Goal: Information Seeking & Learning: Learn about a topic

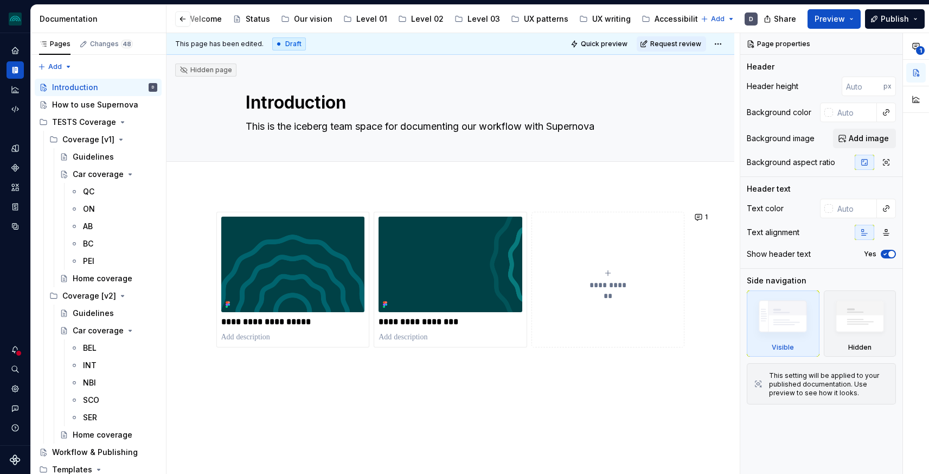
scroll to position [0, 152]
click at [601, 20] on div "Accessibility" at bounding box center [623, 19] width 48 height 11
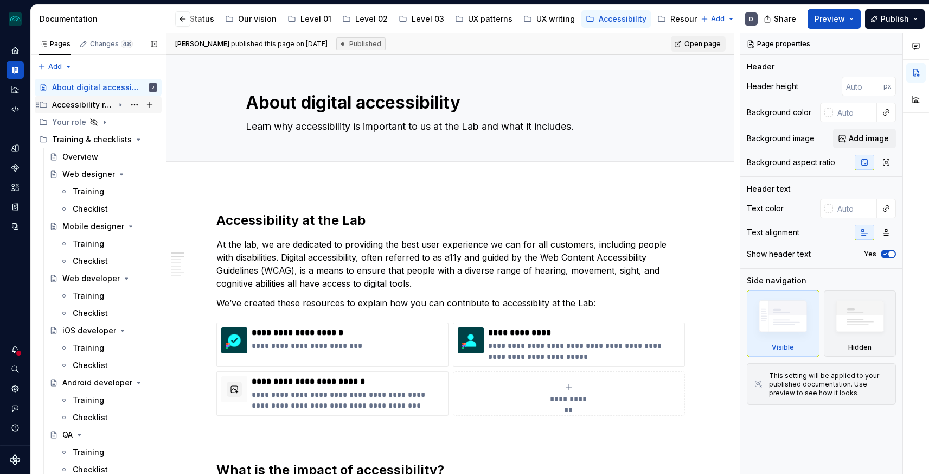
click at [99, 104] on div "Accessibility requirements" at bounding box center [83, 104] width 62 height 11
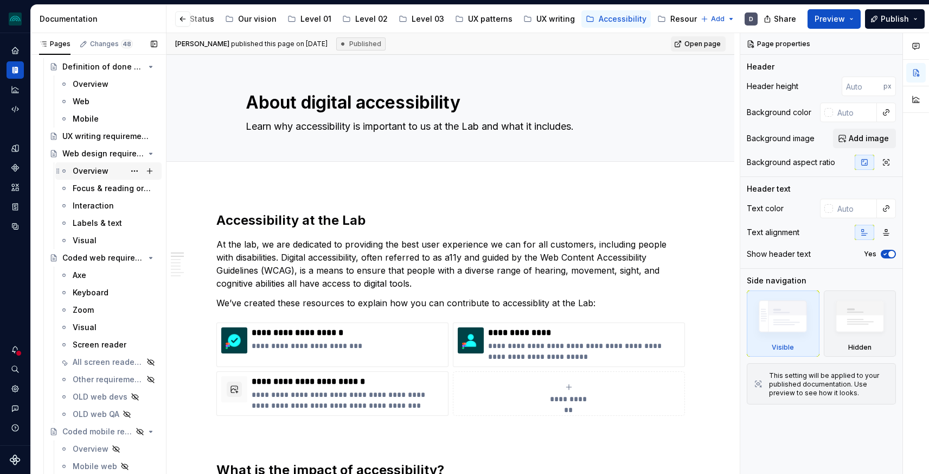
scroll to position [60, 0]
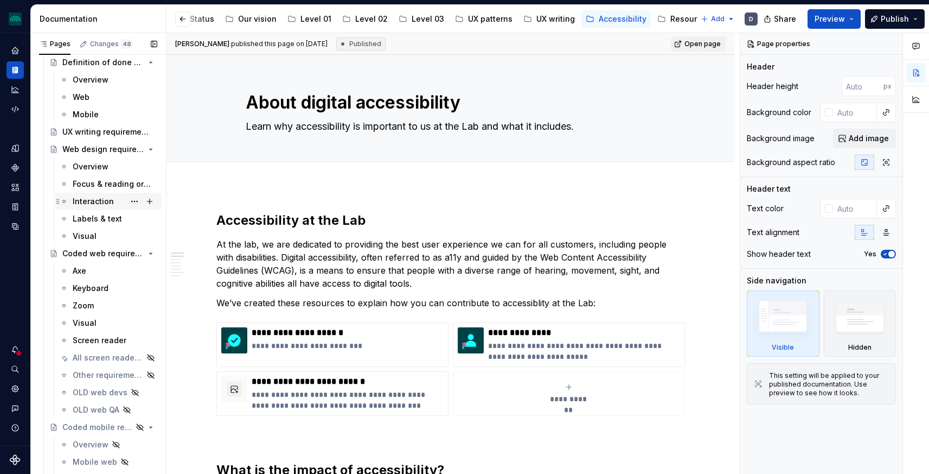
click at [94, 200] on div "Interaction" at bounding box center [93, 201] width 41 height 11
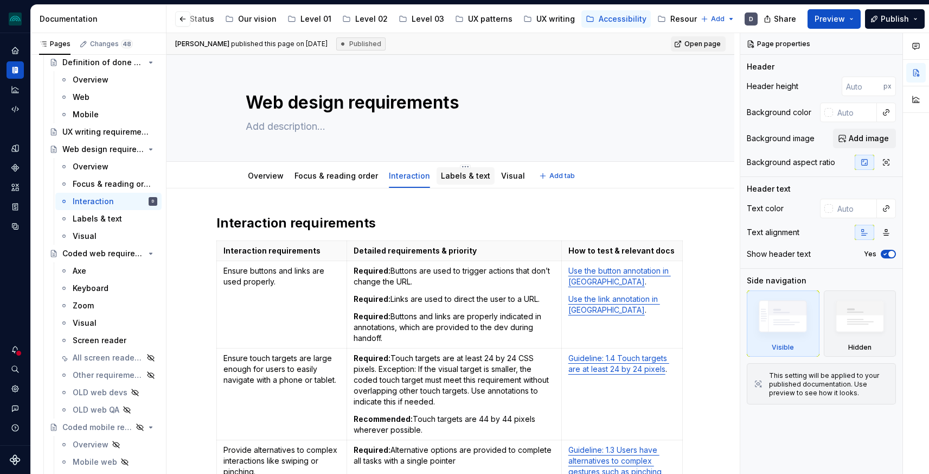
click at [453, 179] on link "Labels & text" at bounding box center [465, 175] width 49 height 9
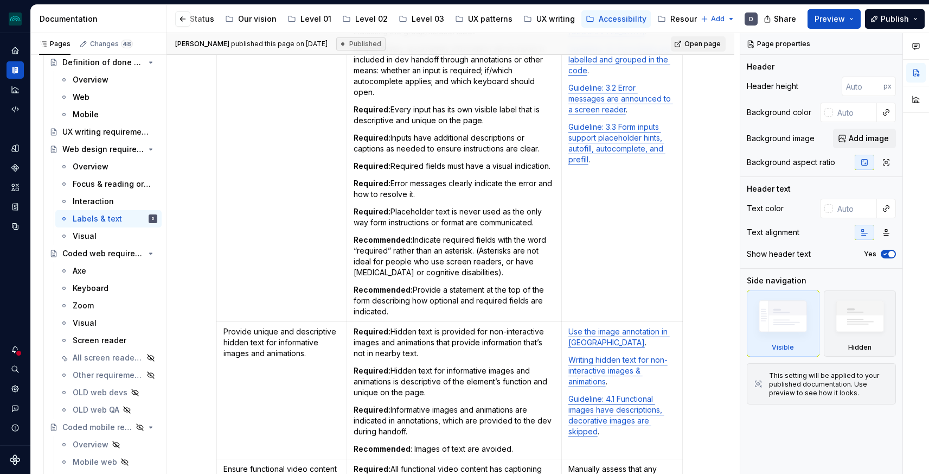
scroll to position [795, 0]
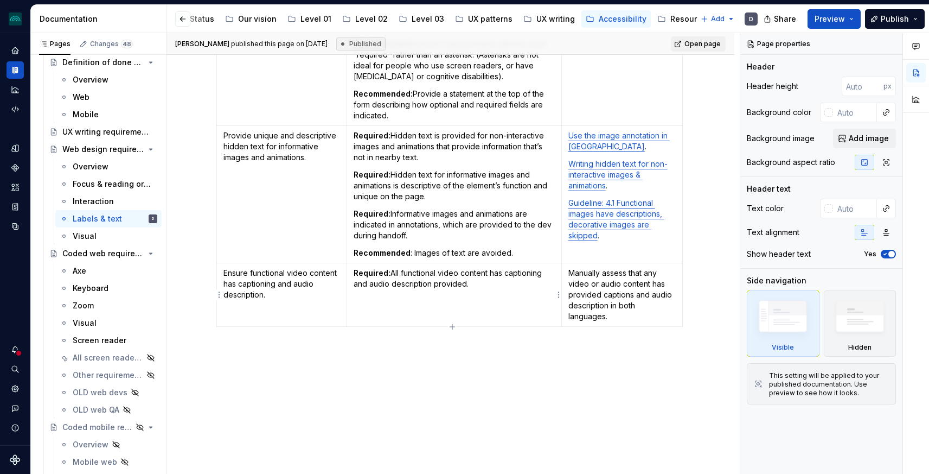
type textarea "*"
click at [468, 286] on p "Required: All functional video content has captioning and audio description pro…" at bounding box center [454, 278] width 201 height 22
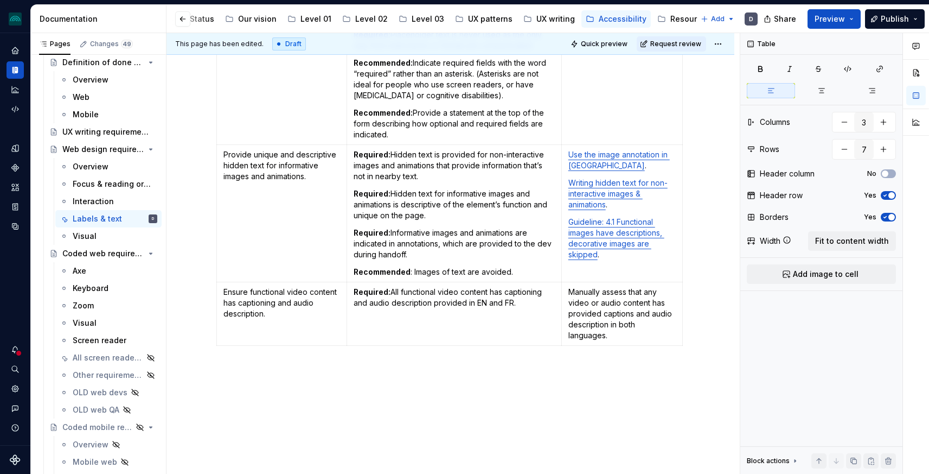
scroll to position [775, 0]
click at [420, 174] on p "Required: Hidden text is provided for non-interactive images and animations tha…" at bounding box center [454, 166] width 201 height 33
click at [419, 178] on p "Required: Hidden text is provided for non-interactive images and animations tha…" at bounding box center [454, 166] width 201 height 33
click at [437, 177] on p "Required: Hidden text is provided for non-interactive images and animations tha…" at bounding box center [454, 166] width 201 height 33
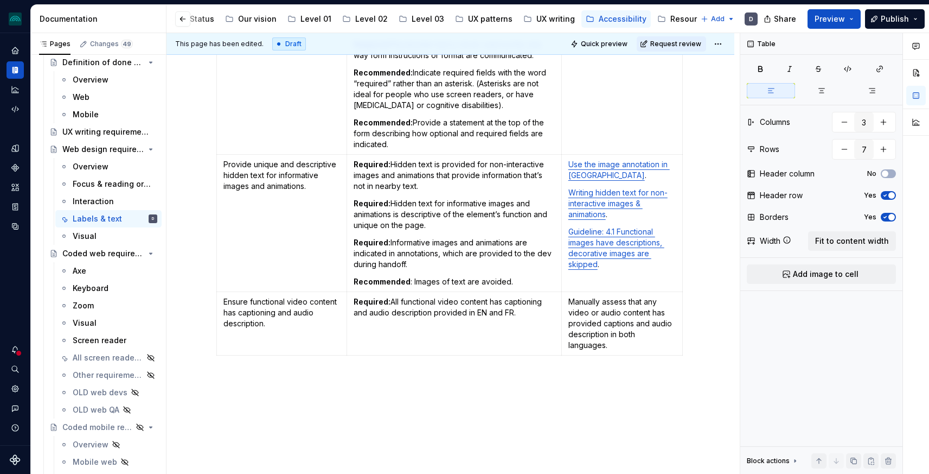
scroll to position [751, 0]
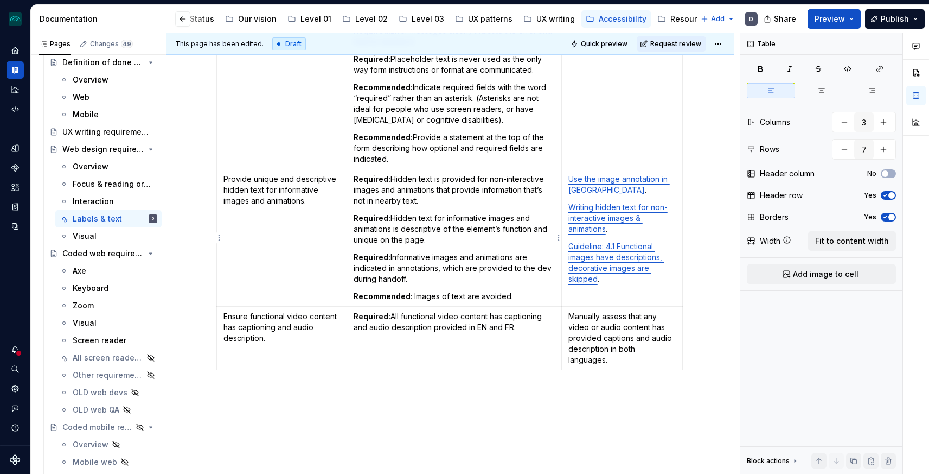
click at [475, 181] on p "Required: Hidden text is provided for non-interactive images and animations tha…" at bounding box center [454, 190] width 201 height 33
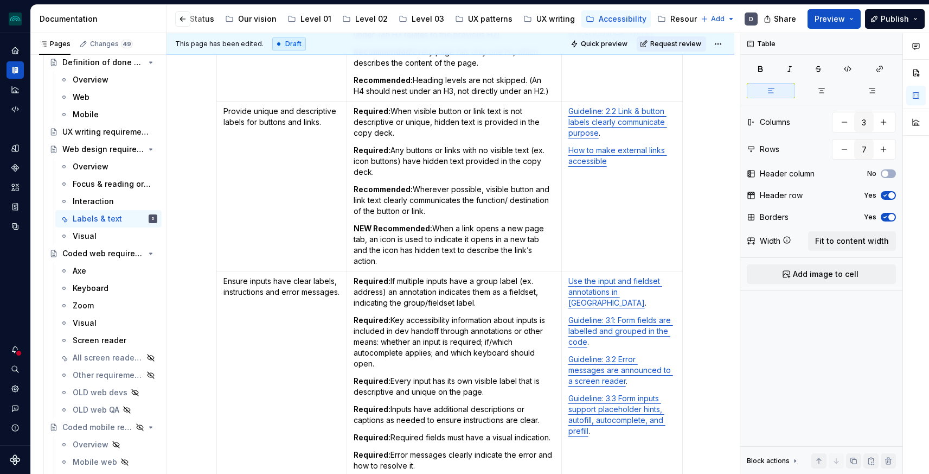
scroll to position [299, 0]
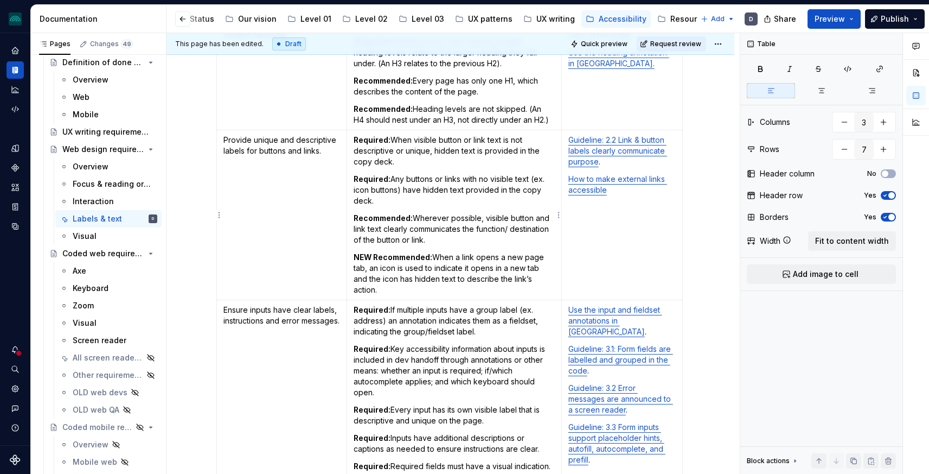
click at [393, 162] on p "Required: When visible button or link text is not descriptive or unique, hidden…" at bounding box center [454, 151] width 201 height 33
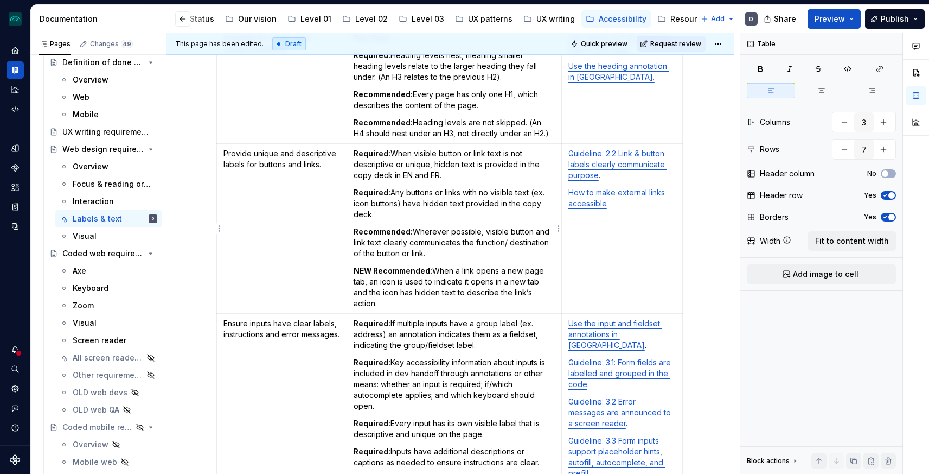
click at [374, 217] on p "Required: Any buttons or links with no visible text (ex. icon buttons) have hid…" at bounding box center [454, 203] width 201 height 33
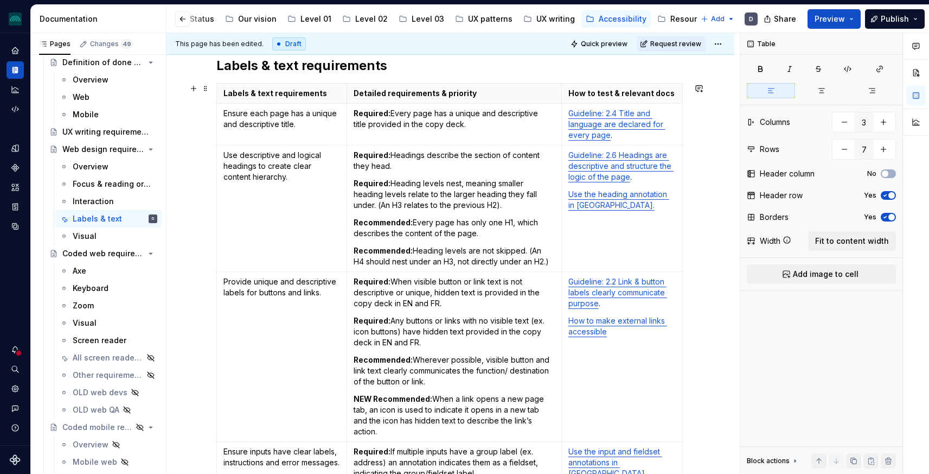
scroll to position [156, 0]
click at [448, 128] on p "Required: Every page has a unique and descriptive title provided in the copy de…" at bounding box center [454, 120] width 201 height 22
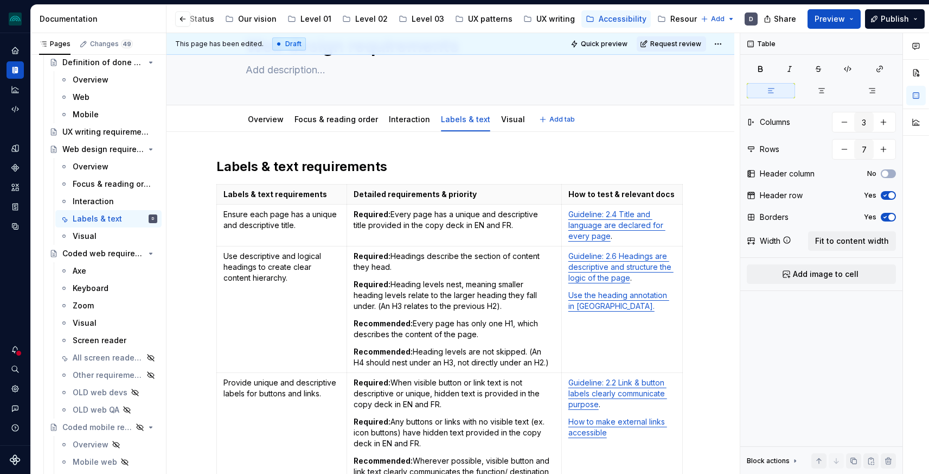
scroll to position [0, 0]
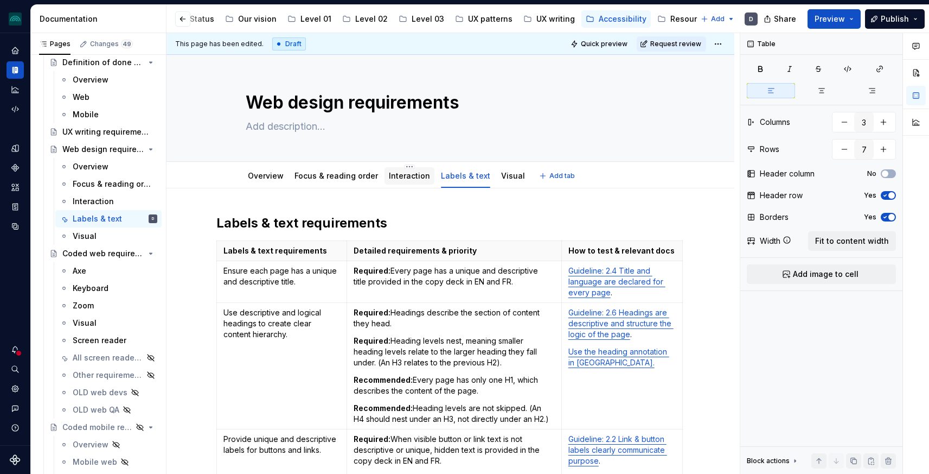
click at [406, 176] on link "Interaction" at bounding box center [409, 175] width 41 height 9
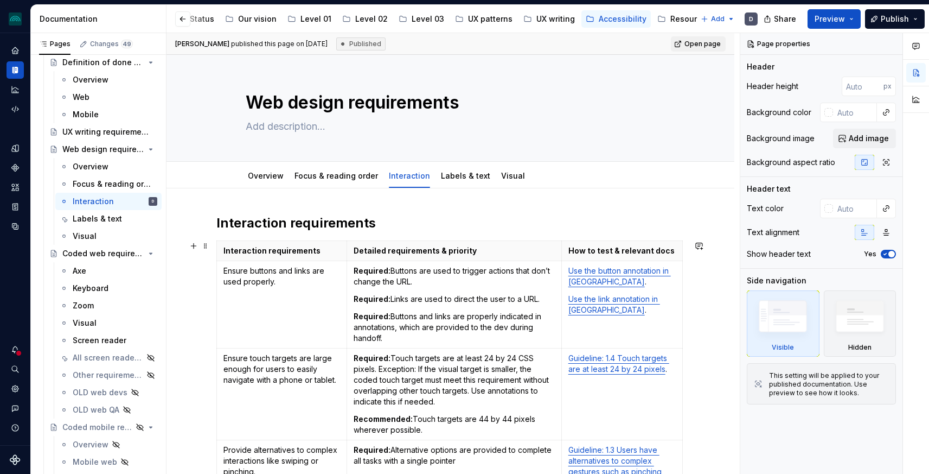
scroll to position [80, 0]
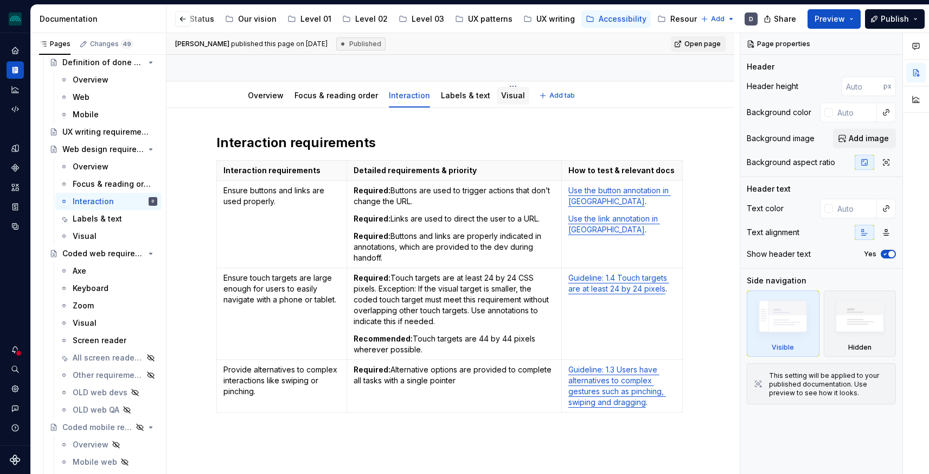
click at [501, 101] on div "Visual" at bounding box center [513, 95] width 24 height 13
click at [513, 93] on link "Visual" at bounding box center [513, 95] width 24 height 9
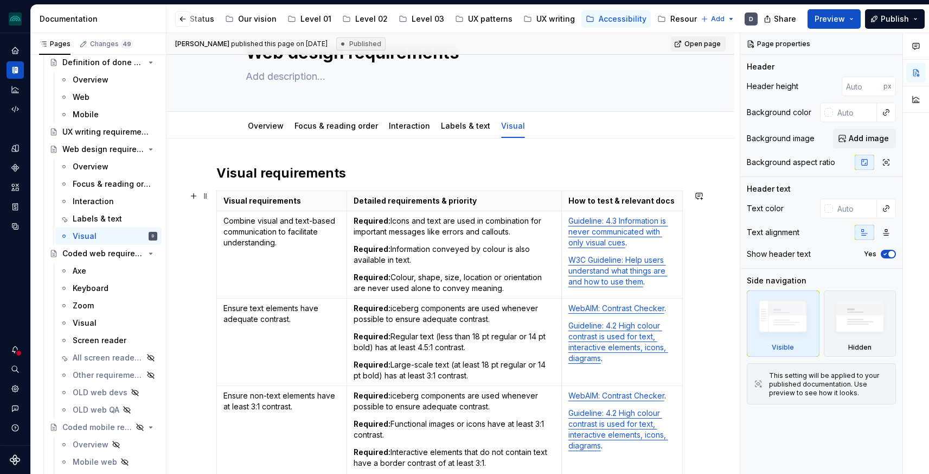
scroll to position [56, 0]
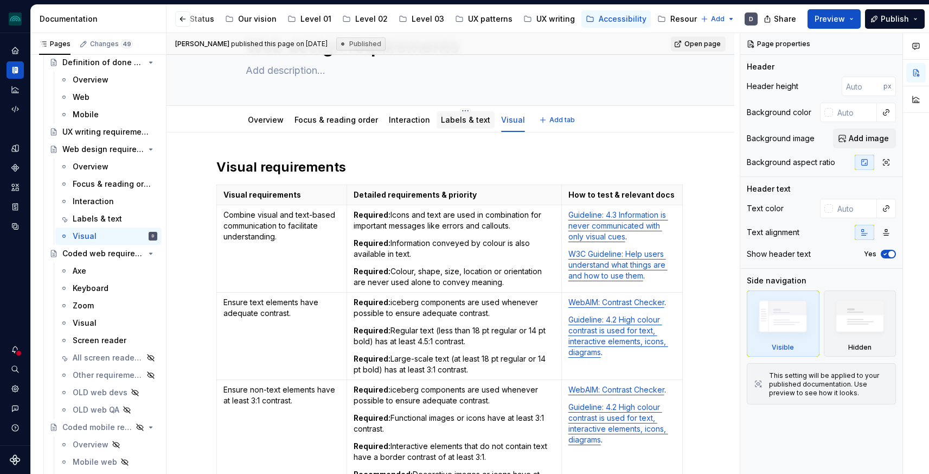
click at [452, 127] on div "Labels & text" at bounding box center [466, 119] width 58 height 17
click at [460, 123] on link "Labels & text" at bounding box center [465, 119] width 49 height 9
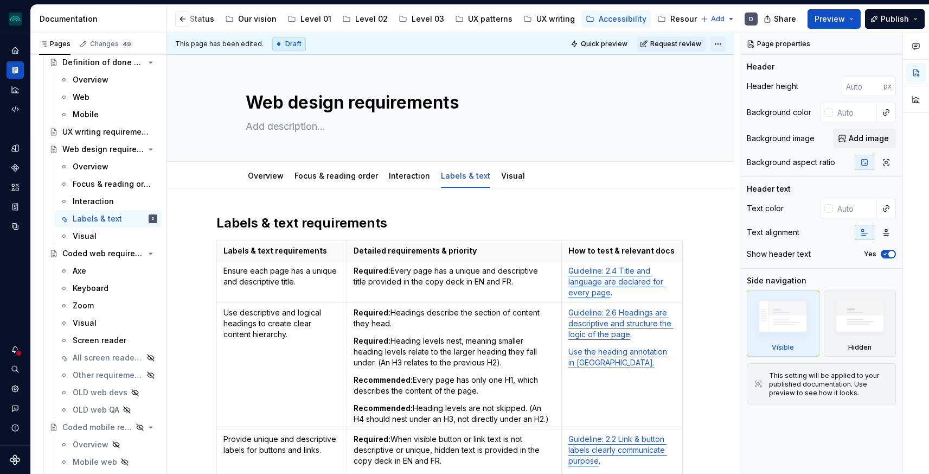
click at [727, 42] on html "iceberg D Design system data Documentation Accessibility guide for tree Page tr…" at bounding box center [464, 237] width 929 height 474
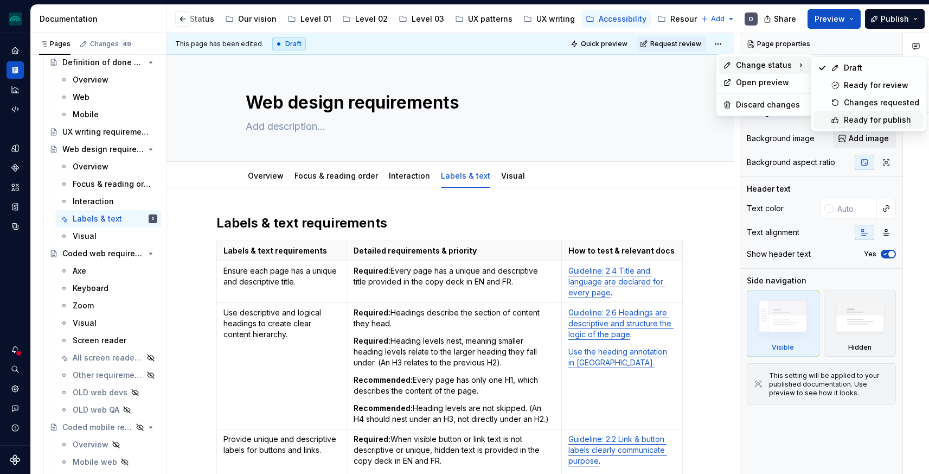
click at [861, 119] on div "Ready for publish" at bounding box center [881, 119] width 75 height 11
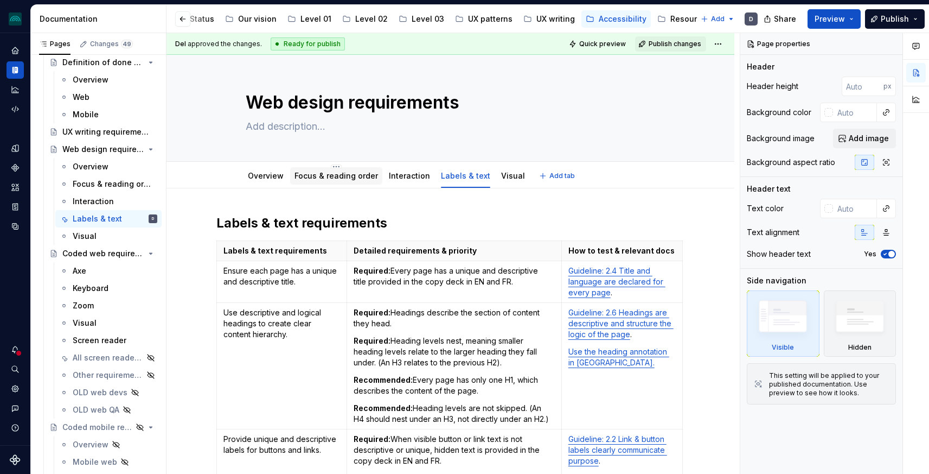
click at [343, 171] on link "Focus & reading order" at bounding box center [337, 175] width 84 height 9
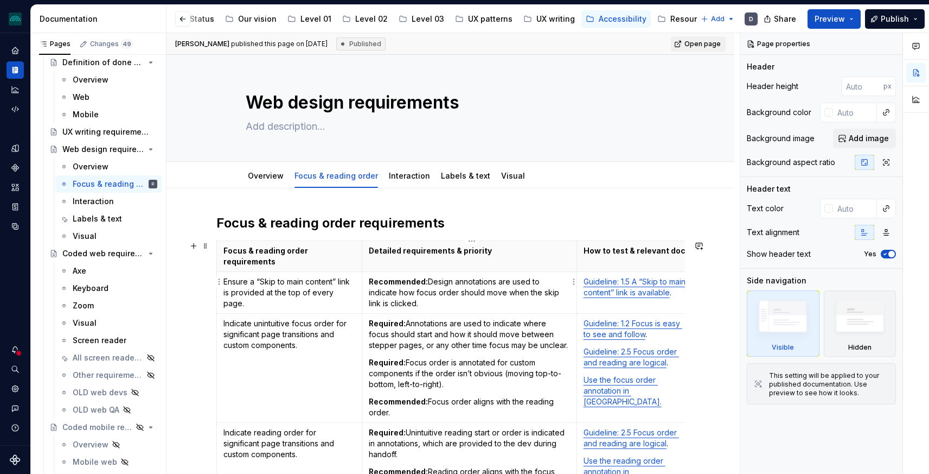
scroll to position [47, 0]
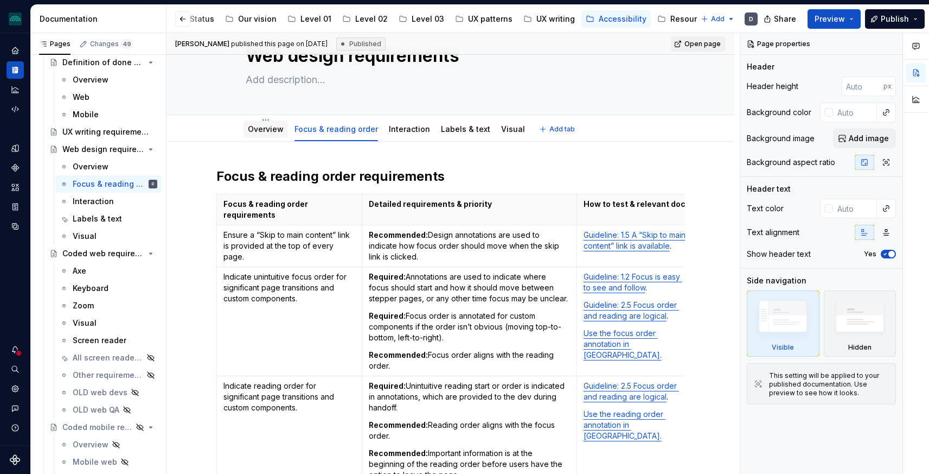
click at [269, 136] on div "Overview" at bounding box center [266, 128] width 44 height 17
click at [271, 127] on link "Overview" at bounding box center [266, 128] width 36 height 9
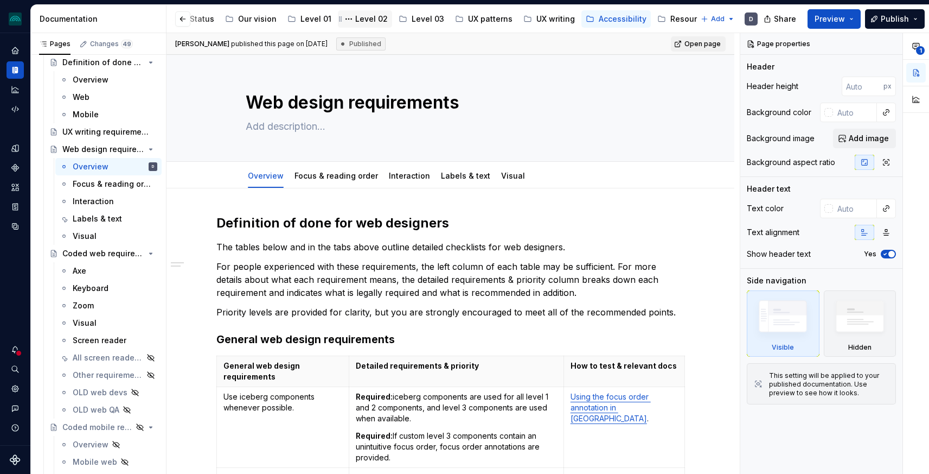
click at [357, 18] on div "Level 02" at bounding box center [371, 19] width 33 height 11
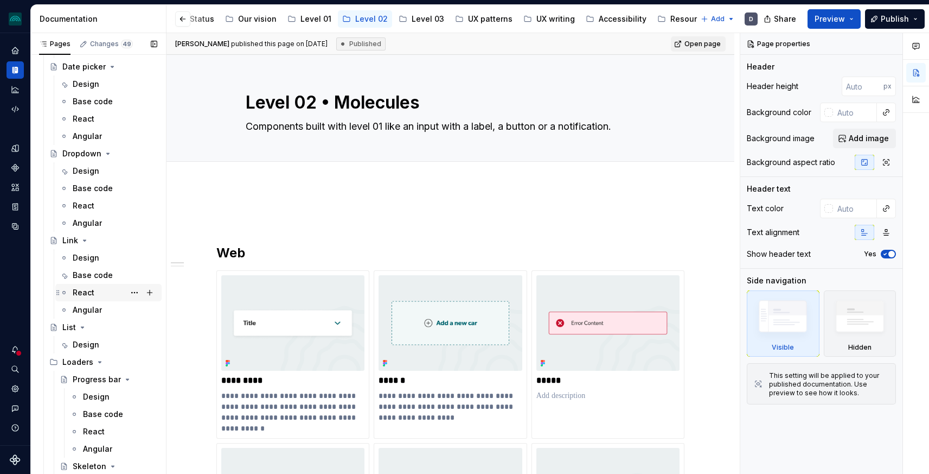
scroll to position [1170, 0]
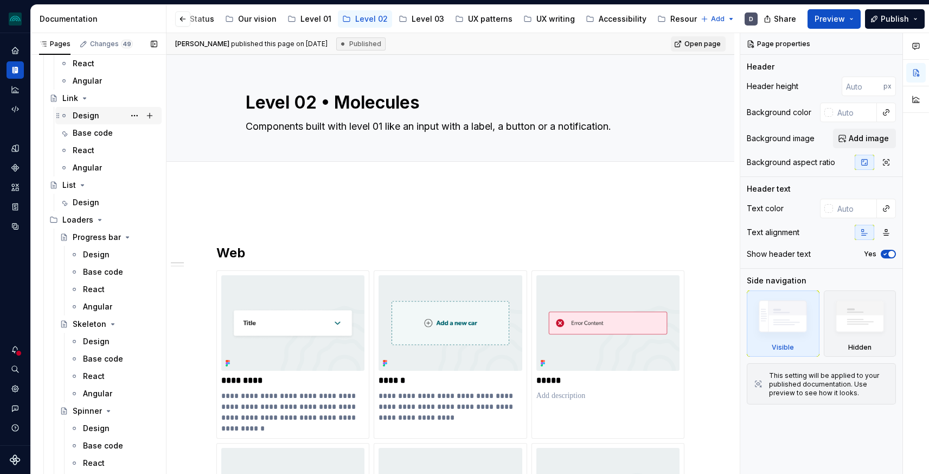
click at [90, 117] on div "Design" at bounding box center [86, 115] width 27 height 11
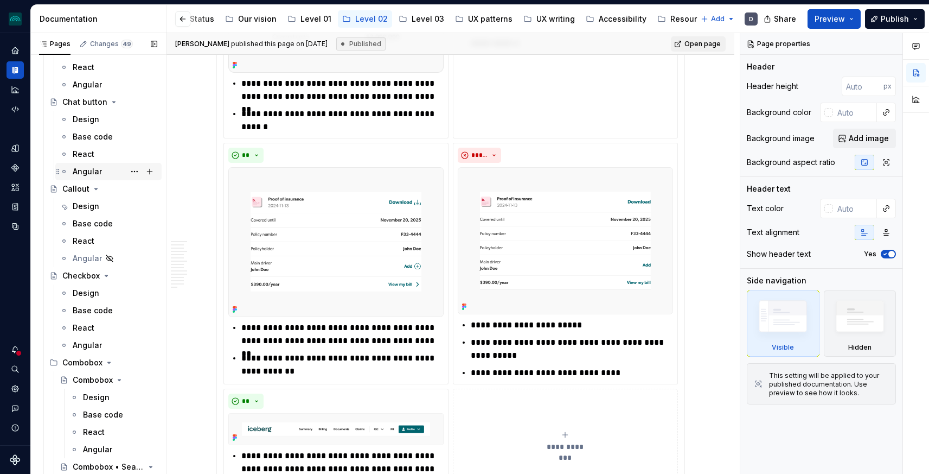
scroll to position [253, 0]
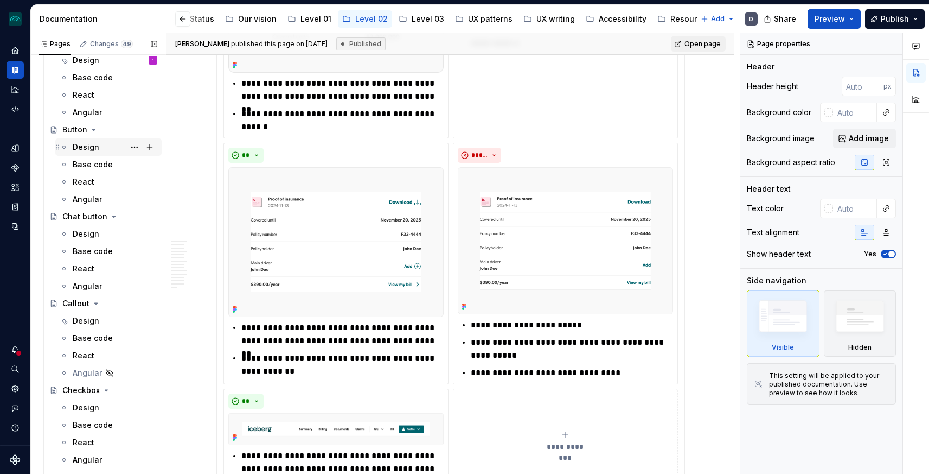
click at [92, 143] on div "Design" at bounding box center [86, 147] width 27 height 11
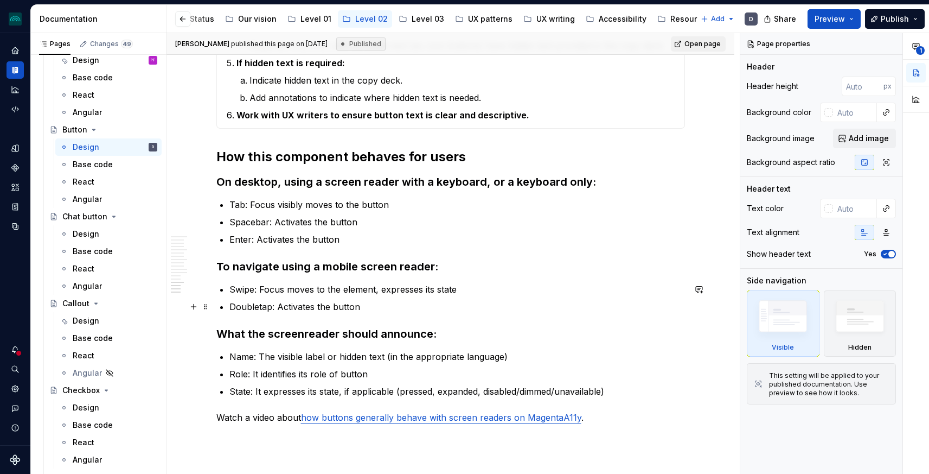
scroll to position [3442, 0]
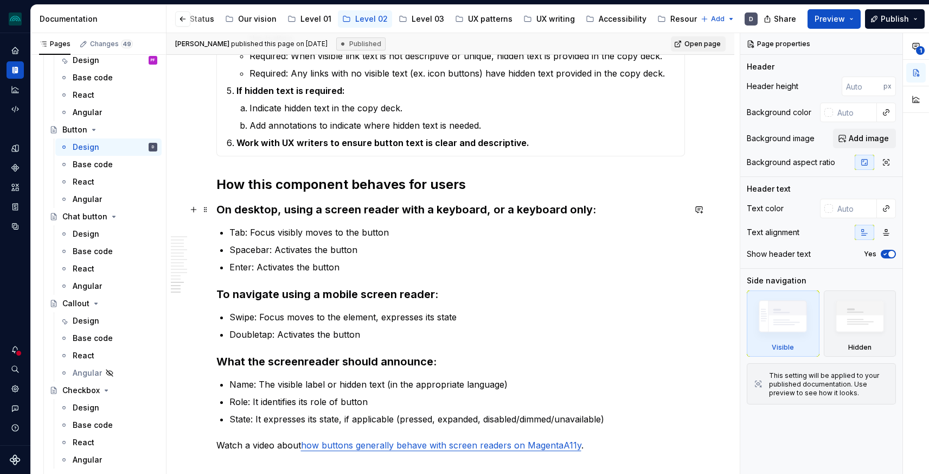
click at [340, 206] on h3 "On desktop, using a screen reader with a keyboard, or a keyboard only:" at bounding box center [450, 209] width 469 height 15
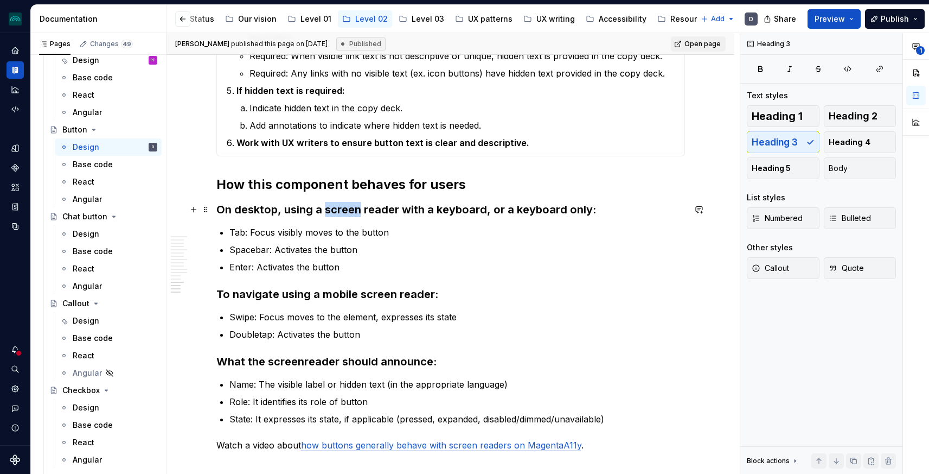
click at [340, 206] on h3 "On desktop, using a screen reader with a keyboard, or a keyboard only:" at bounding box center [450, 209] width 469 height 15
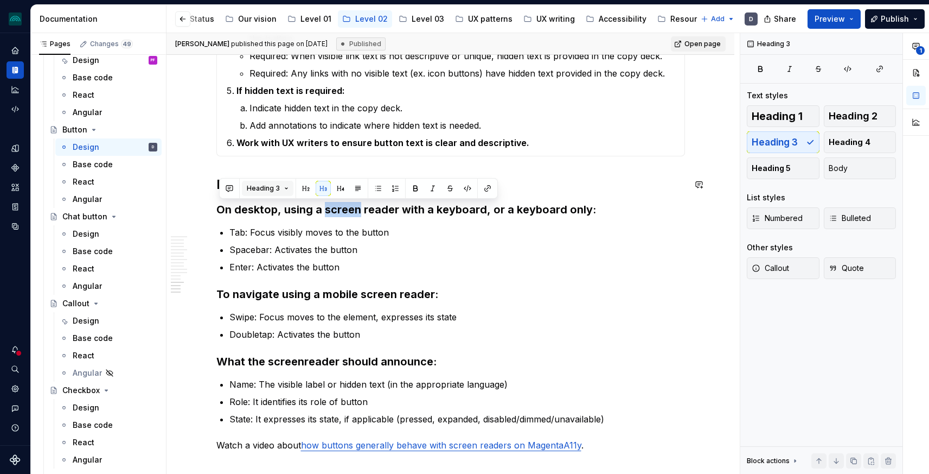
click at [278, 187] on span "Heading 3" at bounding box center [263, 188] width 33 height 9
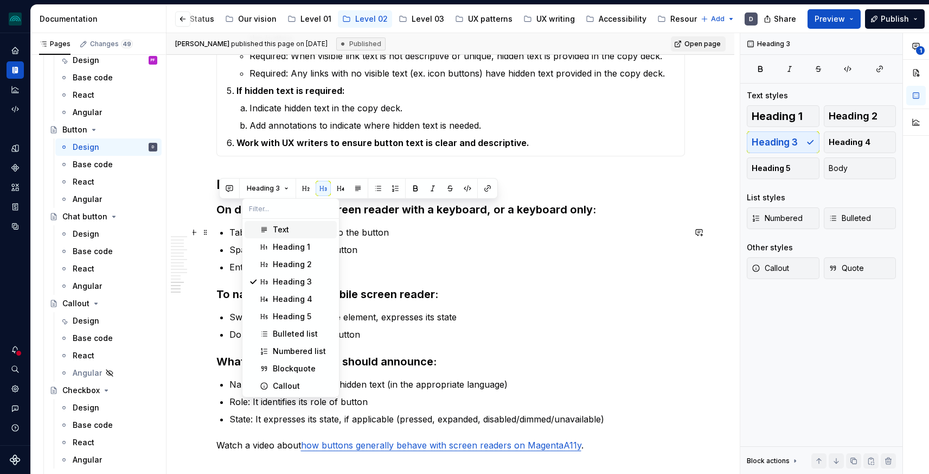
click at [280, 228] on div "Text" at bounding box center [281, 229] width 16 height 11
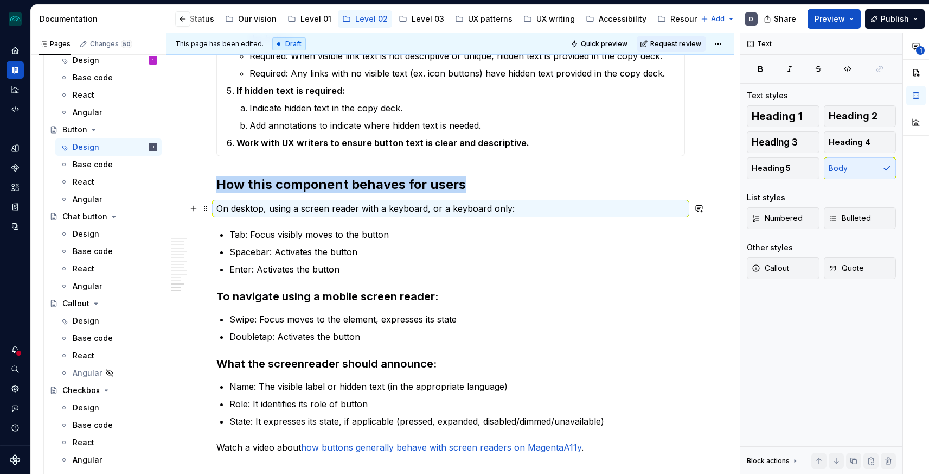
click at [322, 206] on p "On desktop, using a screen reader with a keyboard, or a keyboard only:" at bounding box center [450, 208] width 469 height 13
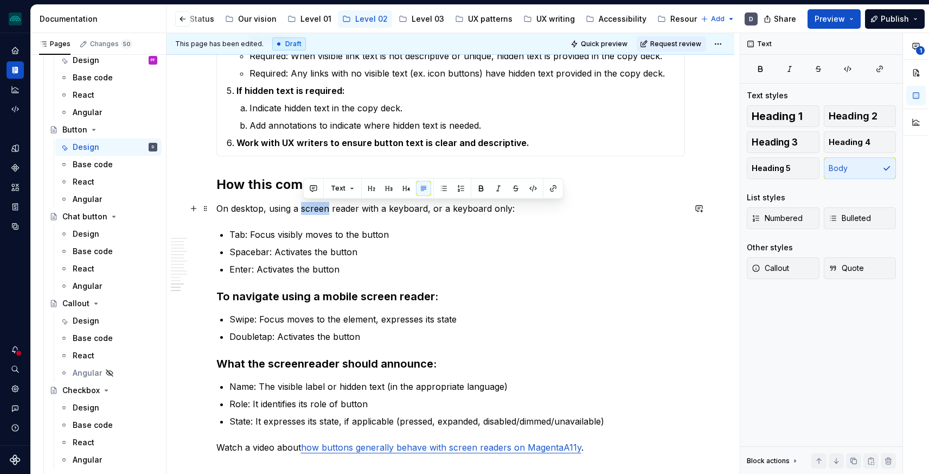
click at [322, 206] on p "On desktop, using a screen reader with a keyboard, or a keyboard only:" at bounding box center [450, 208] width 469 height 13
click at [393, 190] on button "button" at bounding box center [397, 188] width 15 height 15
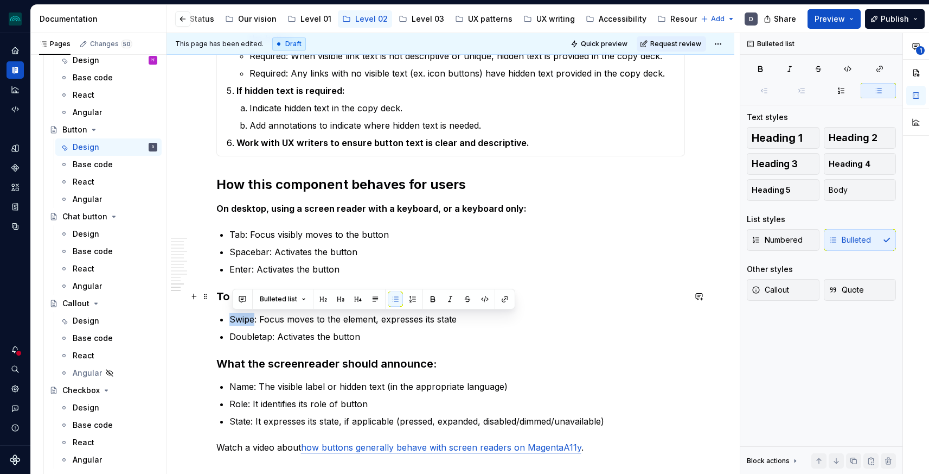
click at [290, 304] on button "Bulleted list" at bounding box center [283, 298] width 56 height 15
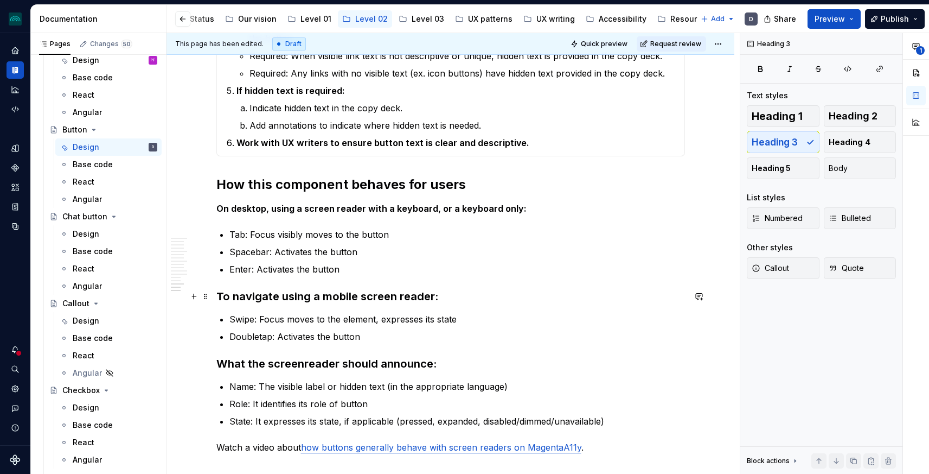
click at [226, 295] on h3 "To navigate using a mobile screen reader:" at bounding box center [450, 296] width 469 height 15
click at [258, 283] on div "Heading 3" at bounding box center [358, 275] width 279 height 21
click at [253, 302] on h3 "To navigate using a mobile screen reader:" at bounding box center [450, 296] width 469 height 15
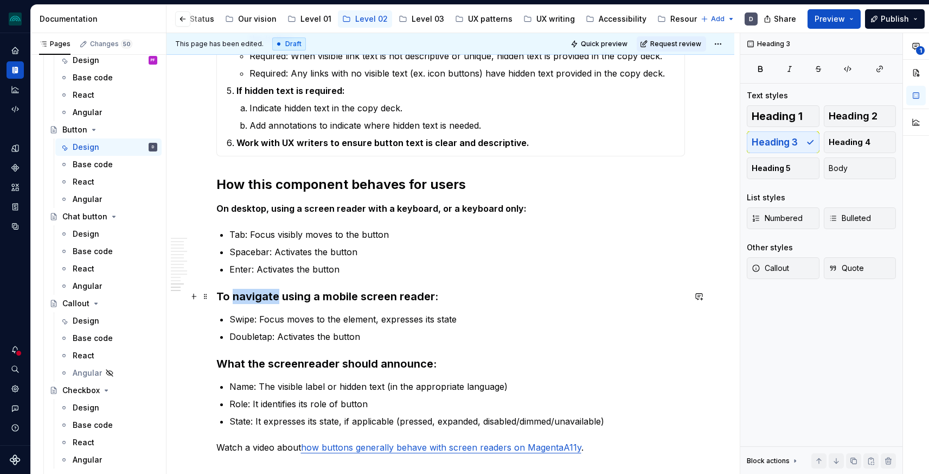
click at [253, 302] on h3 "To navigate using a mobile screen reader:" at bounding box center [450, 296] width 469 height 15
click at [258, 278] on span "Heading 3" at bounding box center [263, 275] width 33 height 9
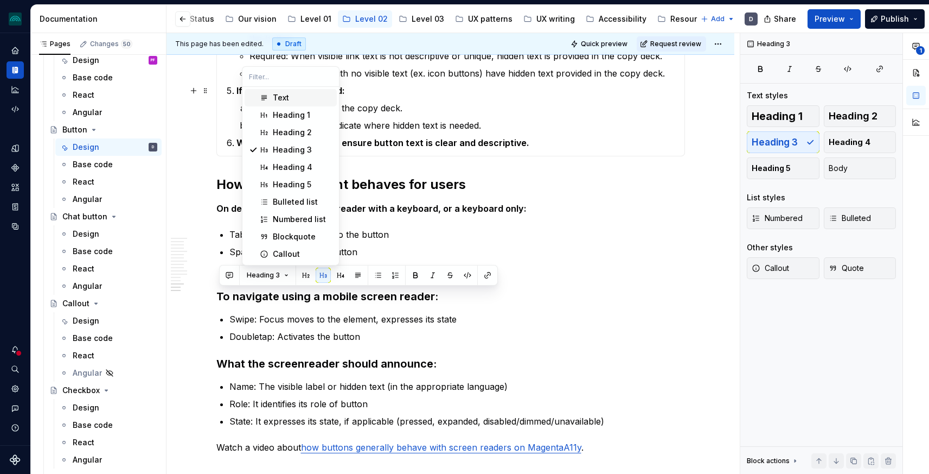
click at [289, 92] on div "Text" at bounding box center [303, 97] width 60 height 11
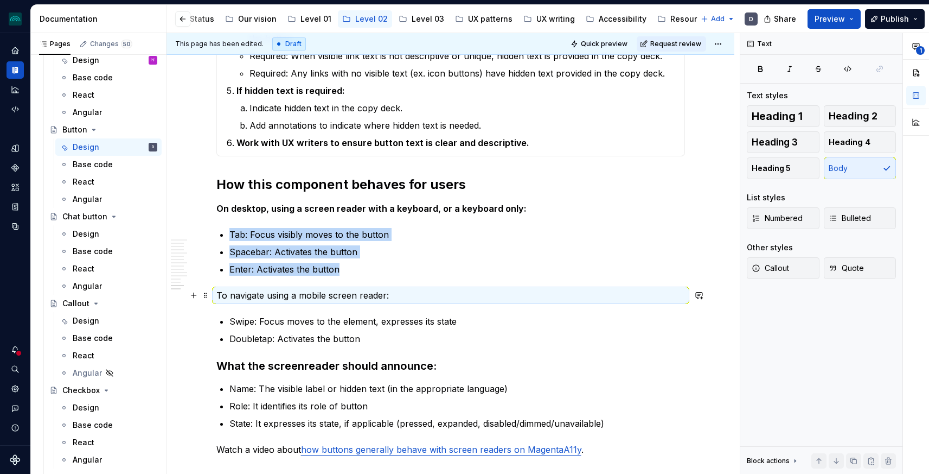
click at [358, 292] on p "To navigate using a mobile screen reader:" at bounding box center [450, 295] width 469 height 13
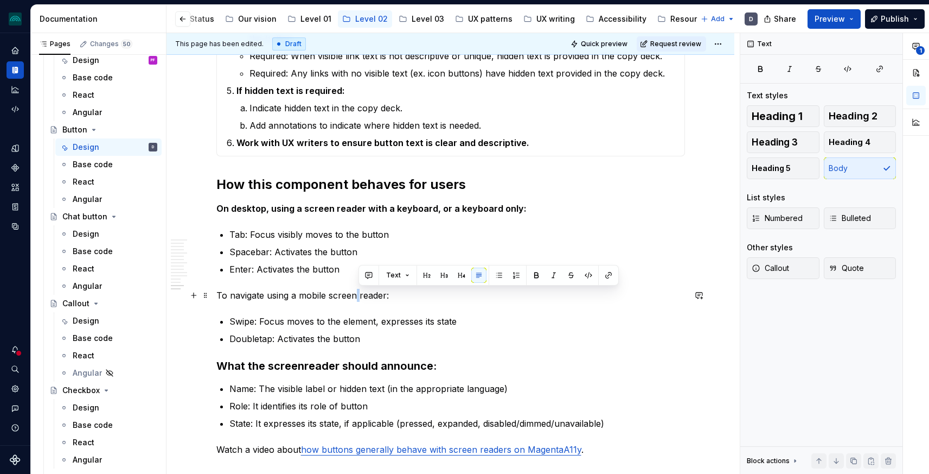
click at [358, 292] on p "To navigate using a mobile screen reader:" at bounding box center [450, 295] width 469 height 13
click at [393, 278] on button "button" at bounding box center [397, 274] width 15 height 15
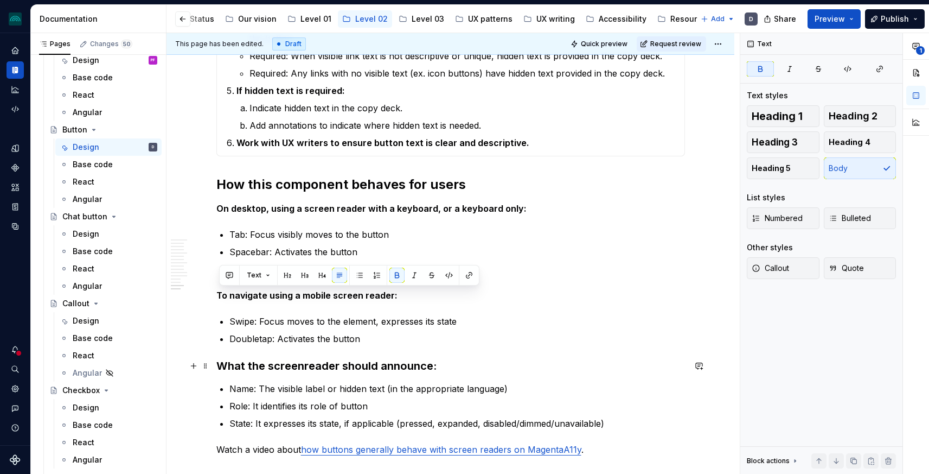
click at [359, 362] on h3 "What the screenreader should announce:" at bounding box center [450, 365] width 469 height 15
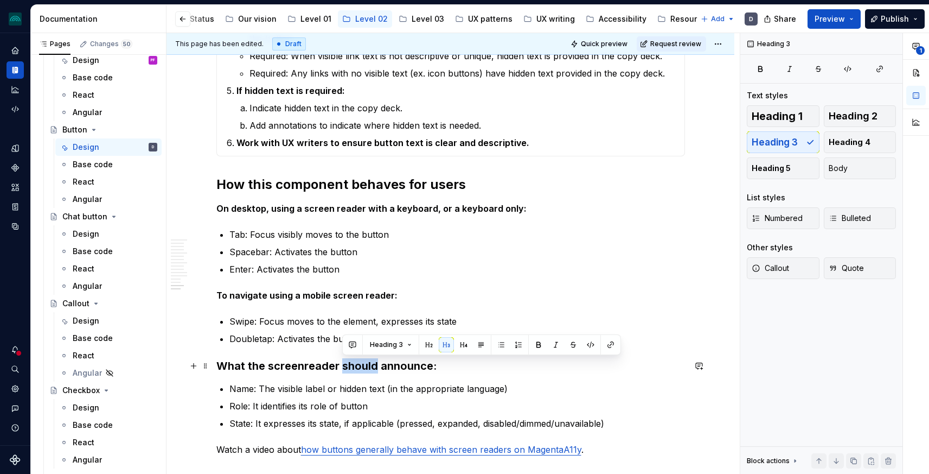
click at [359, 362] on h3 "What the screenreader should announce:" at bounding box center [450, 365] width 469 height 15
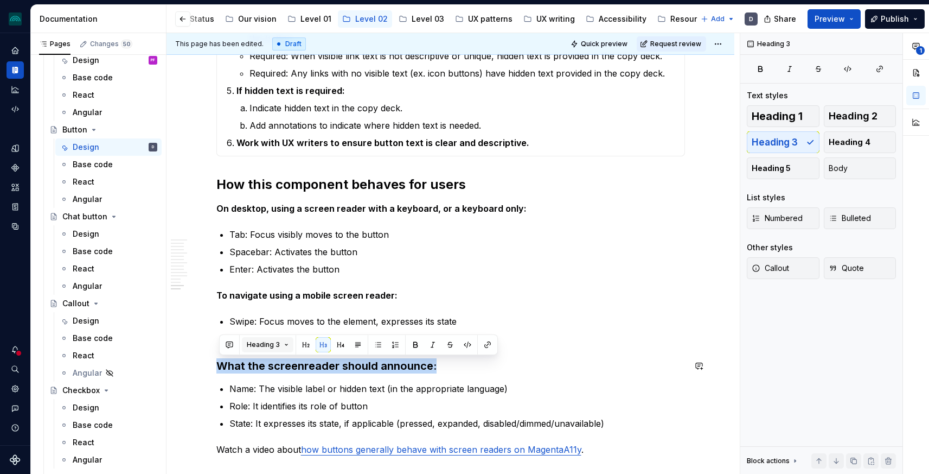
click at [282, 345] on button "Heading 3" at bounding box center [268, 344] width 52 height 15
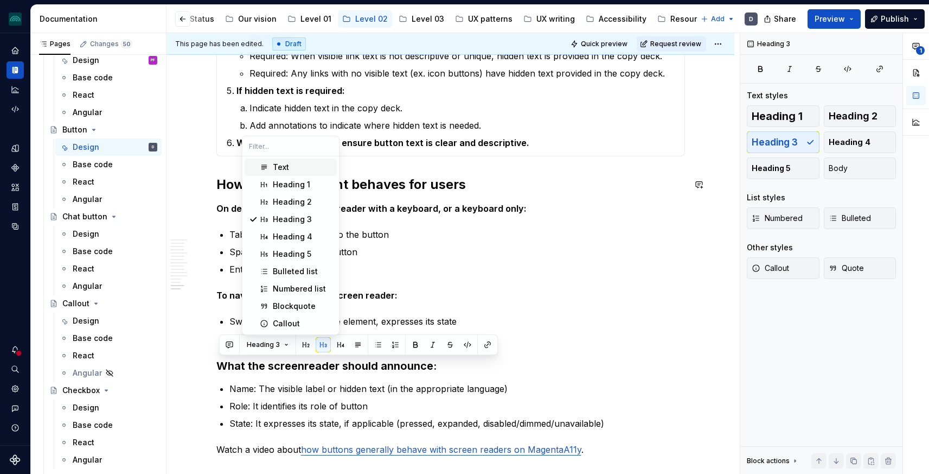
click at [286, 168] on div "Text" at bounding box center [281, 167] width 16 height 11
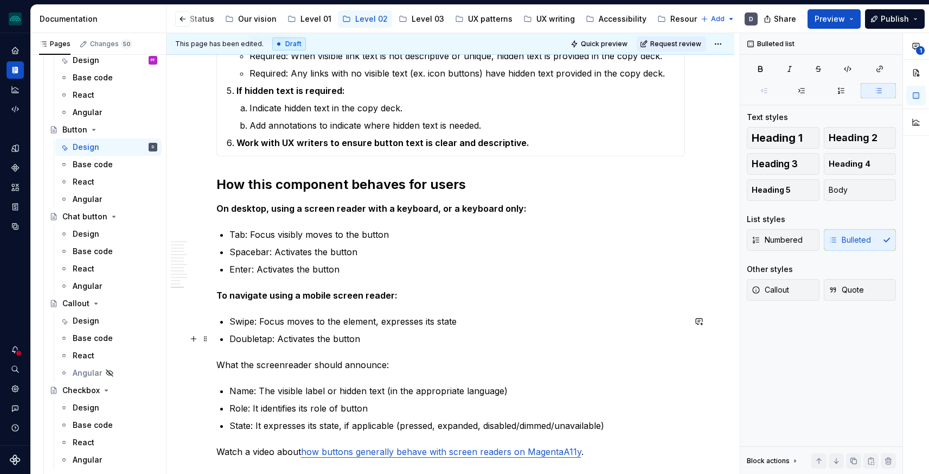
click at [309, 342] on p "Doubletap: Activates the button" at bounding box center [457, 338] width 456 height 13
click at [308, 362] on p "What the screenreader should announce:" at bounding box center [450, 364] width 469 height 13
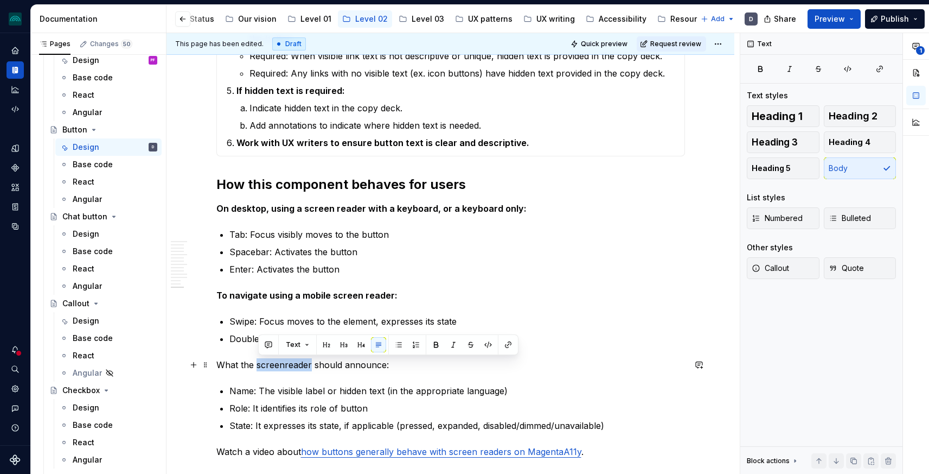
click at [308, 362] on p "What the screenreader should announce:" at bounding box center [450, 364] width 469 height 13
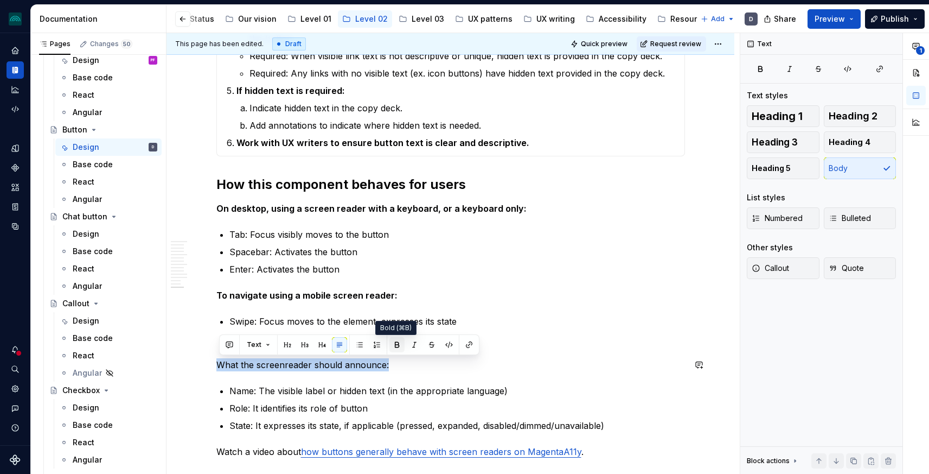
click at [392, 341] on button "button" at bounding box center [397, 344] width 15 height 15
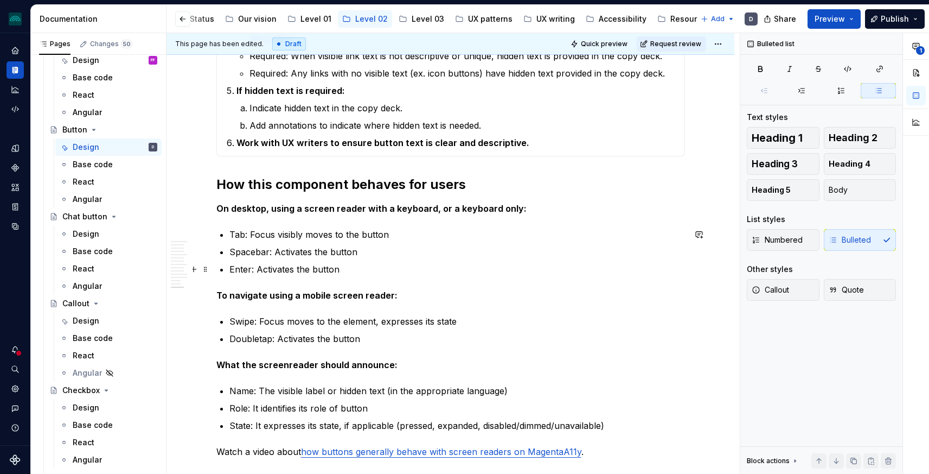
click at [420, 263] on p "Enter: Activates the button" at bounding box center [457, 269] width 456 height 13
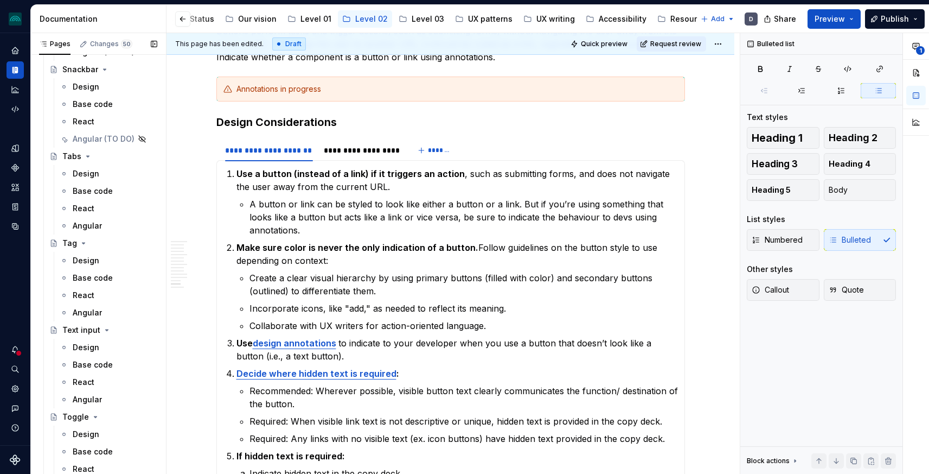
scroll to position [2372, 0]
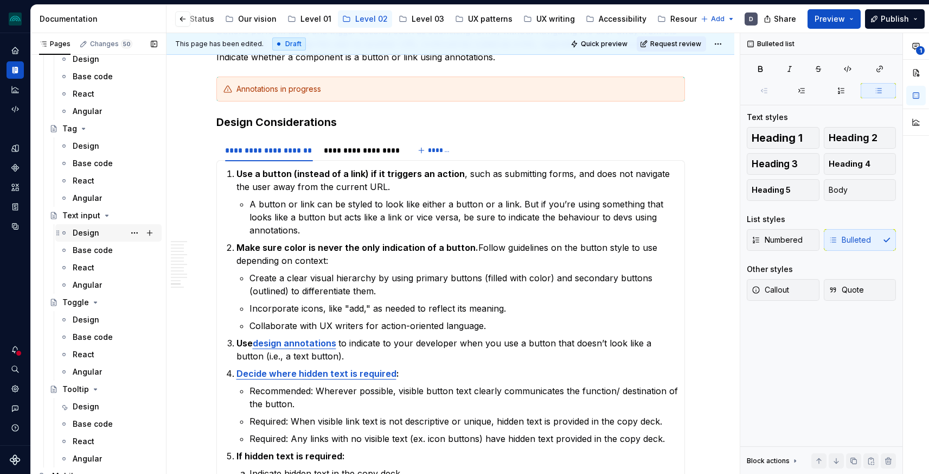
click at [93, 231] on div "Design" at bounding box center [86, 232] width 27 height 11
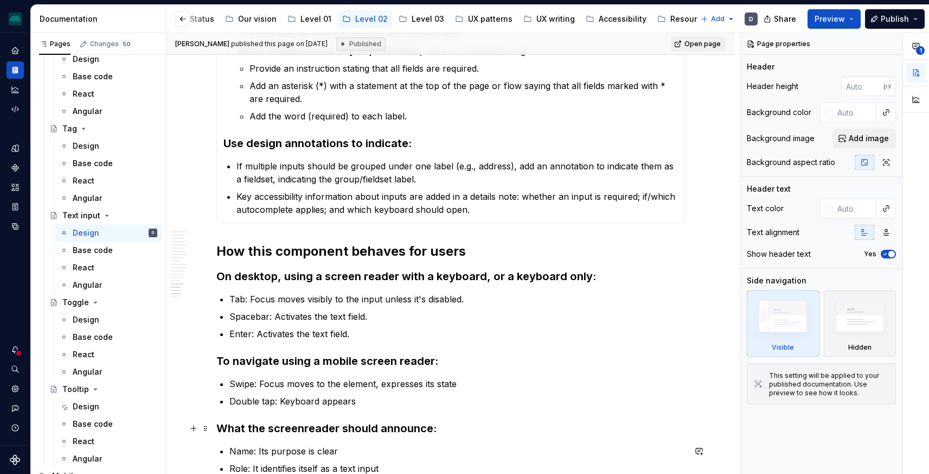
scroll to position [2939, 0]
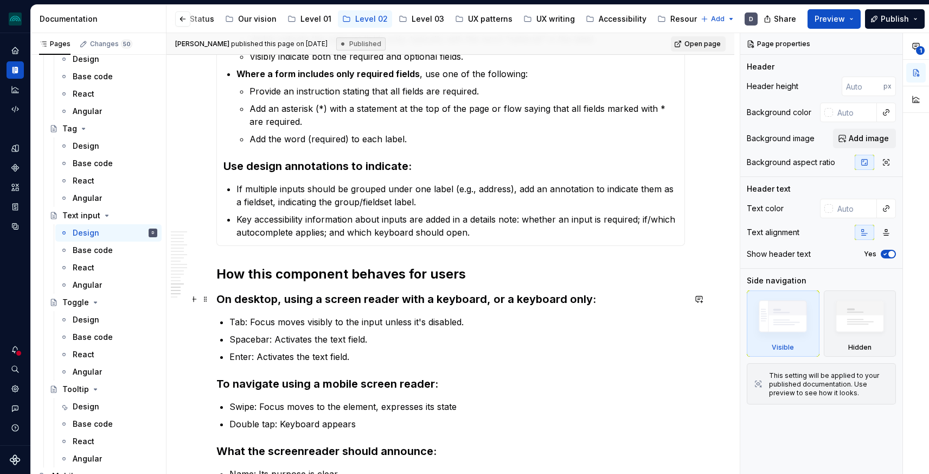
click at [378, 292] on h3 "On desktop, using a screen reader with a keyboard, or a keyboard only:" at bounding box center [450, 298] width 469 height 15
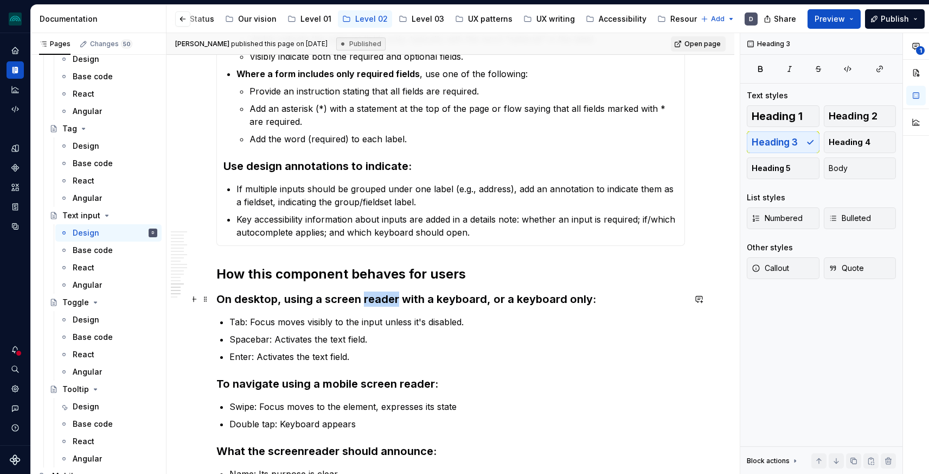
click at [378, 292] on h3 "On desktop, using a screen reader with a keyboard, or a keyboard only:" at bounding box center [450, 298] width 469 height 15
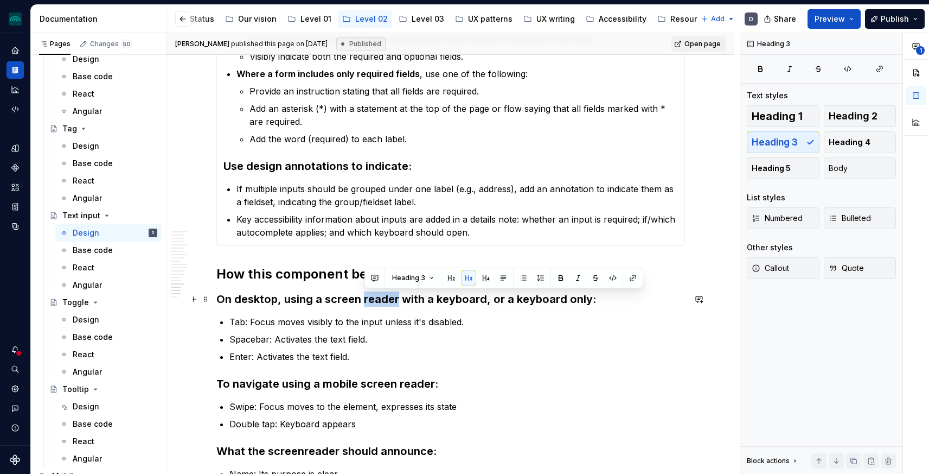
click at [378, 292] on h3 "On desktop, using a screen reader with a keyboard, or a keyboard only:" at bounding box center [450, 298] width 469 height 15
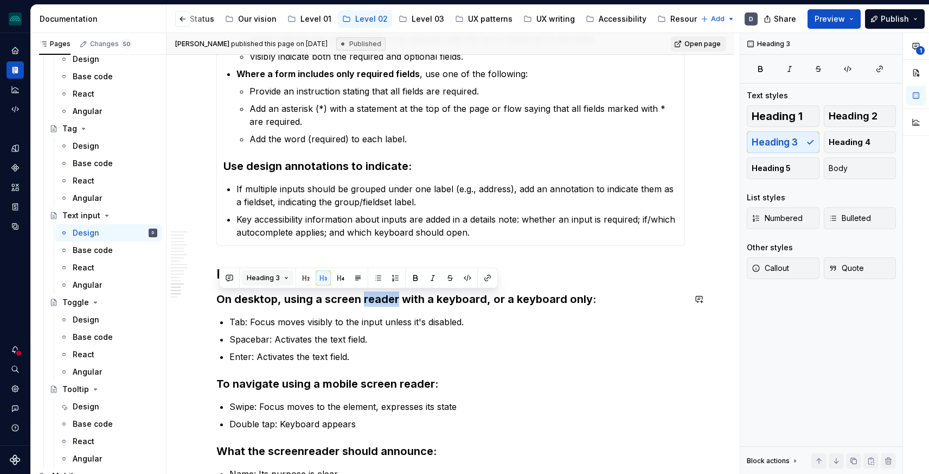
click at [280, 275] on button "Heading 3" at bounding box center [268, 277] width 52 height 15
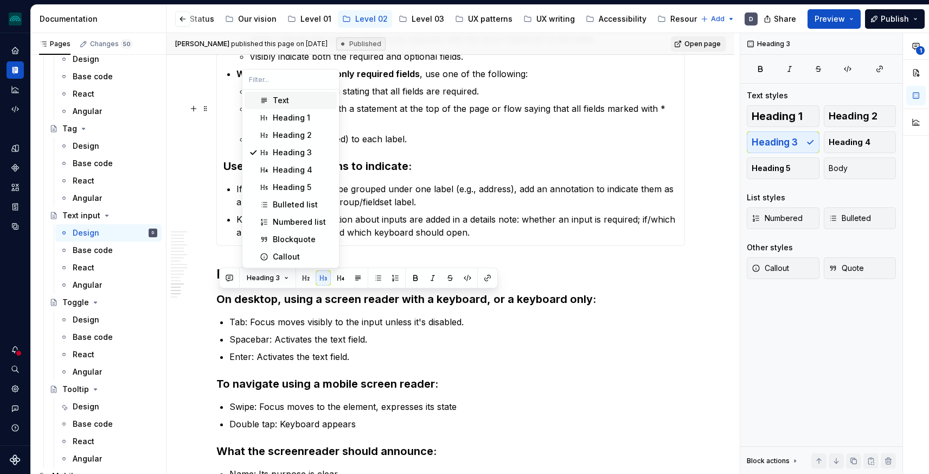
click at [282, 100] on div "Text" at bounding box center [281, 100] width 16 height 11
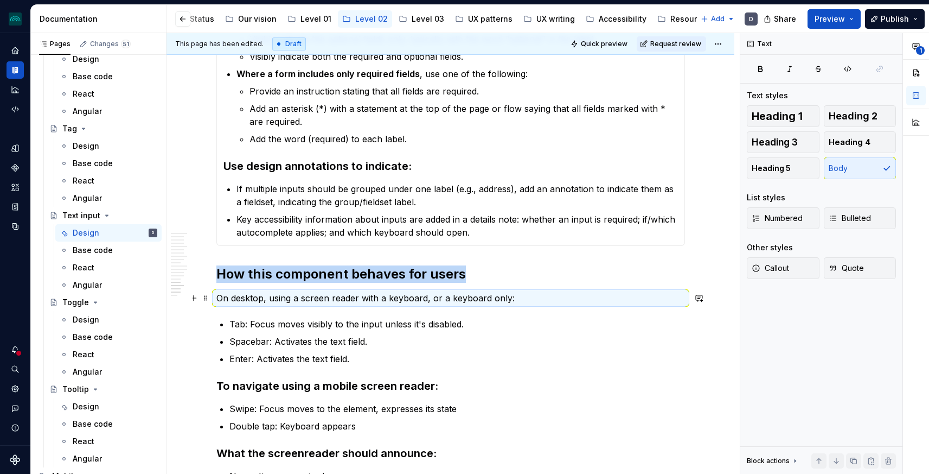
click at [292, 291] on p "On desktop, using a screen reader with a keyboard, or a keyboard only:" at bounding box center [450, 297] width 469 height 13
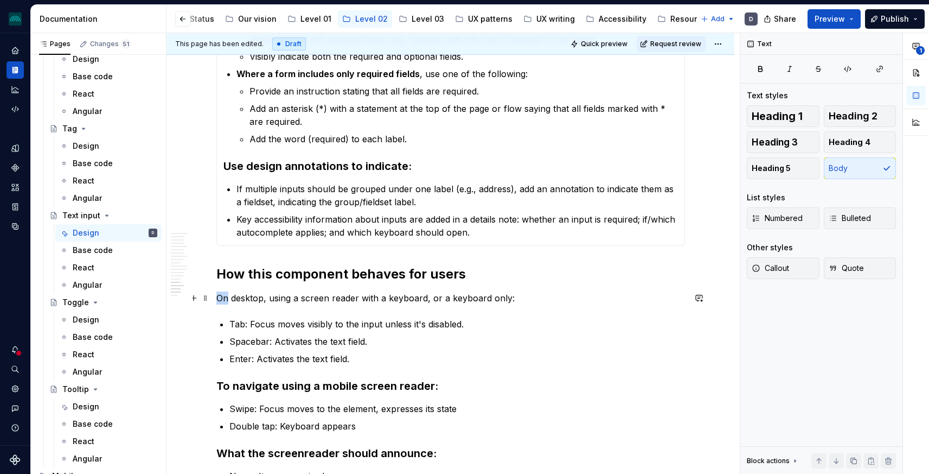
click at [292, 291] on p "On desktop, using a screen reader with a keyboard, or a keyboard only:" at bounding box center [450, 297] width 469 height 13
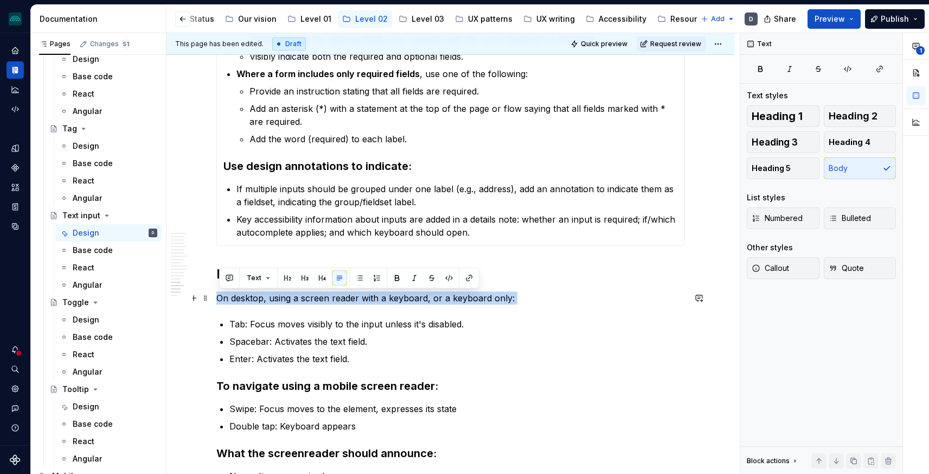
click at [292, 291] on p "On desktop, using a screen reader with a keyboard, or a keyboard only:" at bounding box center [450, 297] width 469 height 13
click at [429, 276] on button "button" at bounding box center [431, 277] width 15 height 15
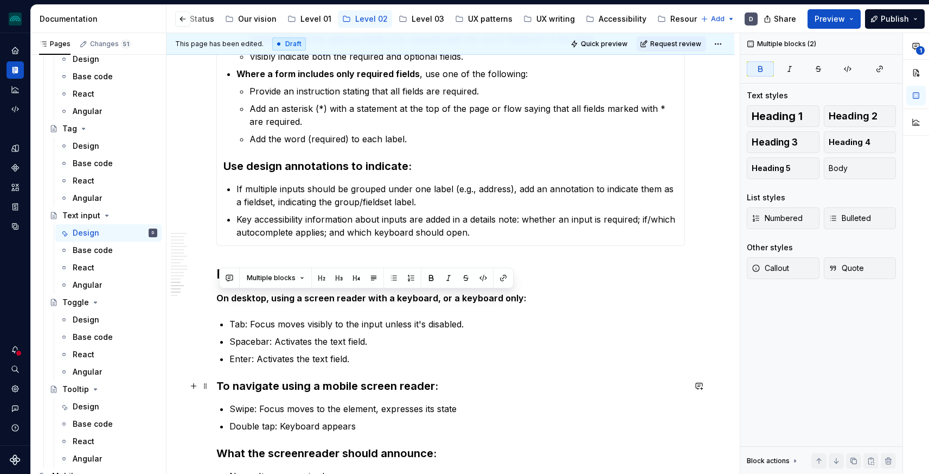
click at [263, 387] on h3 "To navigate using a mobile screen reader:" at bounding box center [450, 385] width 469 height 15
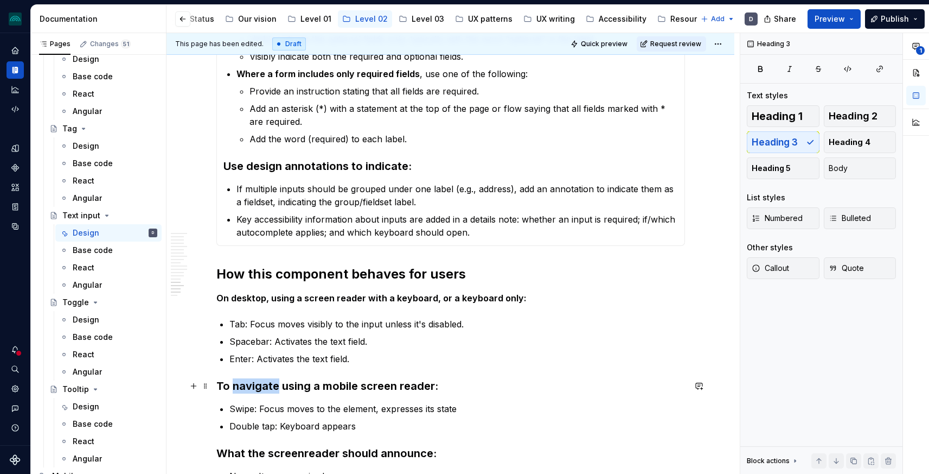
click at [263, 387] on h3 "To navigate using a mobile screen reader:" at bounding box center [450, 385] width 469 height 15
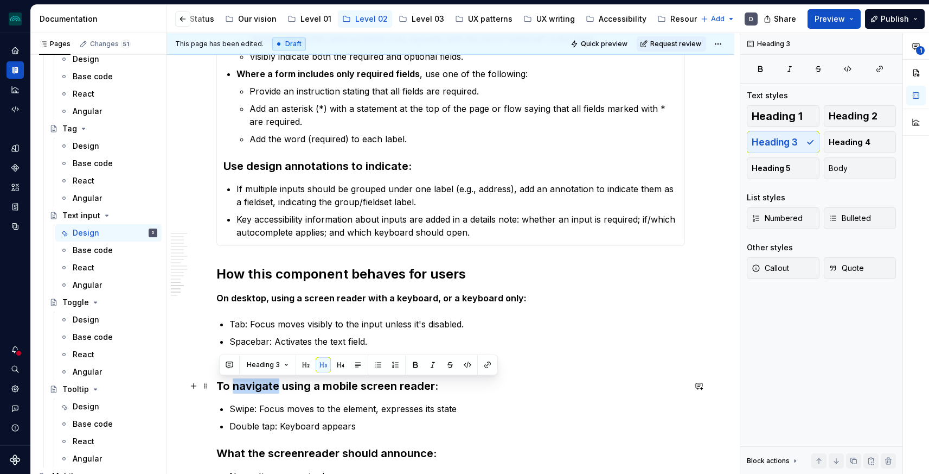
click at [263, 387] on h3 "To navigate using a mobile screen reader:" at bounding box center [450, 385] width 469 height 15
click at [268, 358] on button "Heading 3" at bounding box center [268, 364] width 52 height 15
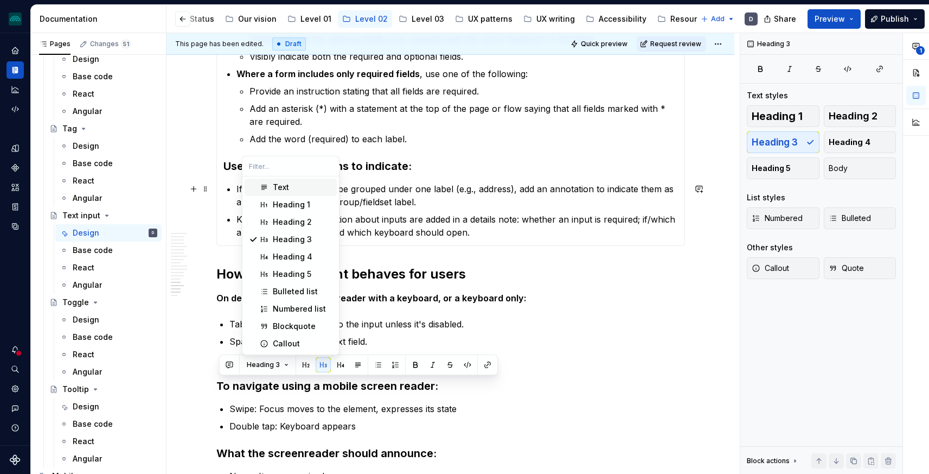
click at [275, 186] on div "Text" at bounding box center [281, 187] width 16 height 11
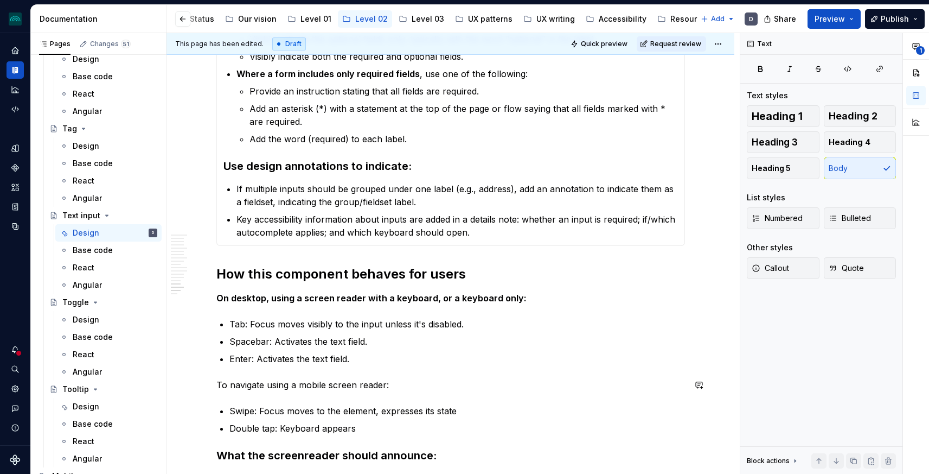
click at [317, 381] on p "To navigate using a mobile screen reader:" at bounding box center [450, 384] width 469 height 13
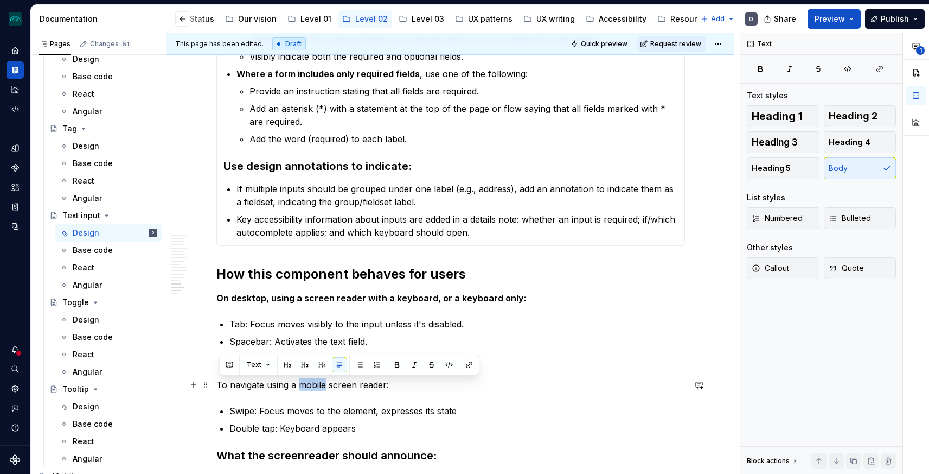
click at [317, 381] on p "To navigate using a mobile screen reader:" at bounding box center [450, 384] width 469 height 13
click at [398, 365] on button "button" at bounding box center [397, 364] width 15 height 15
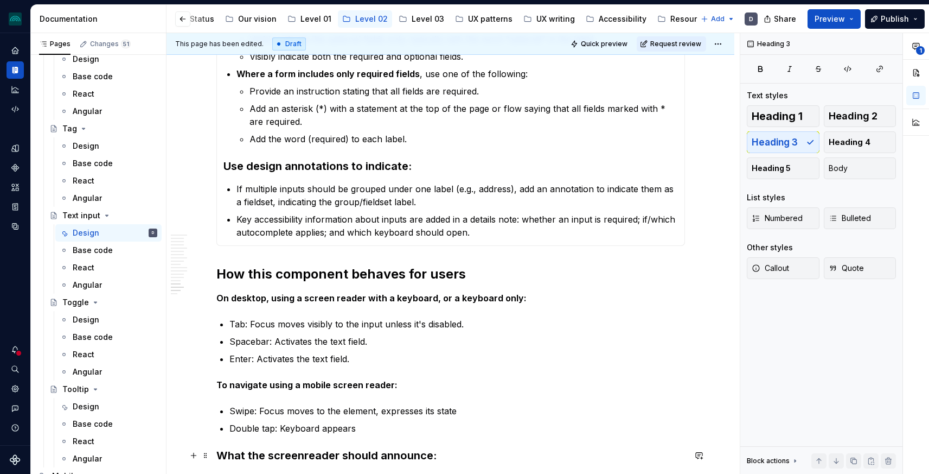
click at [337, 451] on h3 "What the screenreader should announce:" at bounding box center [450, 455] width 469 height 15
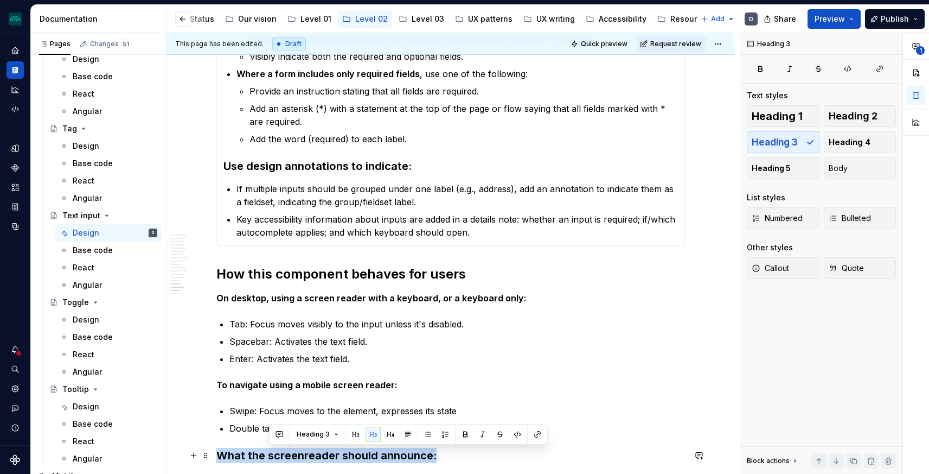
click at [337, 451] on h3 "What the screenreader should announce:" at bounding box center [450, 455] width 469 height 15
click at [264, 432] on span "Heading 3" at bounding box center [263, 434] width 33 height 9
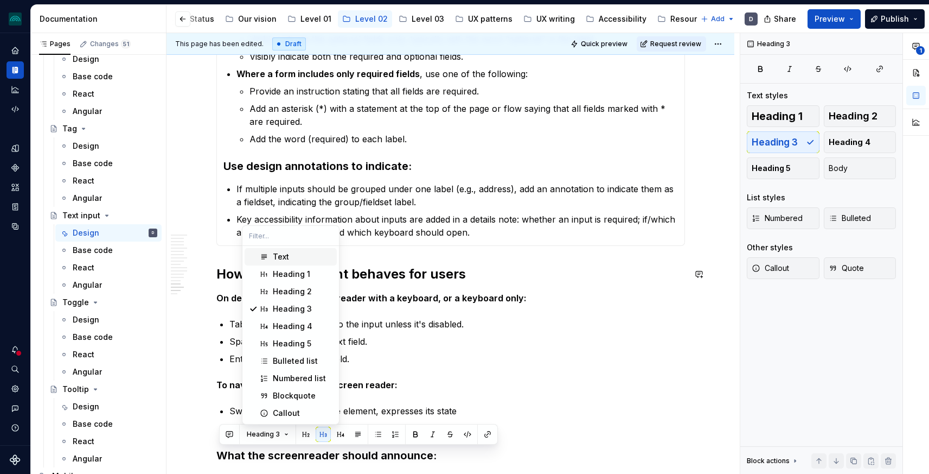
click at [285, 254] on div "Text" at bounding box center [281, 256] width 16 height 11
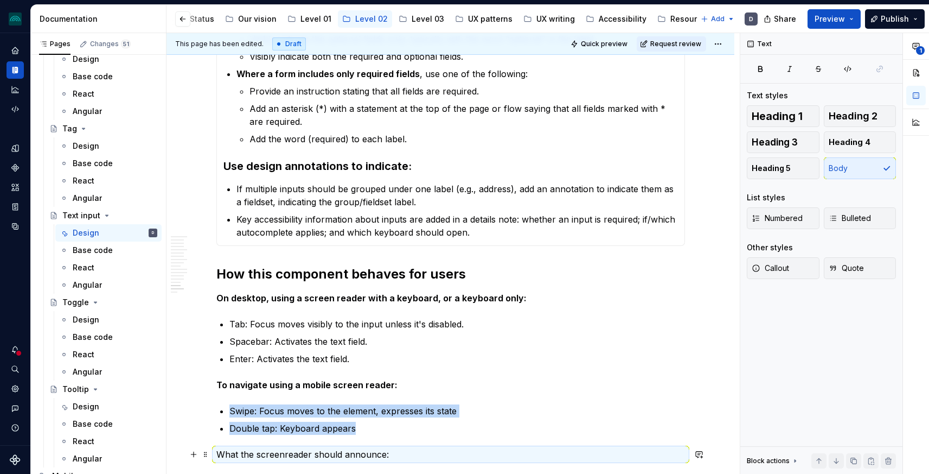
click at [306, 455] on p "What the screenreader should announce:" at bounding box center [450, 454] width 469 height 13
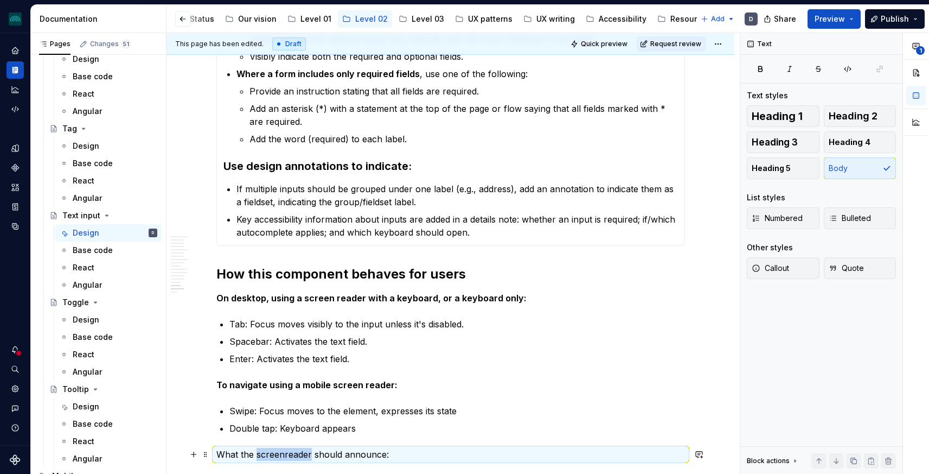
click at [306, 455] on p "What the screenreader should announce:" at bounding box center [450, 454] width 469 height 13
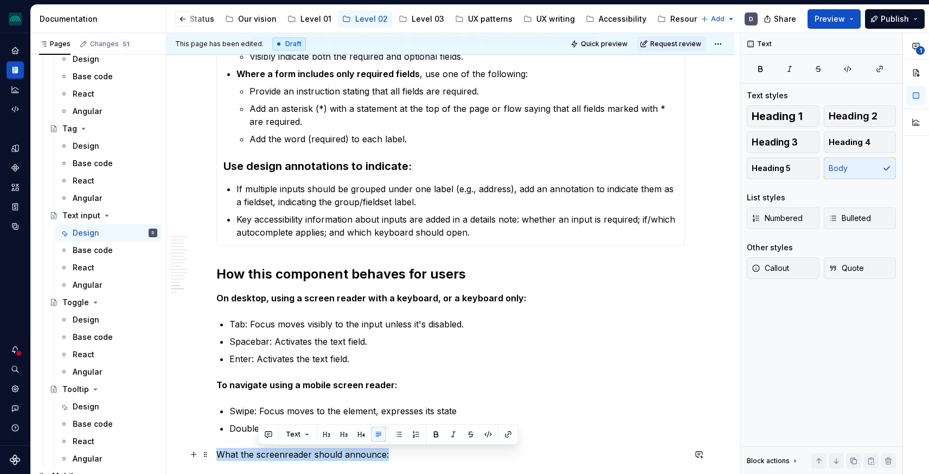
click at [306, 455] on p "What the screenreader should announce:" at bounding box center [450, 454] width 469 height 13
click at [395, 432] on button "button" at bounding box center [397, 433] width 15 height 15
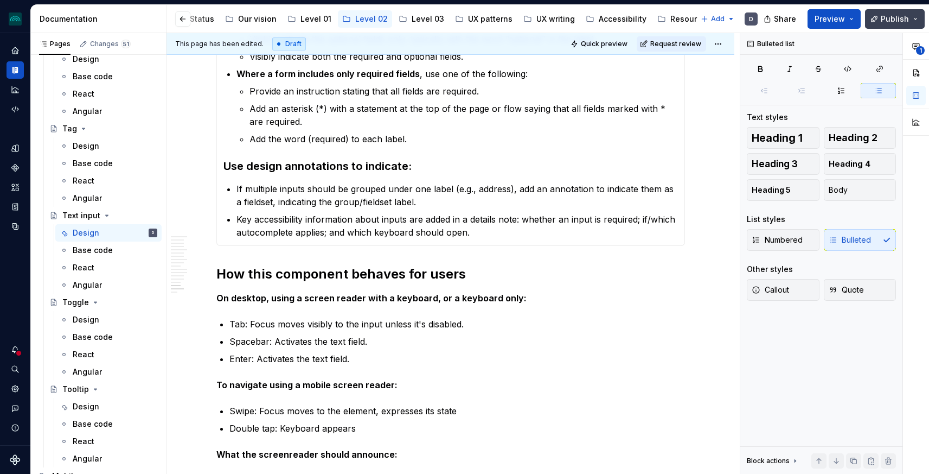
click at [881, 16] on button "Publish" at bounding box center [895, 19] width 60 height 20
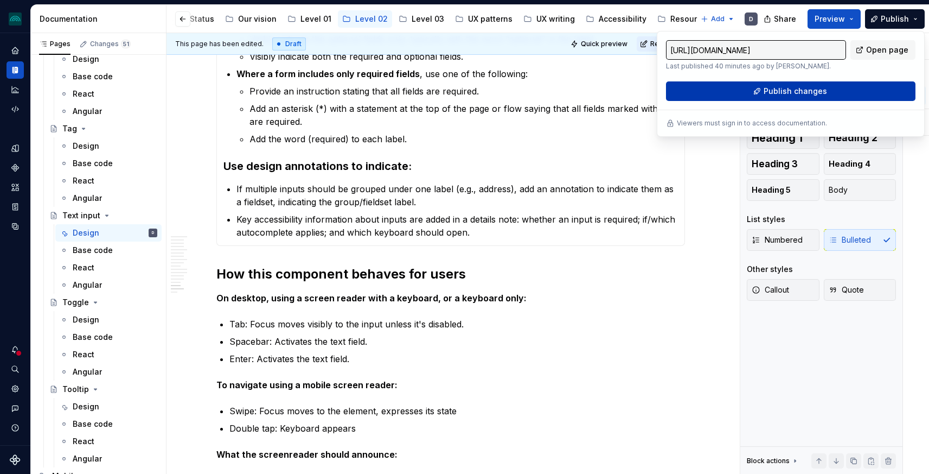
click at [829, 87] on button "Publish changes" at bounding box center [791, 91] width 250 height 20
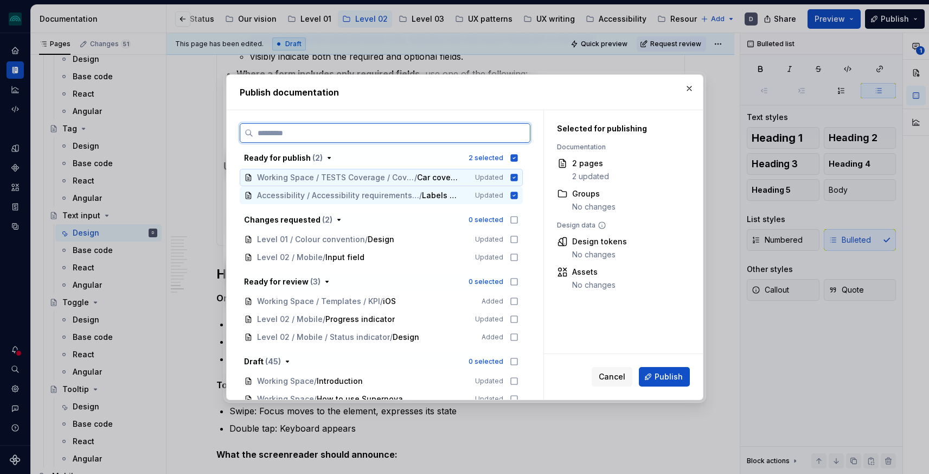
click at [515, 171] on div "Working Space / TESTS Coverage / Coverage [v1] / Car coverage Updated" at bounding box center [381, 177] width 283 height 17
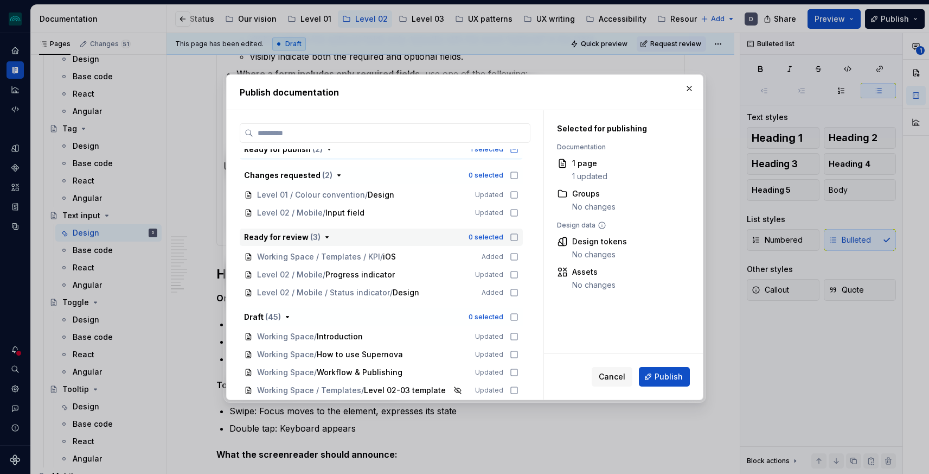
scroll to position [0, 0]
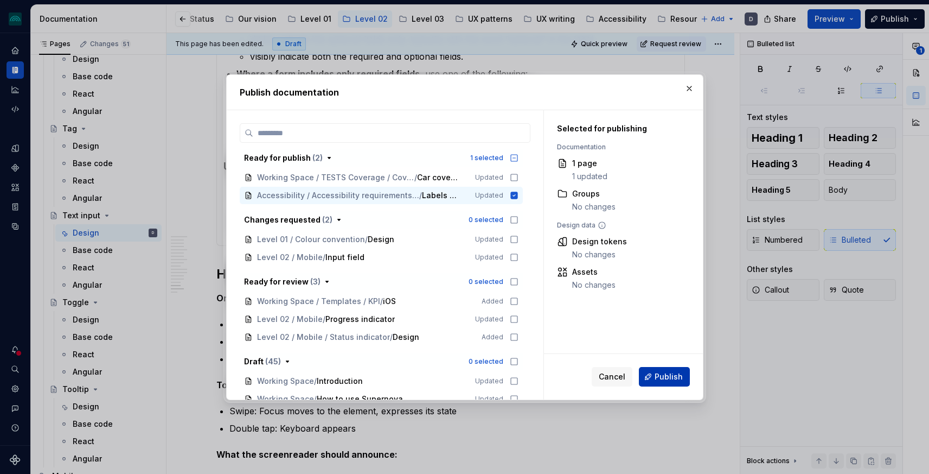
click at [662, 375] on span "Publish" at bounding box center [669, 376] width 28 height 11
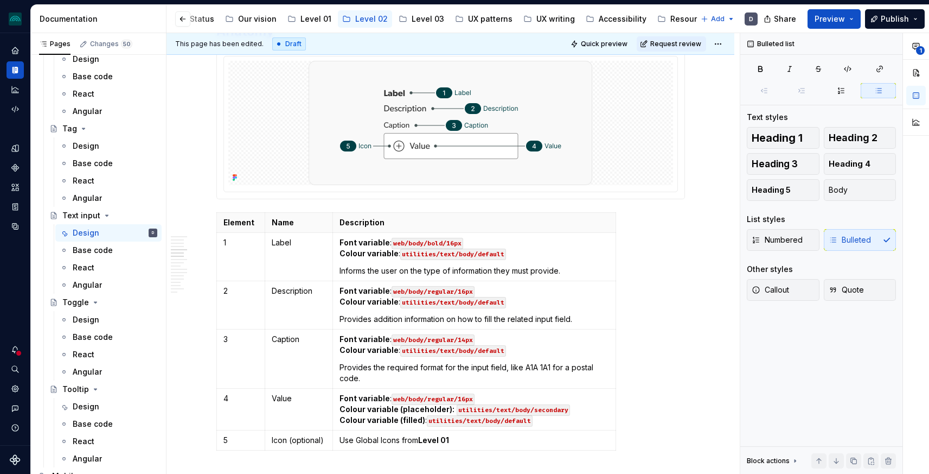
scroll to position [978, 0]
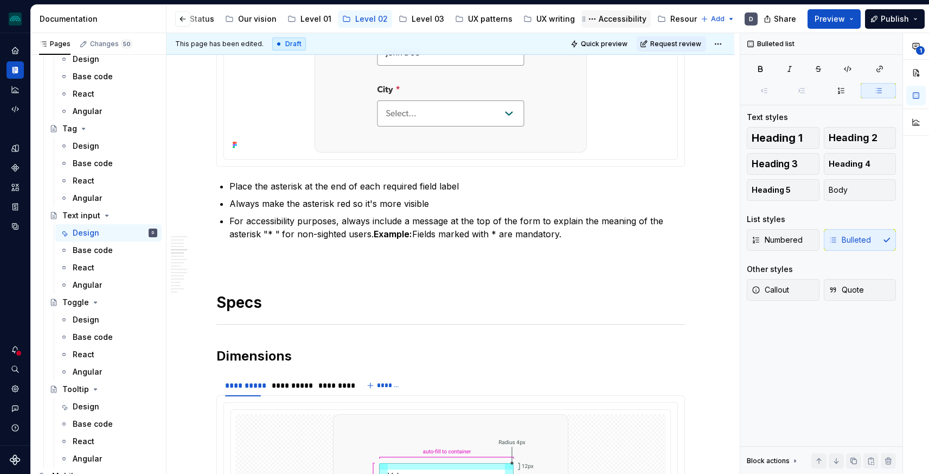
click at [604, 20] on div "Accessibility" at bounding box center [623, 19] width 48 height 11
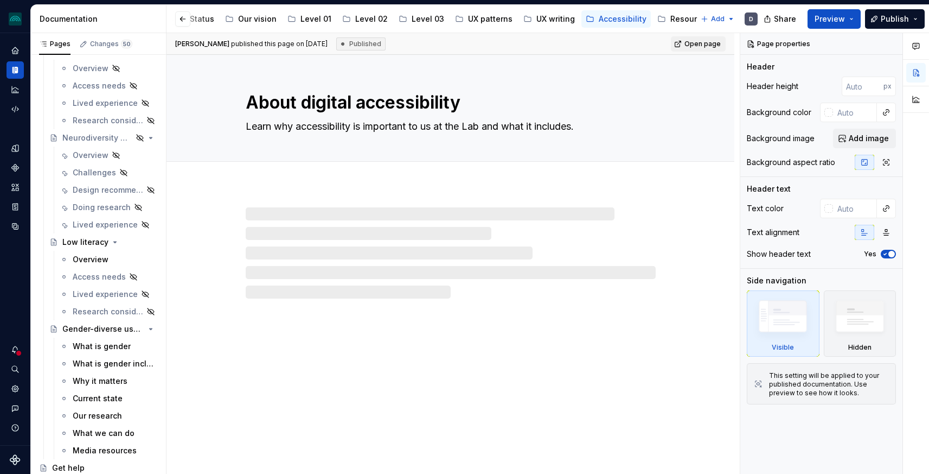
scroll to position [1946, 0]
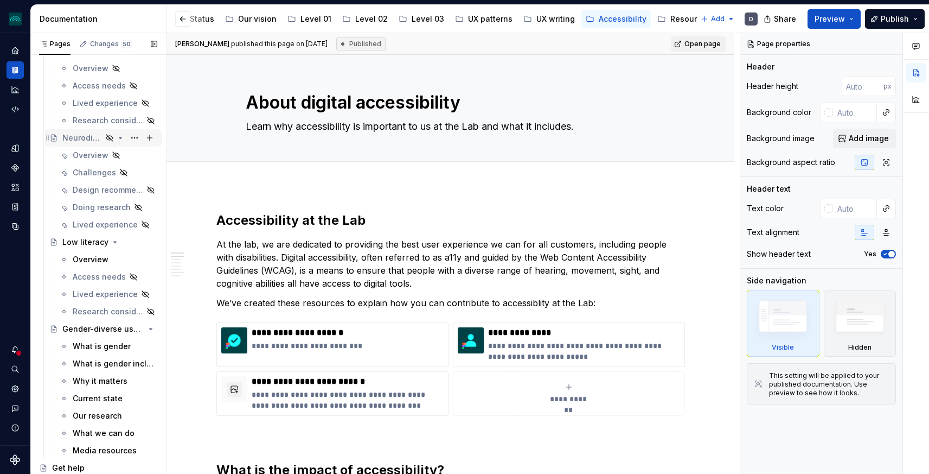
click at [87, 137] on div "Neurodiversity & cognitive disabilities" at bounding box center [82, 137] width 40 height 11
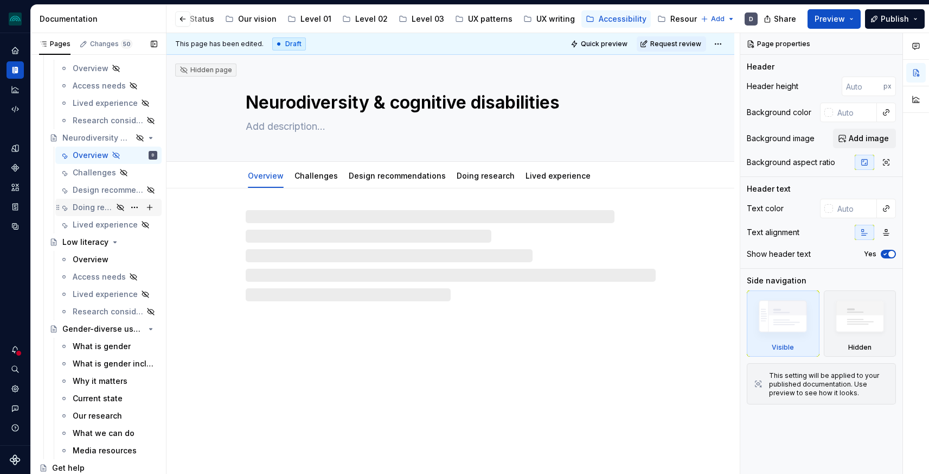
click at [91, 207] on div "Doing research" at bounding box center [93, 207] width 40 height 11
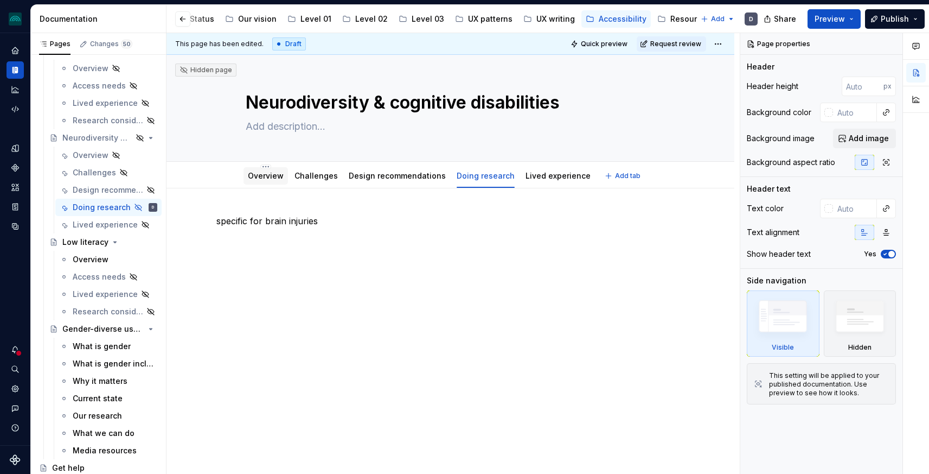
click at [281, 173] on link "Overview" at bounding box center [266, 175] width 36 height 9
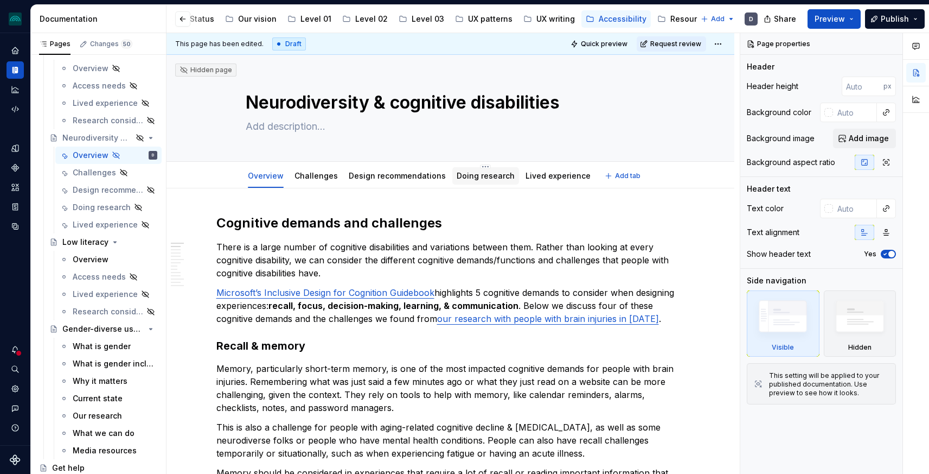
click at [481, 176] on link "Doing research" at bounding box center [486, 175] width 58 height 9
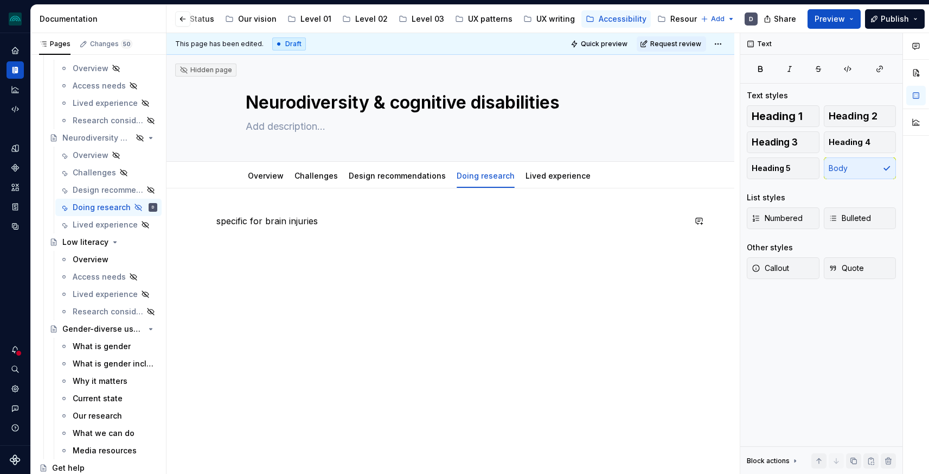
click at [276, 230] on div "specific for brain injuries" at bounding box center [450, 234] width 469 height 41
click at [301, 222] on p "specific for brain injuries" at bounding box center [450, 220] width 469 height 13
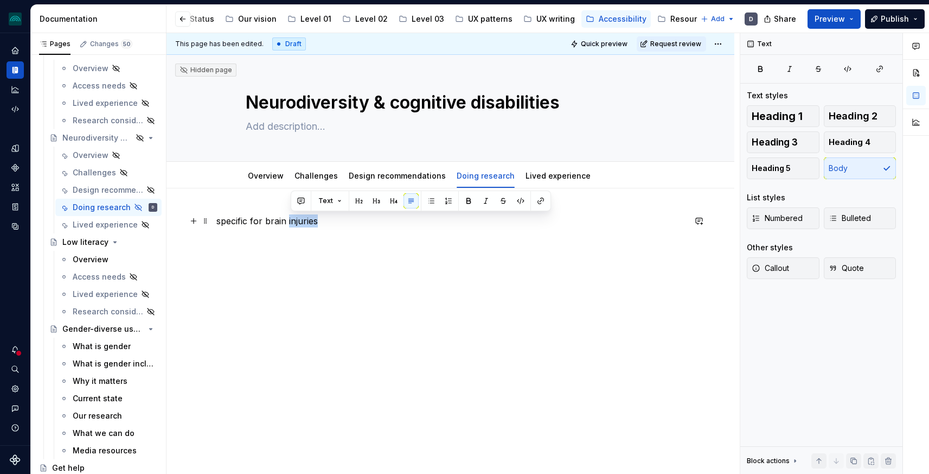
click at [308, 223] on p "specific for brain injuries" at bounding box center [450, 220] width 469 height 13
type textarea "*"
click at [332, 224] on p "specific for brain injuries" at bounding box center [450, 220] width 469 height 13
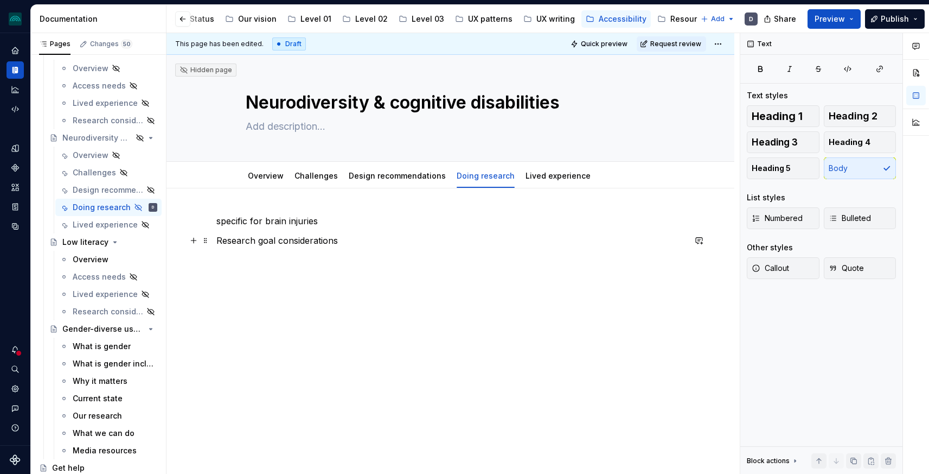
click at [327, 239] on p "Research goal considerations" at bounding box center [450, 240] width 469 height 13
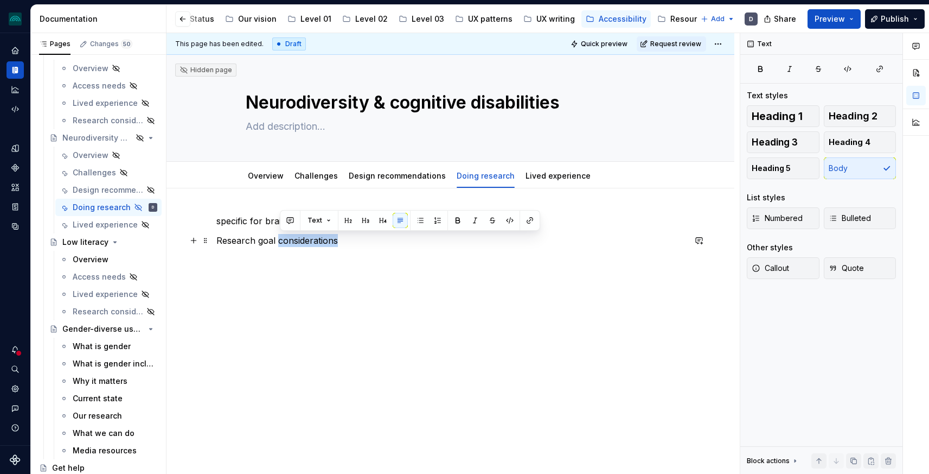
click at [327, 239] on p "Research goal considerations" at bounding box center [450, 240] width 469 height 13
click at [283, 223] on button "button" at bounding box center [287, 220] width 15 height 15
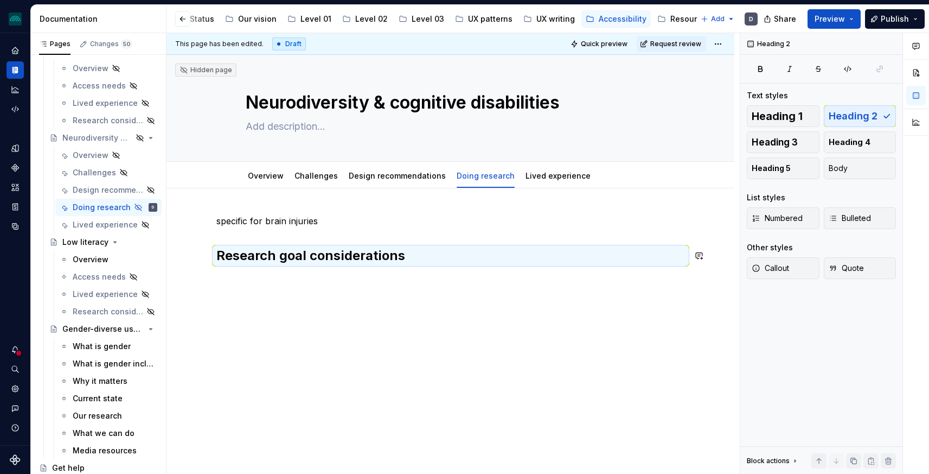
click at [324, 303] on div "specific for brain injuries Research goal considerations" at bounding box center [451, 303] width 568 height 231
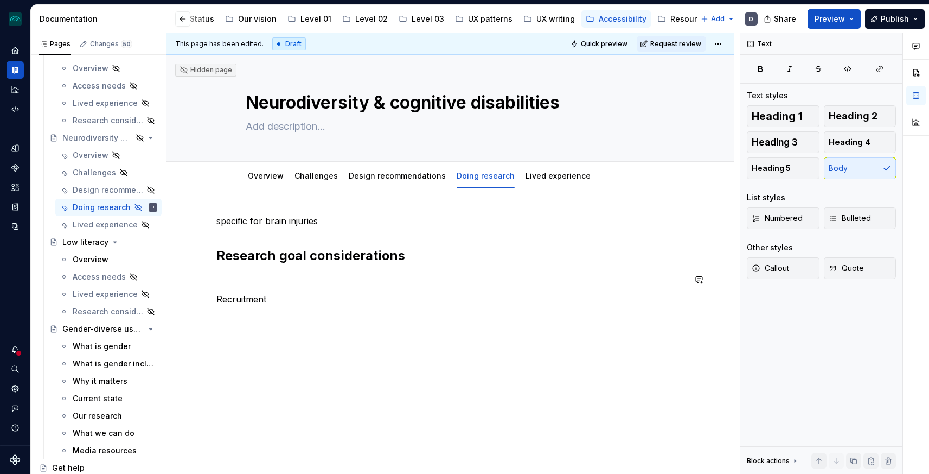
click at [248, 302] on p "Recruitment" at bounding box center [450, 298] width 469 height 13
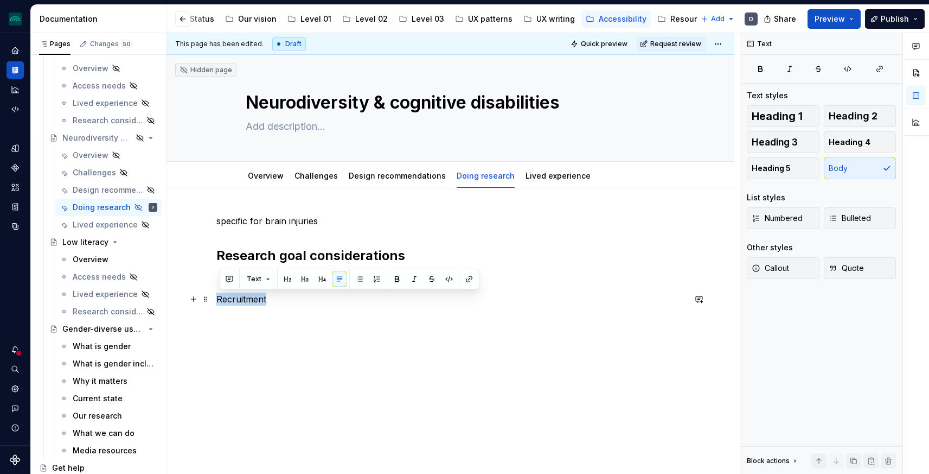
click at [248, 302] on p "Recruitment" at bounding box center [450, 298] width 469 height 13
click at [287, 276] on button "button" at bounding box center [287, 278] width 15 height 15
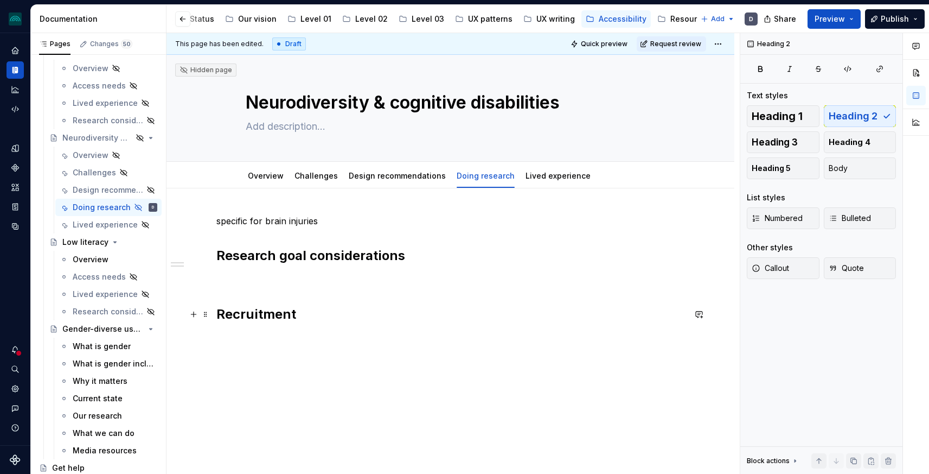
click at [301, 307] on h2 "Recruitment" at bounding box center [450, 313] width 469 height 17
click at [306, 319] on h2 "Recruitment" at bounding box center [450, 313] width 469 height 17
click at [234, 355] on p "Preparation" at bounding box center [450, 357] width 469 height 13
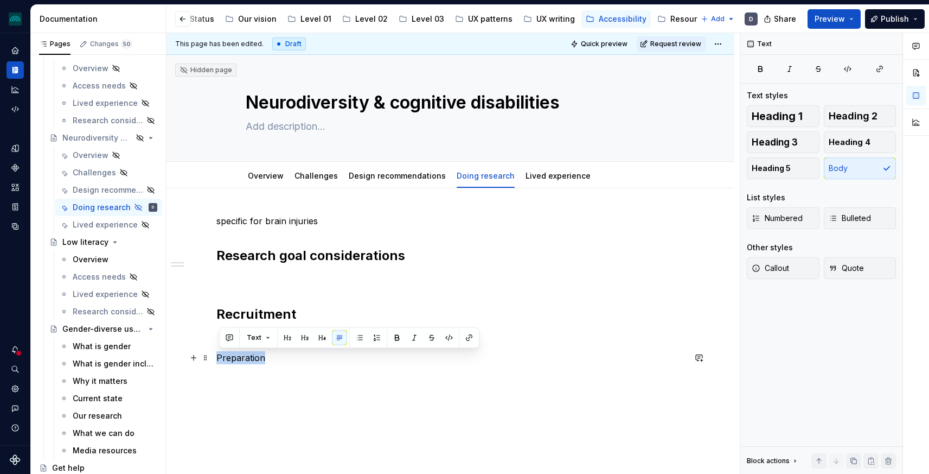
click at [234, 355] on p "Preparation" at bounding box center [450, 357] width 469 height 13
click at [282, 337] on button "button" at bounding box center [287, 337] width 15 height 15
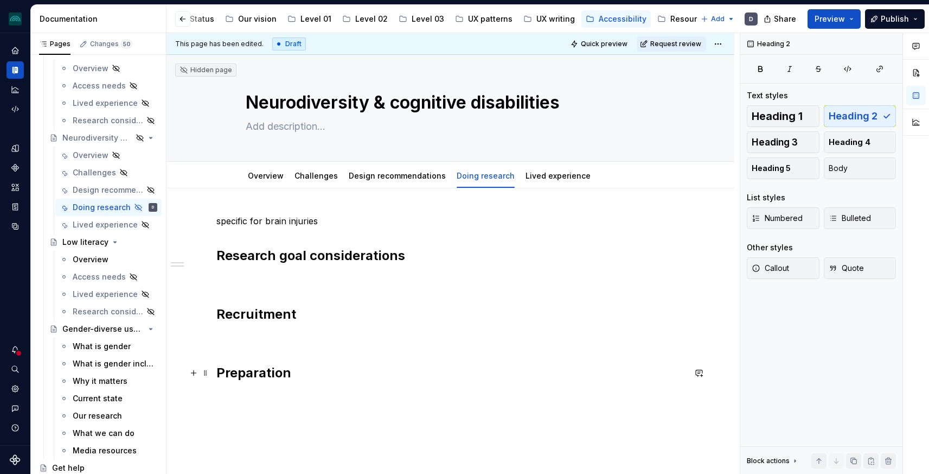
click at [303, 375] on h2 "Preparation" at bounding box center [450, 372] width 469 height 17
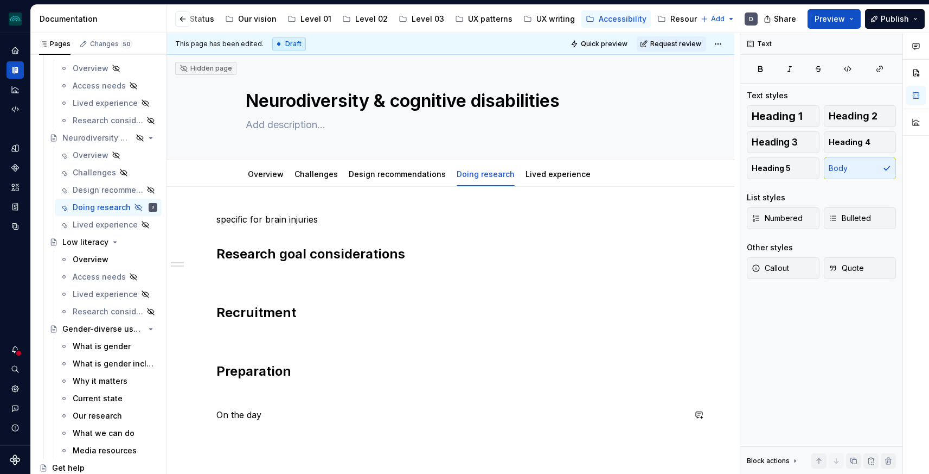
click at [247, 404] on div "specific for brain injuries Research goal considerations Recruitment Preparatio…" at bounding box center [450, 317] width 469 height 208
click at [245, 412] on p "On the day" at bounding box center [450, 414] width 469 height 13
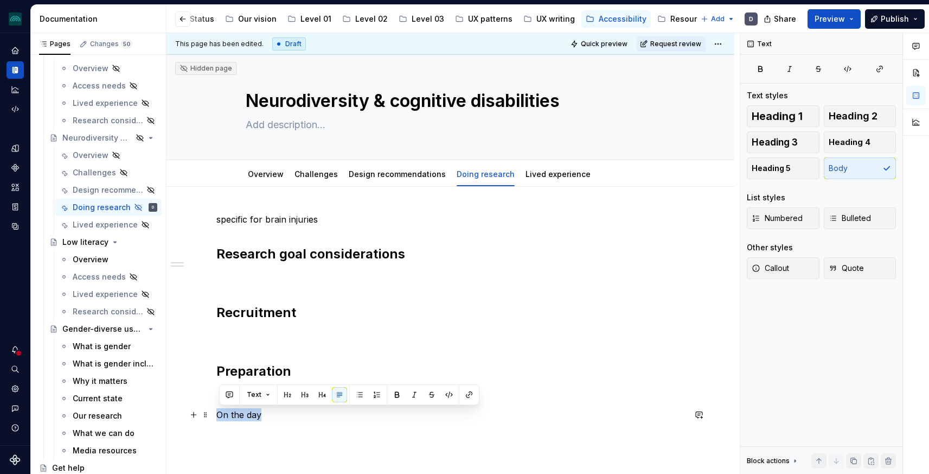
click at [245, 412] on p "On the day" at bounding box center [450, 414] width 469 height 13
click at [287, 397] on button "button" at bounding box center [287, 394] width 15 height 15
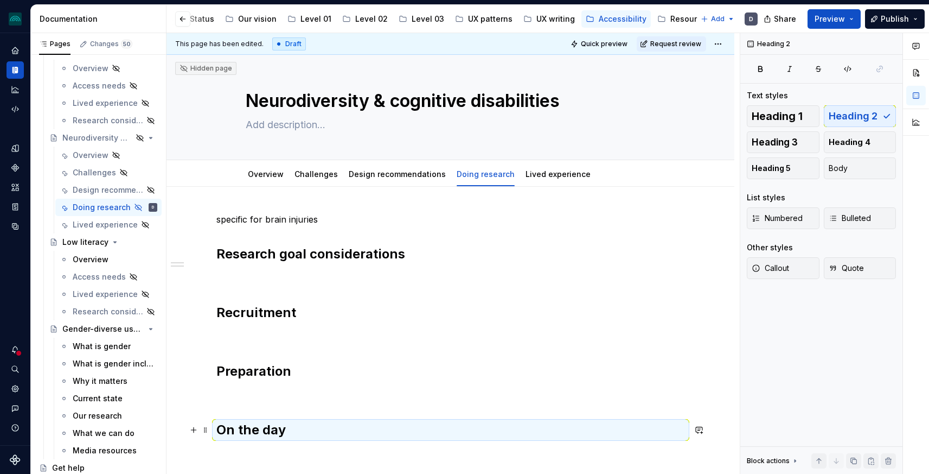
click at [289, 433] on h2 "On the day" at bounding box center [450, 429] width 469 height 17
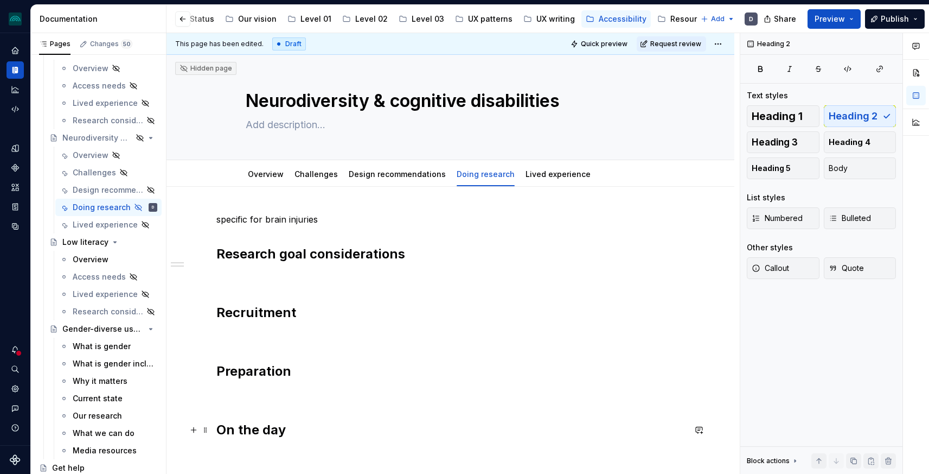
click at [301, 433] on h2 "On the day" at bounding box center [450, 429] width 469 height 17
click at [312, 271] on p at bounding box center [450, 277] width 469 height 13
click at [781, 140] on span "Heading 3" at bounding box center [775, 142] width 46 height 11
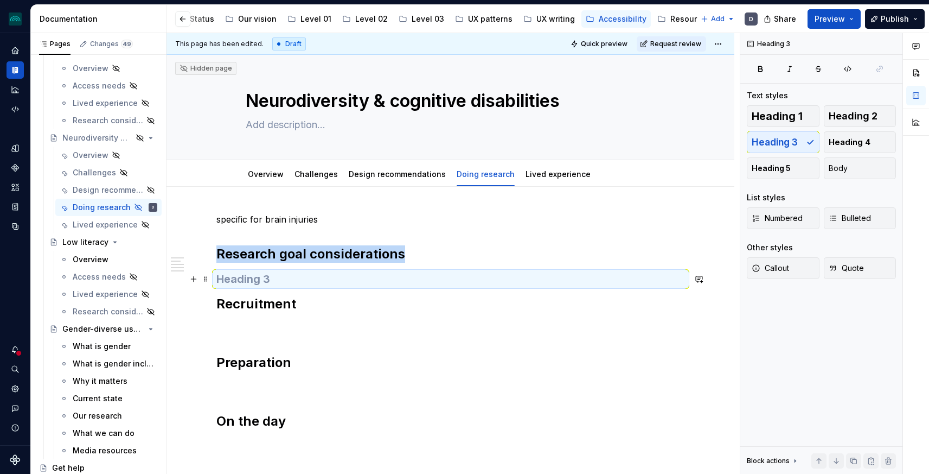
click at [247, 276] on h3 at bounding box center [450, 278] width 469 height 15
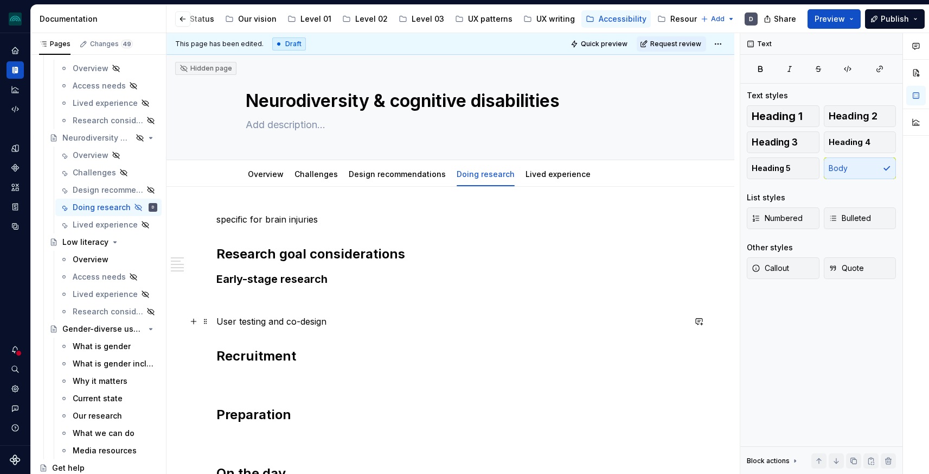
click at [298, 327] on p "User testing and co-design" at bounding box center [450, 321] width 469 height 13
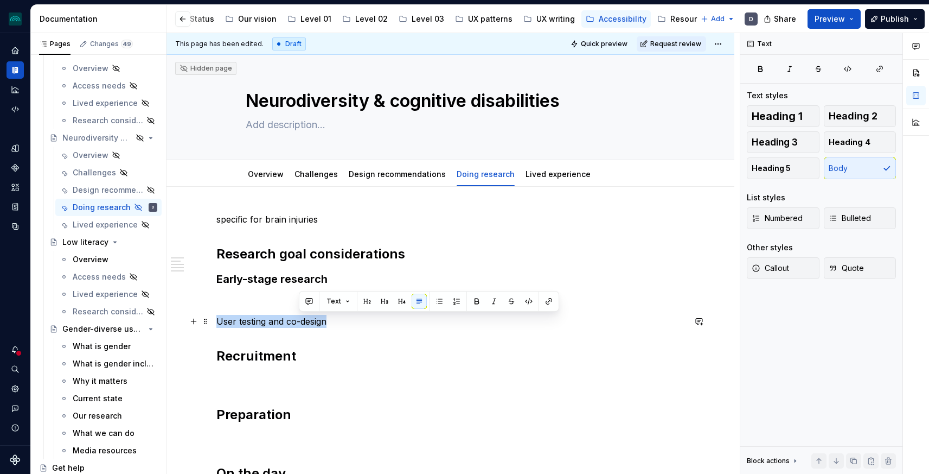
click at [298, 327] on p "User testing and co-design" at bounding box center [450, 321] width 469 height 13
click at [299, 302] on button "button" at bounding box center [304, 300] width 15 height 15
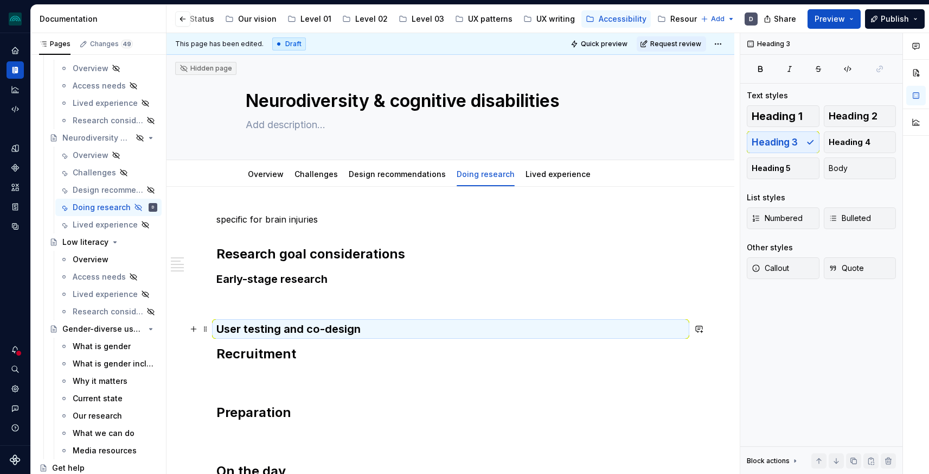
click at [371, 336] on h3 "User testing and co-design" at bounding box center [450, 328] width 469 height 15
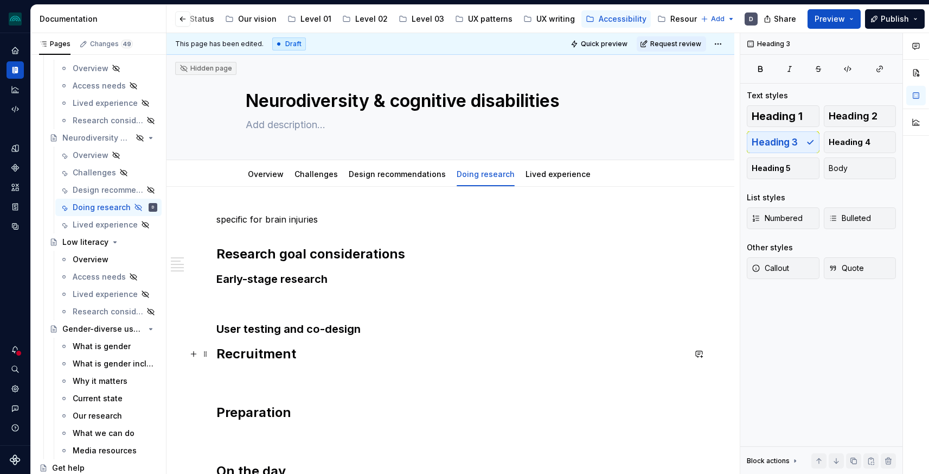
click at [344, 352] on h2 "Recruitment" at bounding box center [450, 353] width 469 height 17
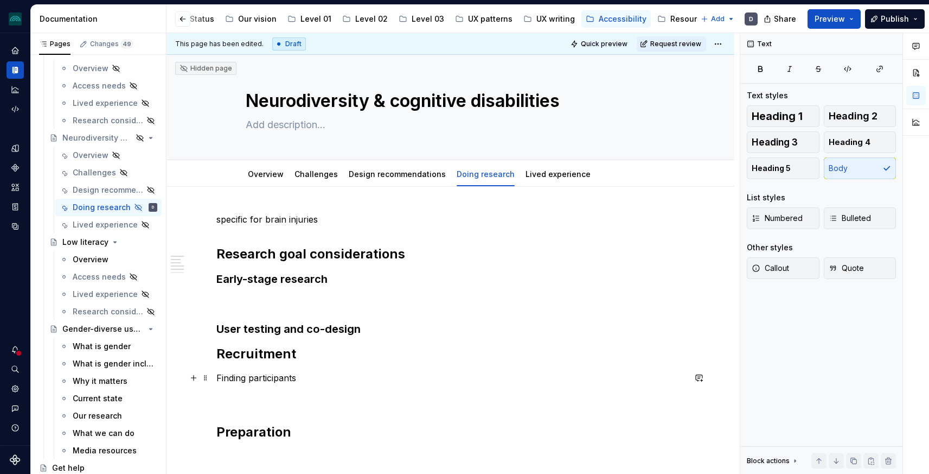
click at [269, 381] on p "Finding participants" at bounding box center [450, 377] width 469 height 13
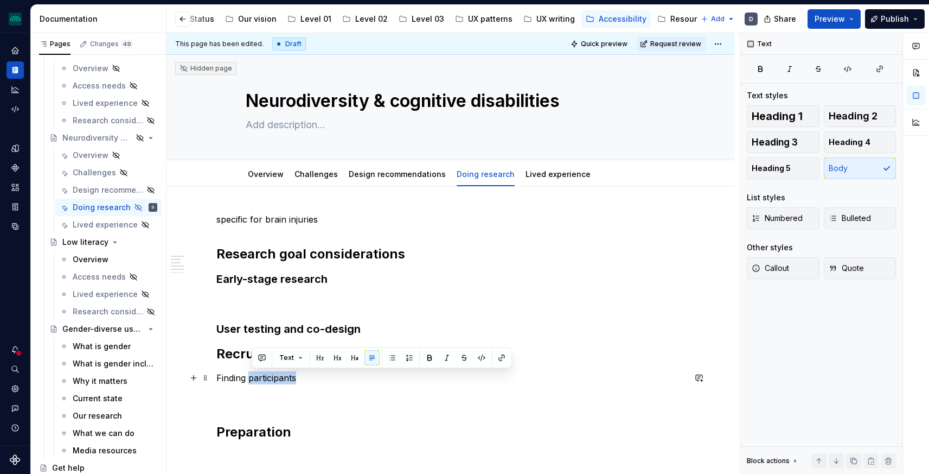
click at [269, 381] on p "Finding participants" at bounding box center [450, 377] width 469 height 13
click at [305, 358] on button "button" at bounding box center [304, 357] width 15 height 15
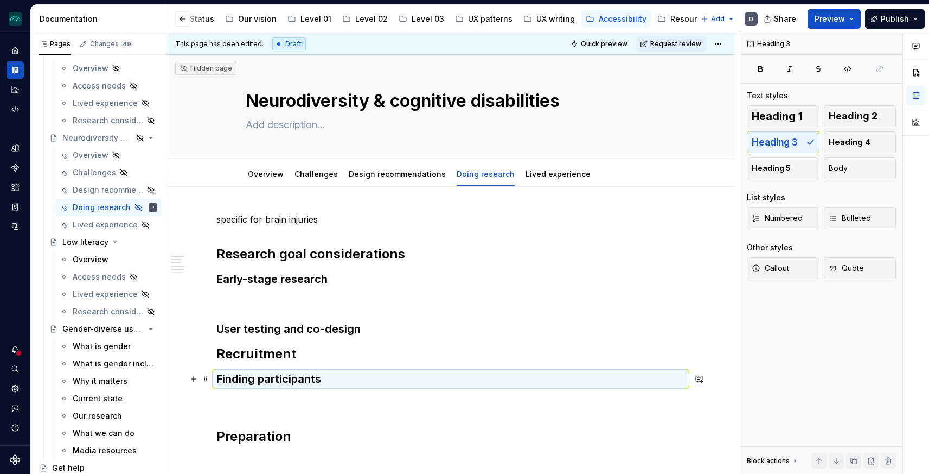
click at [336, 381] on h3 "Finding participants" at bounding box center [450, 378] width 469 height 15
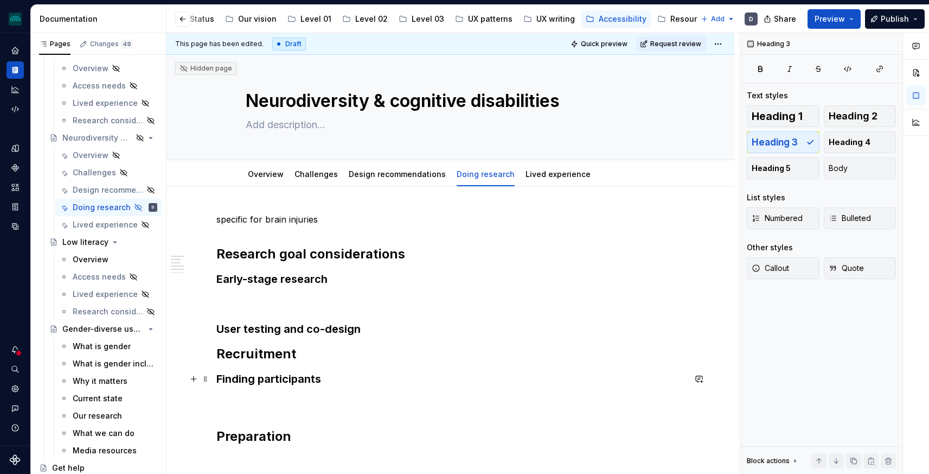
click at [349, 381] on h3 "Finding participants" at bounding box center [450, 378] width 469 height 15
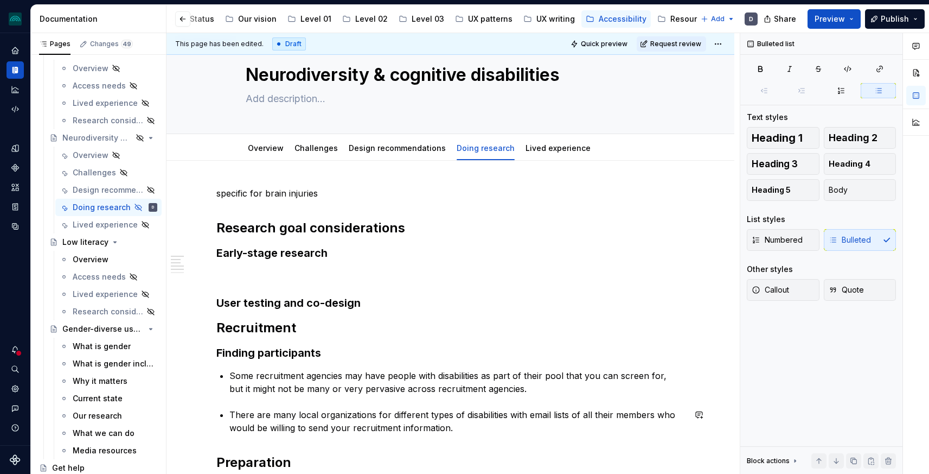
scroll to position [41, 0]
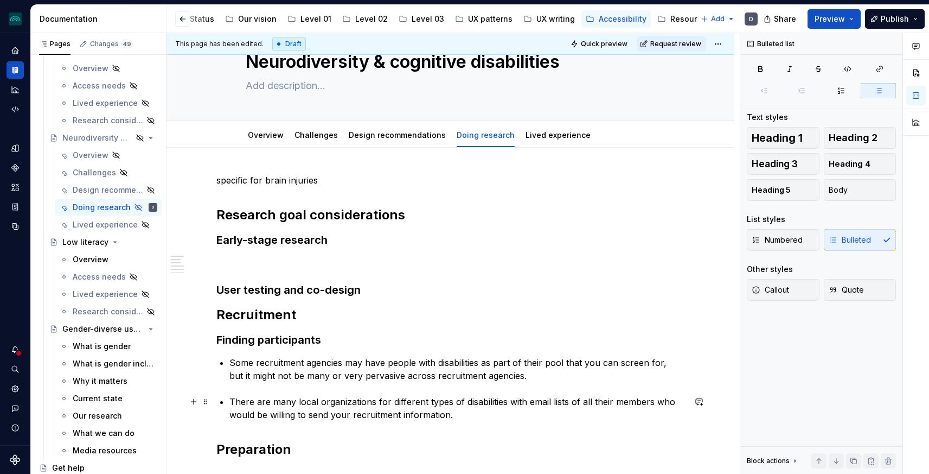
click at [228, 400] on div "specific for brain injuries Research goal considerations Early-stage research U…" at bounding box center [450, 345] width 469 height 343
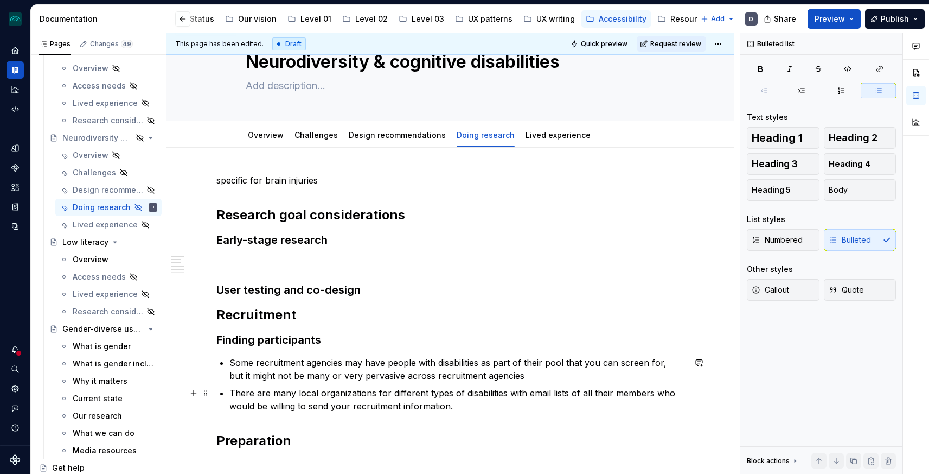
click at [471, 406] on p "There are many local organizations for different types of disabilities with ema…" at bounding box center [457, 399] width 456 height 26
type textarea "*"
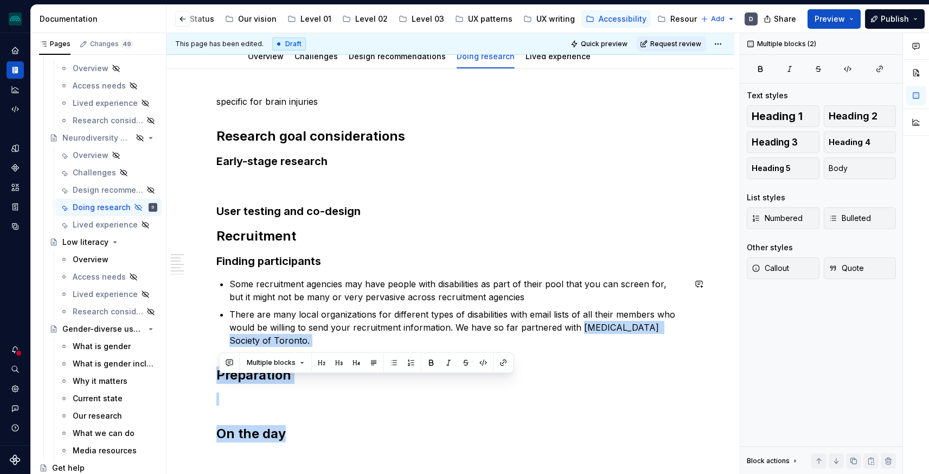
scroll to position [243, 0]
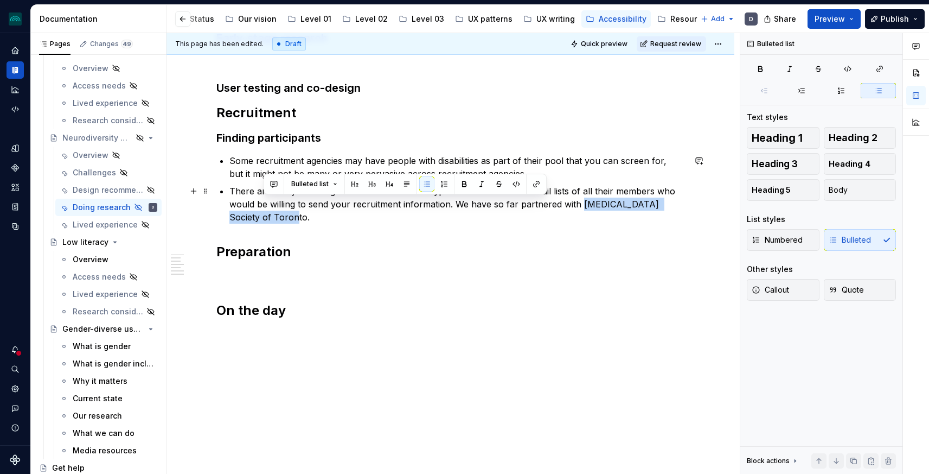
drag, startPoint x: 580, startPoint y: 401, endPoint x: 264, endPoint y: 221, distance: 364.4
click at [264, 221] on p "There are many local organizations for different types of disabilities with ema…" at bounding box center [457, 203] width 456 height 39
click at [539, 184] on button "button" at bounding box center [536, 183] width 15 height 15
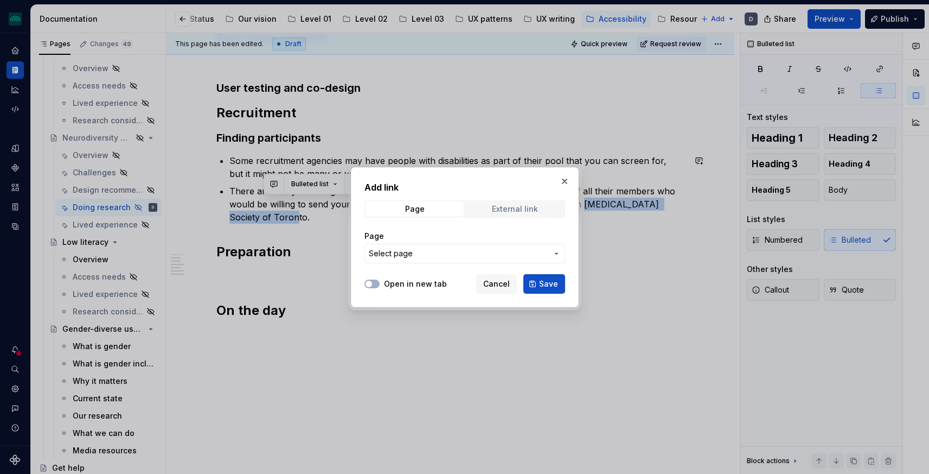
click at [507, 212] on div "External link" at bounding box center [515, 209] width 46 height 9
click at [473, 245] on input "URL" at bounding box center [465, 254] width 201 height 20
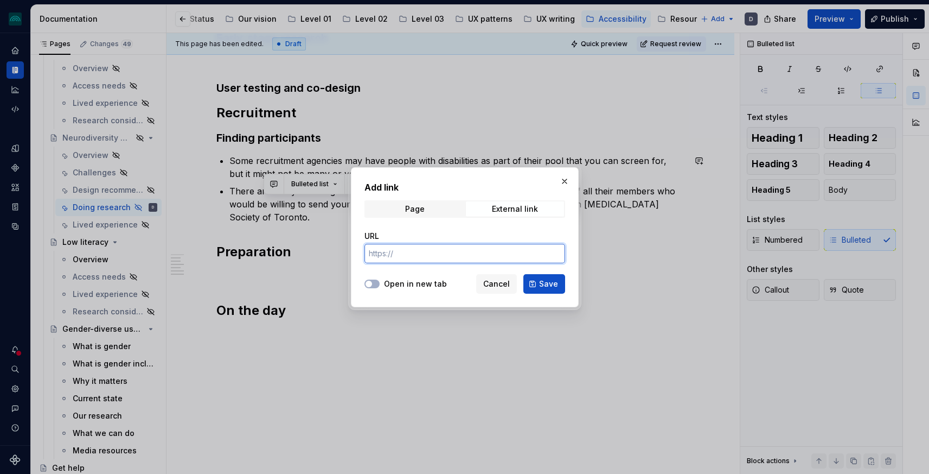
paste input "[URL][DOMAIN_NAME]"
type input "[URL][DOMAIN_NAME]"
click at [383, 285] on div "Open in new tab" at bounding box center [406, 283] width 82 height 11
click at [391, 285] on label "Open in new tab" at bounding box center [415, 283] width 63 height 11
click at [380, 285] on button "Open in new tab" at bounding box center [372, 283] width 15 height 9
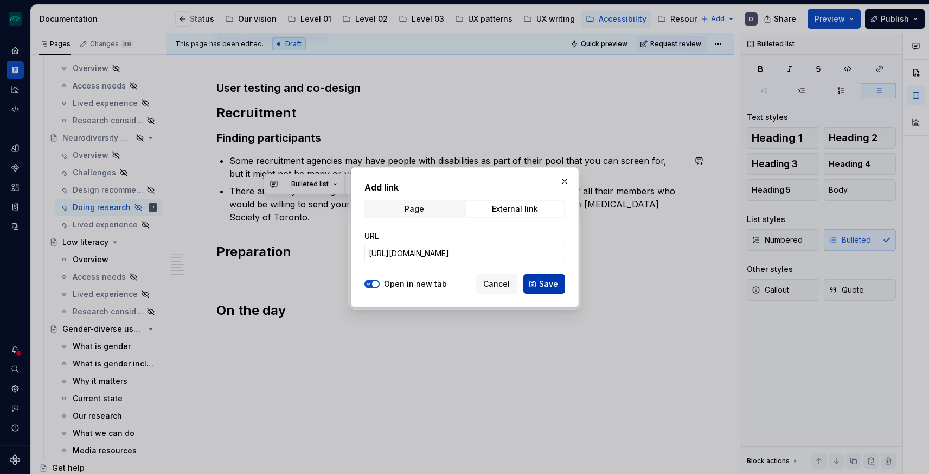
click at [551, 289] on button "Save" at bounding box center [545, 284] width 42 height 20
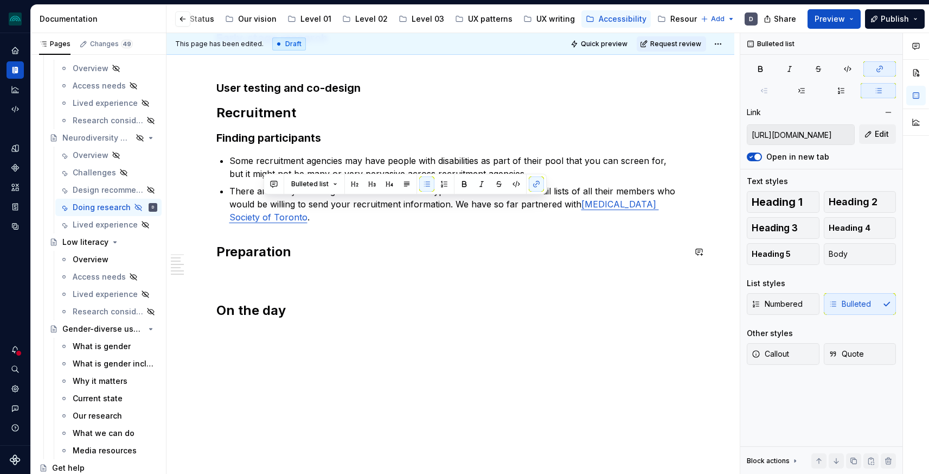
click at [371, 226] on div "specific for brain injuries Research goal considerations Early-stage research U…" at bounding box center [450, 145] width 469 height 347
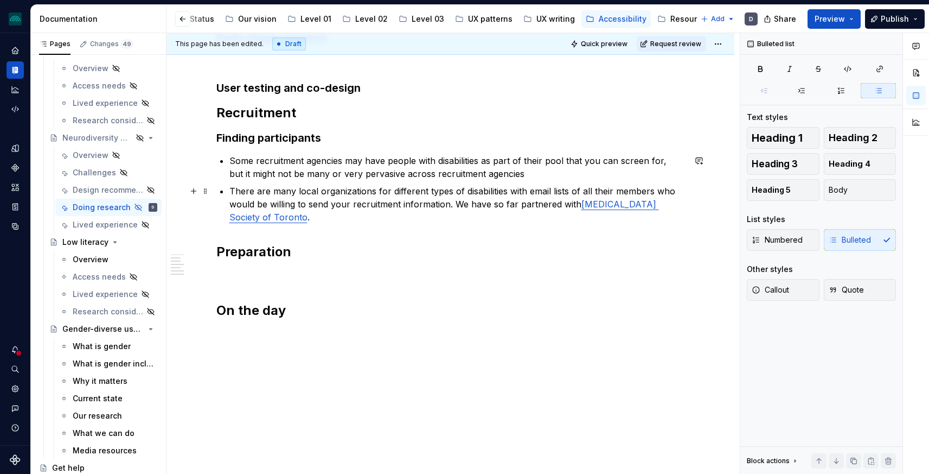
click at [360, 216] on p "There are many local organizations for different types of disabilities with ema…" at bounding box center [457, 203] width 456 height 39
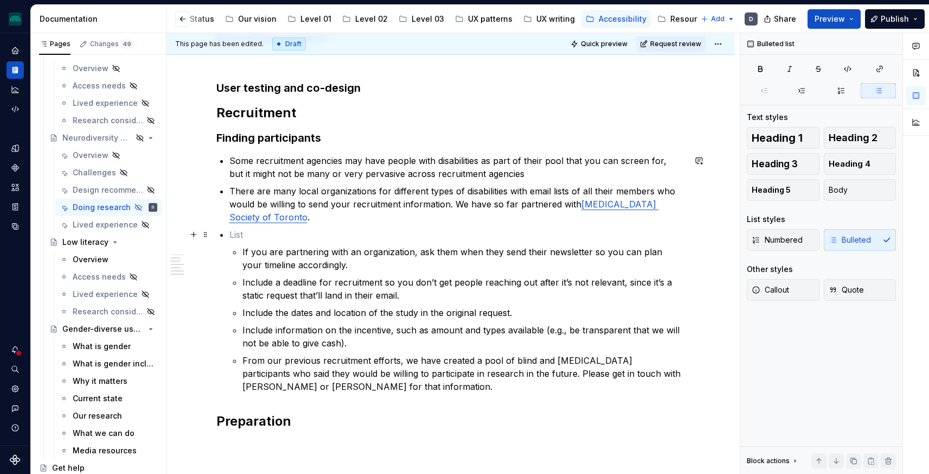
click at [263, 234] on p at bounding box center [457, 234] width 456 height 13
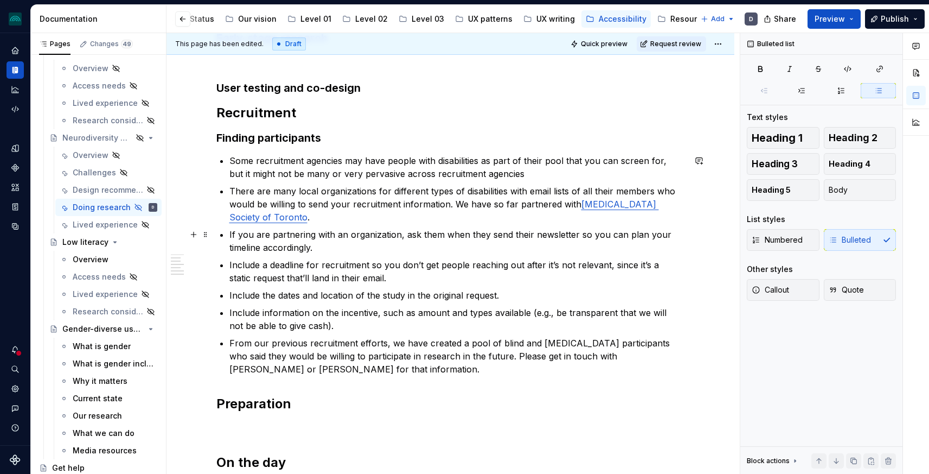
click at [227, 238] on div "specific for brain injuries Research goal considerations Early-stage research U…" at bounding box center [450, 221] width 469 height 499
click at [232, 266] on p "Include a deadline for recruitment so you don’t get people reaching out after i…" at bounding box center [457, 271] width 456 height 26
click at [229, 291] on li "Include the dates and location of the study in the original request." at bounding box center [457, 295] width 456 height 13
click at [229, 311] on li "Include information on the incentive, such as amount and types available (e.g.,…" at bounding box center [457, 319] width 456 height 26
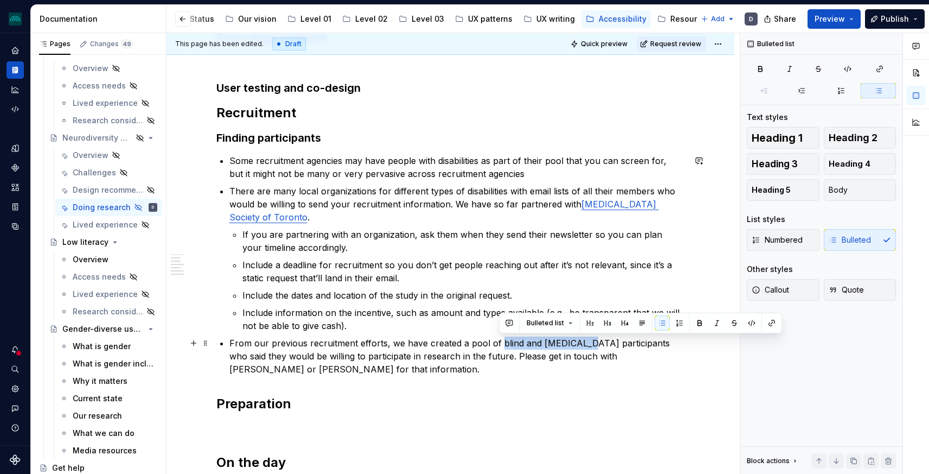
drag, startPoint x: 579, startPoint y: 341, endPoint x: 498, endPoint y: 346, distance: 81.5
click at [498, 346] on p "From our previous recruitment efforts, we have created a pool of blind and [MED…" at bounding box center [457, 355] width 456 height 39
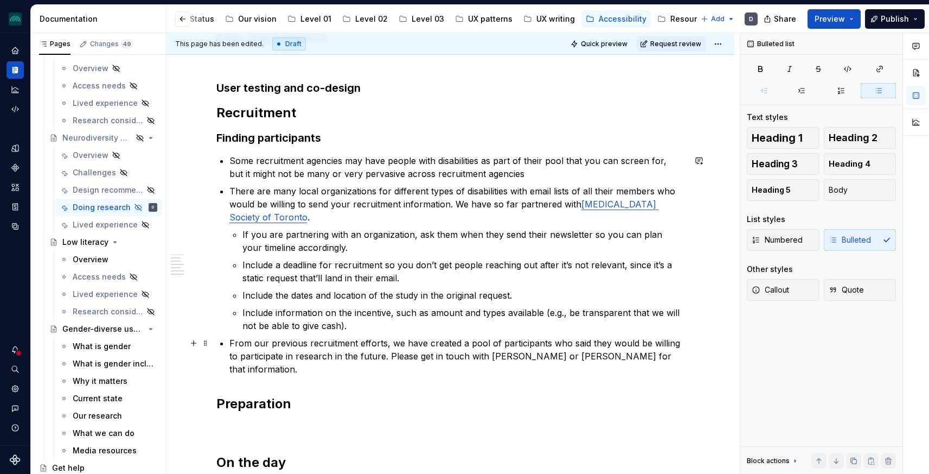
click at [547, 342] on p "From our previous recruitment efforts, we have created a pool of participants w…" at bounding box center [457, 355] width 456 height 39
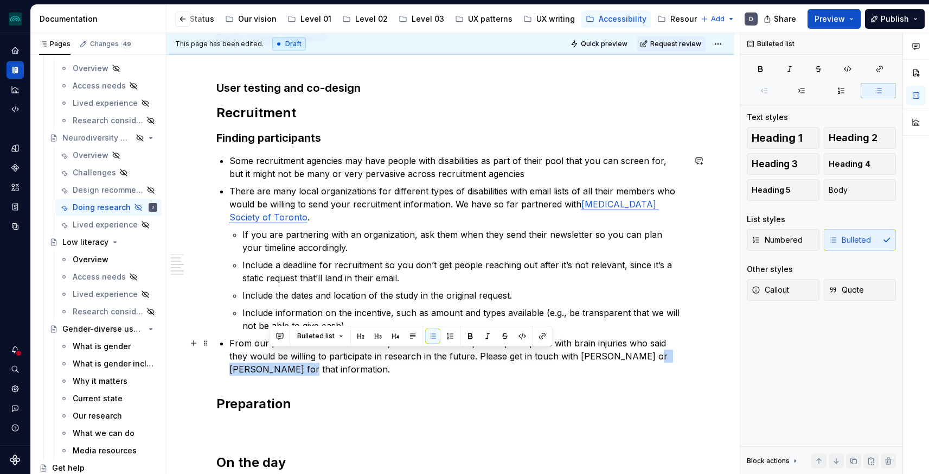
drag, startPoint x: 271, startPoint y: 371, endPoint x: 626, endPoint y: 360, distance: 355.5
click at [626, 360] on p "From our previous recruitment efforts, we have created a pool of participants w…" at bounding box center [457, 355] width 456 height 39
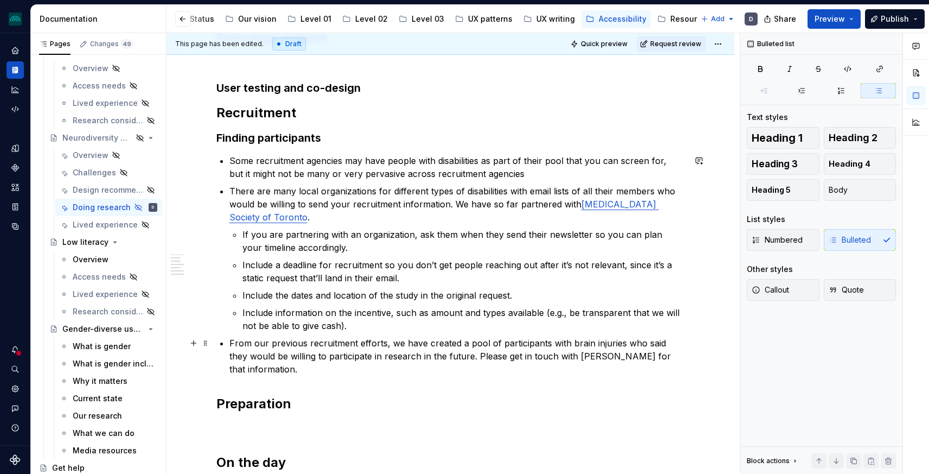
click at [295, 372] on p "From our previous recruitment efforts, we have created a pool of participants w…" at bounding box center [457, 355] width 456 height 39
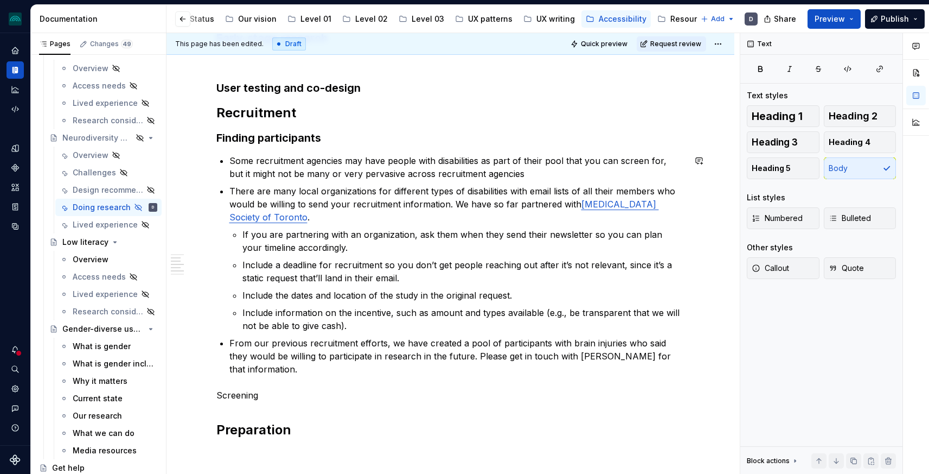
click at [237, 397] on p "Screening" at bounding box center [450, 394] width 469 height 13
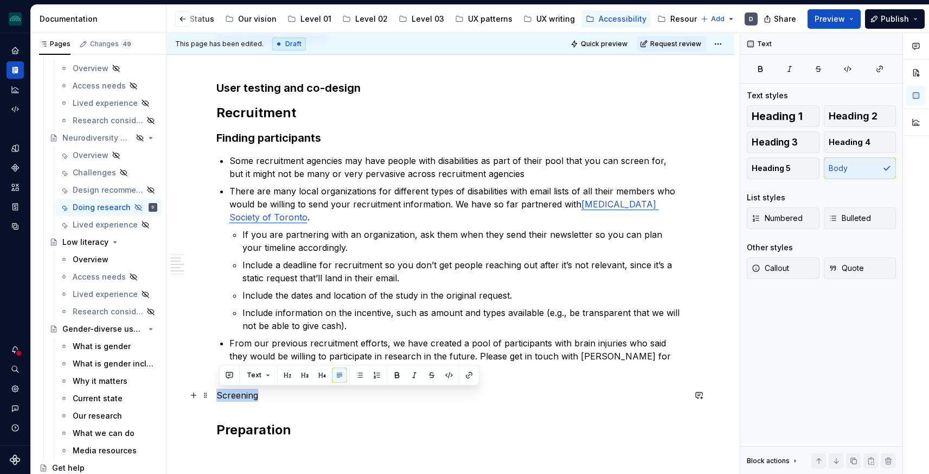
click at [237, 397] on p "Screening" at bounding box center [450, 394] width 469 height 13
click at [303, 374] on button "button" at bounding box center [304, 374] width 15 height 15
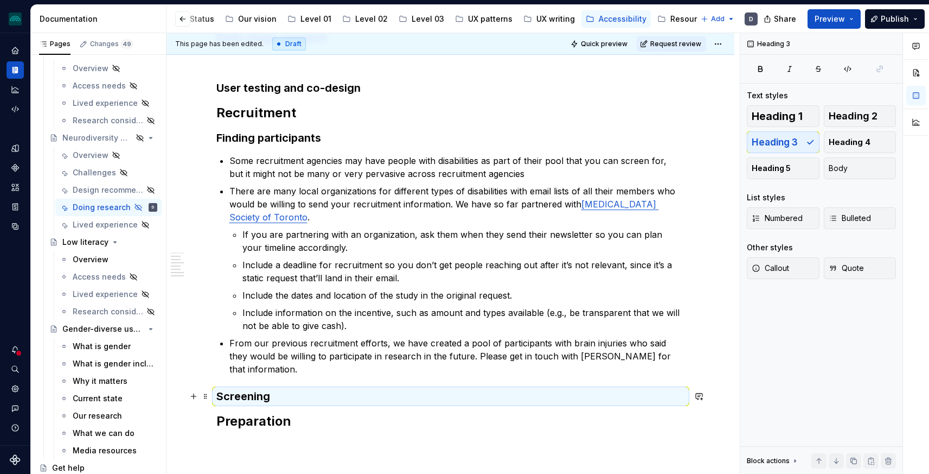
click at [277, 395] on h3 "Screening" at bounding box center [450, 395] width 469 height 15
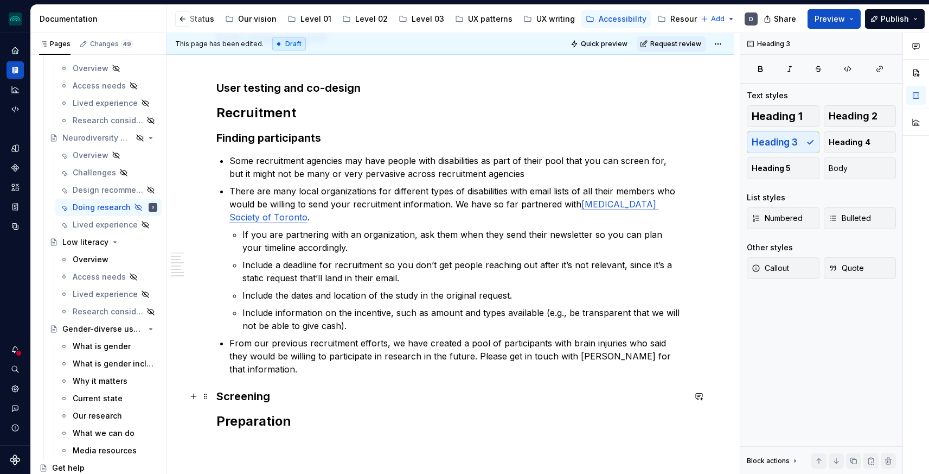
click at [280, 395] on h3 "Screening" at bounding box center [450, 395] width 469 height 15
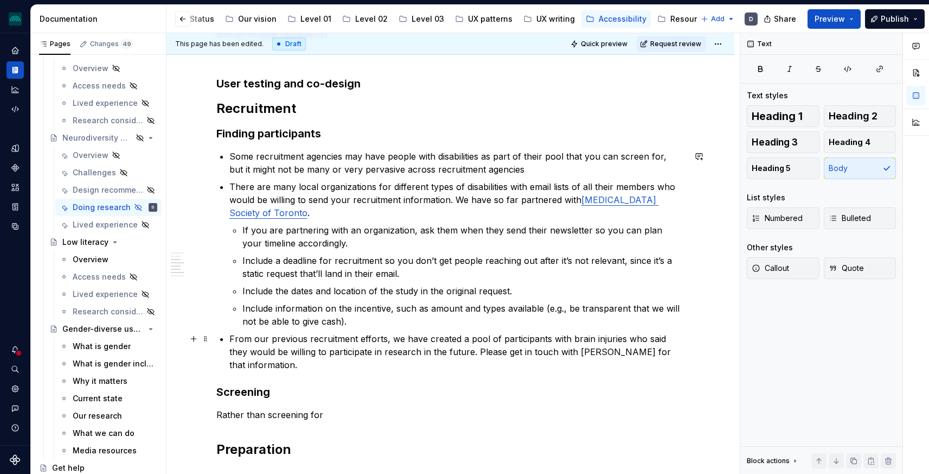
scroll to position [291, 0]
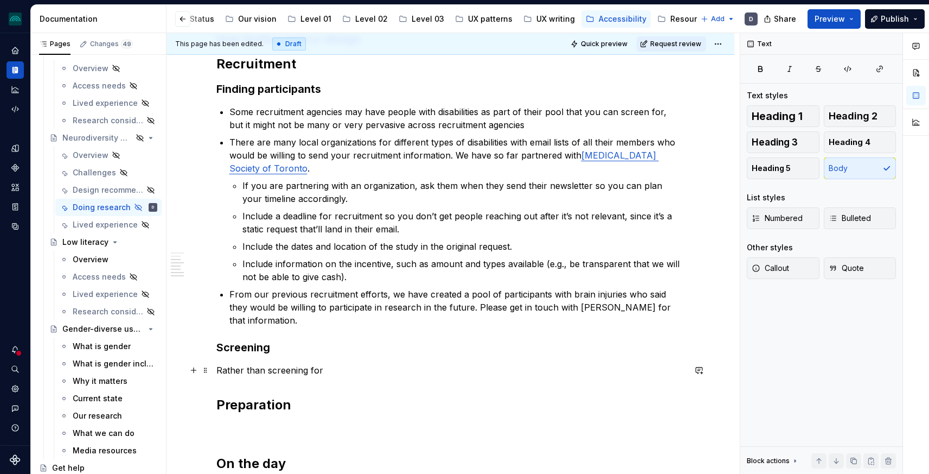
drag, startPoint x: 331, startPoint y: 369, endPoint x: 342, endPoint y: 368, distance: 10.4
click at [342, 368] on p "Rather than screening for" at bounding box center [450, 369] width 469 height 13
type textarea "*"
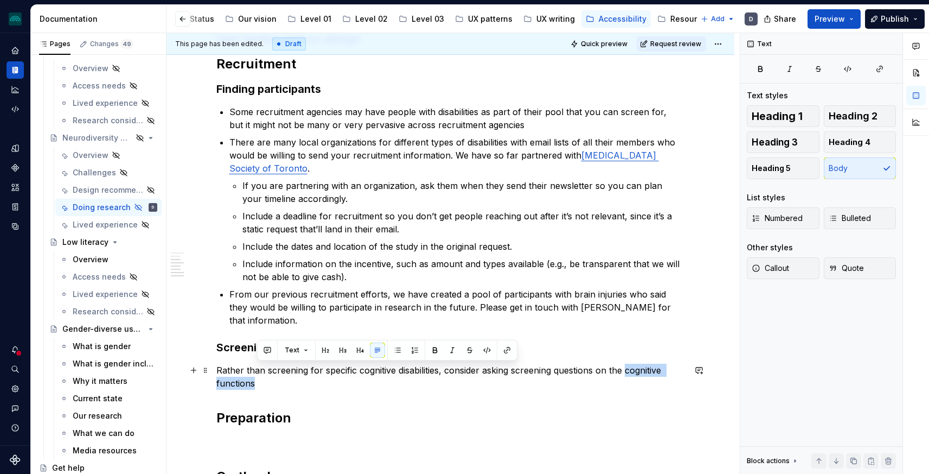
drag, startPoint x: 262, startPoint y: 385, endPoint x: 629, endPoint y: 368, distance: 367.1
click at [629, 368] on p "Rather than screening for specific cognitive disabilities, consider asking scre…" at bounding box center [450, 376] width 469 height 26
click at [504, 349] on button "button" at bounding box center [507, 349] width 15 height 15
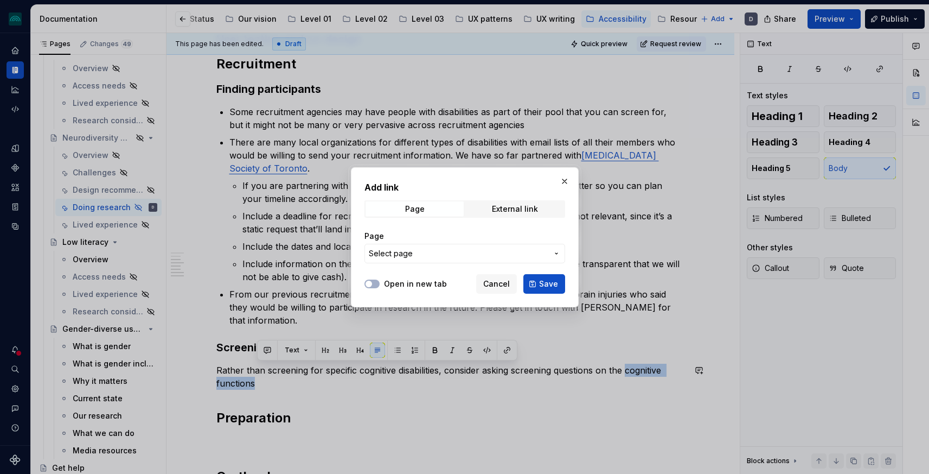
click at [437, 248] on span "Select page" at bounding box center [458, 253] width 179 height 11
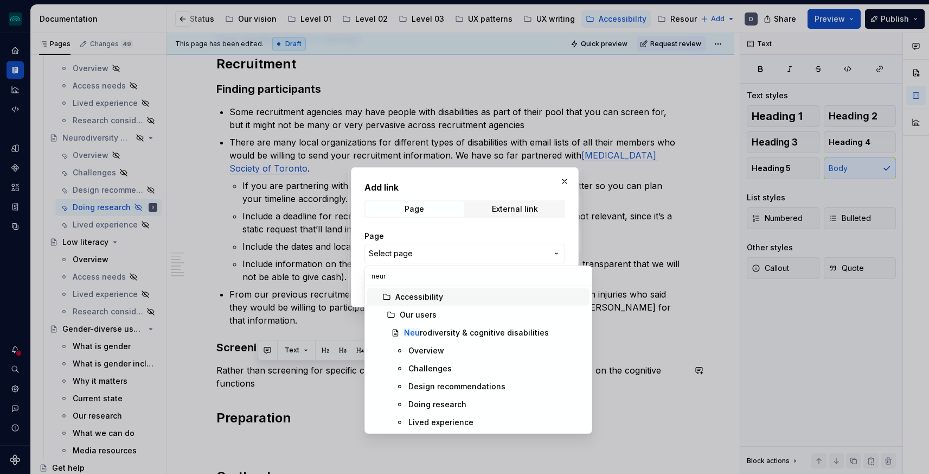
type input "neuro"
click at [464, 346] on div "Overview" at bounding box center [497, 350] width 177 height 11
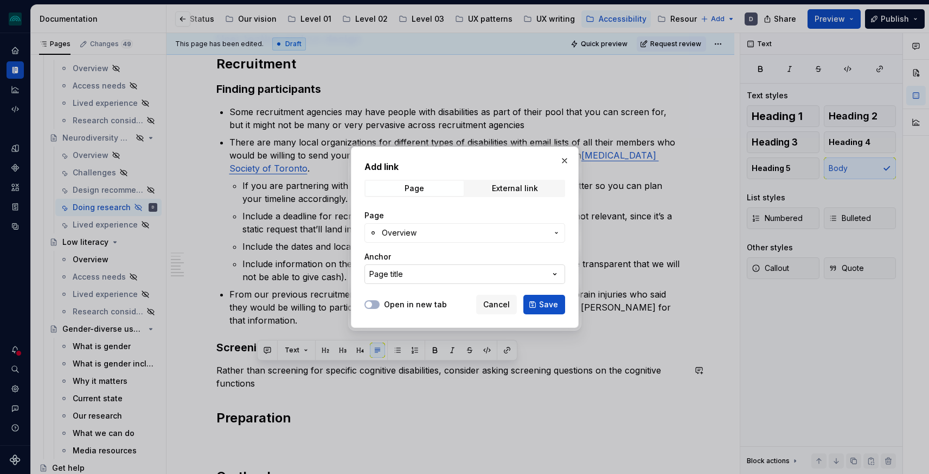
click at [435, 279] on button "Page title" at bounding box center [465, 274] width 201 height 20
click at [447, 271] on div "Add link Page External link Page Overview Anchor Page title Open in new tab Can…" at bounding box center [464, 237] width 929 height 474
click at [447, 271] on button "Page title" at bounding box center [465, 274] width 201 height 20
type input "f"
type input "cogni"
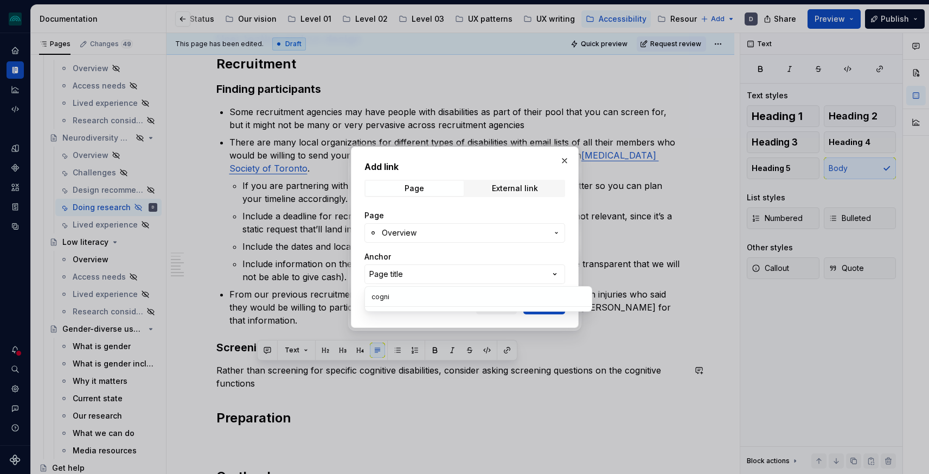
click at [464, 232] on div "Add link Page External link Page Overview Anchor Page title Open in new tab Can…" at bounding box center [464, 237] width 929 height 474
click at [462, 238] on span "Overview" at bounding box center [465, 232] width 166 height 11
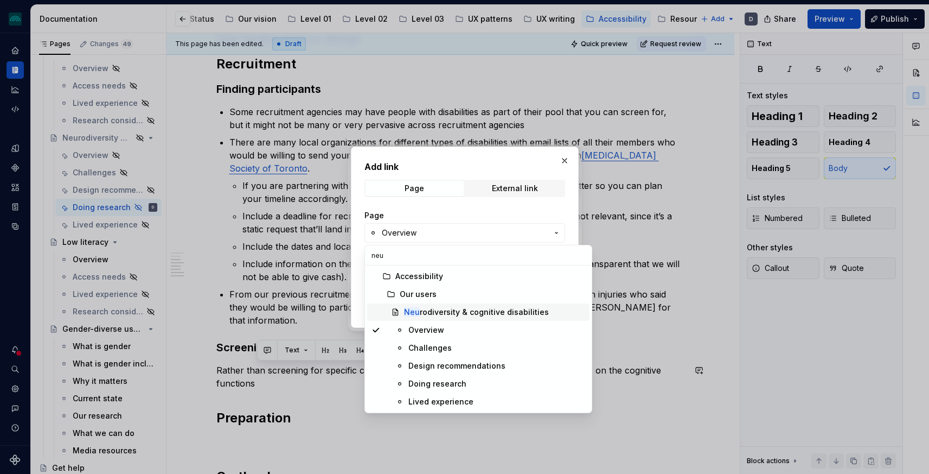
type input "neu"
click at [451, 311] on div "Neu rodiversity & cognitive disabilities" at bounding box center [476, 312] width 145 height 11
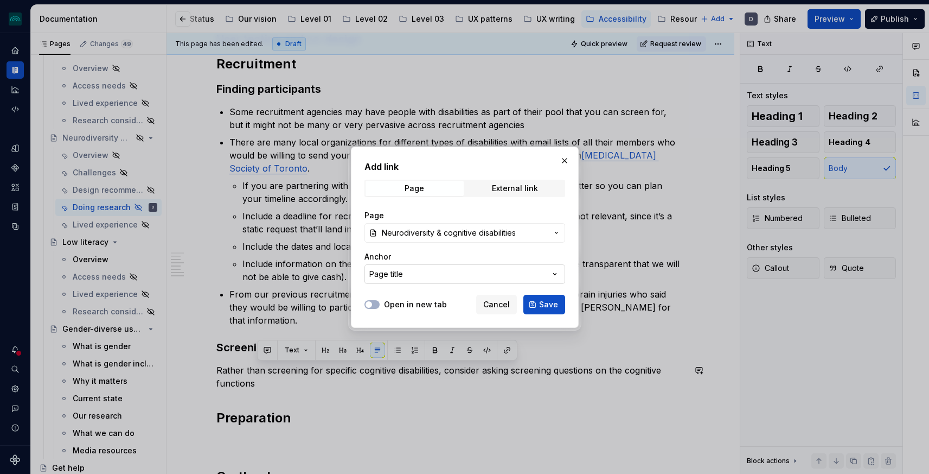
click at [437, 272] on button "Page title" at bounding box center [465, 274] width 201 height 20
click at [446, 232] on div "Add link Page External link Page Neurodiversity & cognitive disabilities Anchor…" at bounding box center [464, 237] width 929 height 474
click at [449, 229] on span "Neurodiversity & cognitive disabilities" at bounding box center [449, 232] width 134 height 11
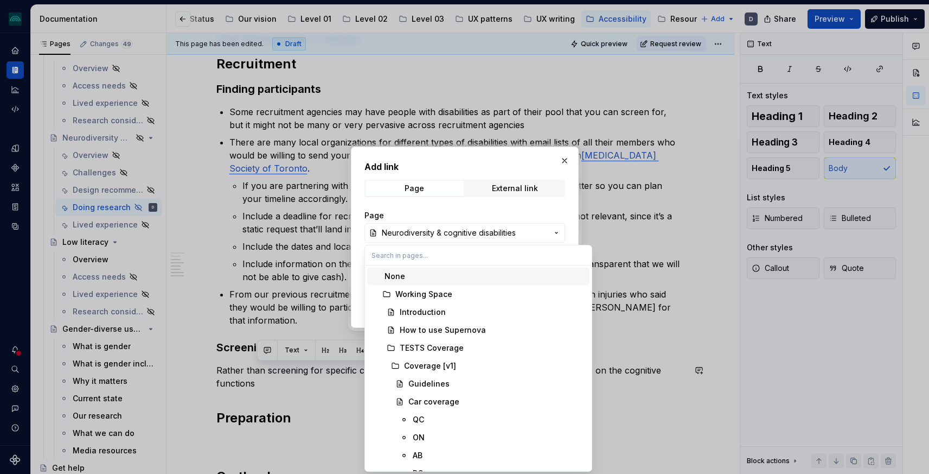
click at [430, 209] on div "Add link Page External link Page Neurodiversity & cognitive disabilities Anchor…" at bounding box center [464, 237] width 929 height 474
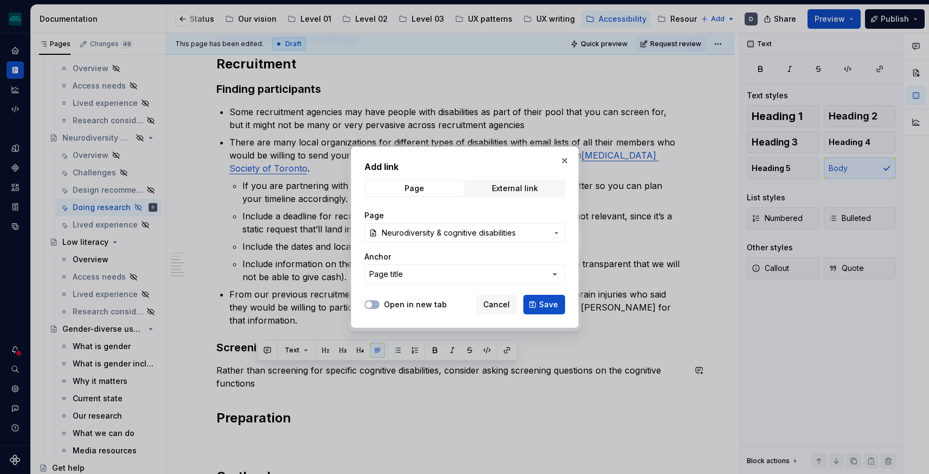
click at [417, 283] on div "Page Neurodiversity & cognitive disabilities Anchor Page title" at bounding box center [465, 246] width 201 height 87
click at [417, 282] on button "Page title" at bounding box center [465, 274] width 201 height 20
click at [543, 229] on div "Add link Page External link Page Neurodiversity & cognitive disabilities Anchor…" at bounding box center [464, 237] width 929 height 474
click at [497, 305] on span "Cancel" at bounding box center [496, 304] width 27 height 11
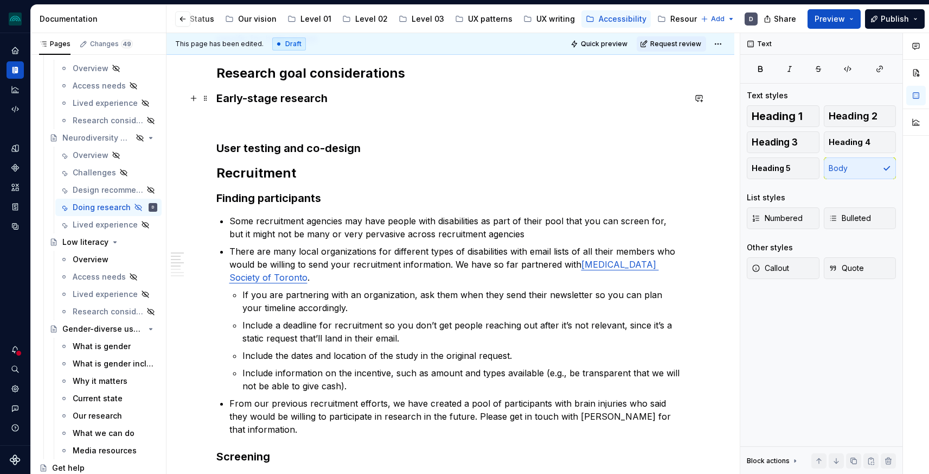
scroll to position [0, 0]
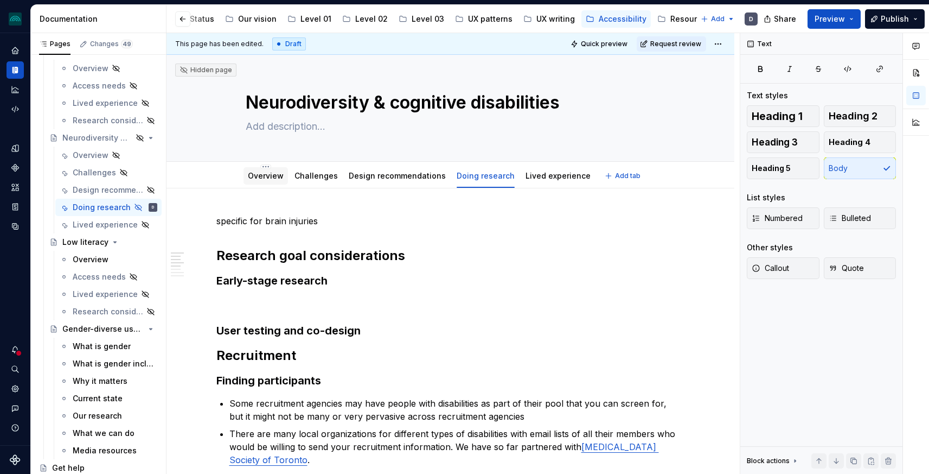
click at [282, 172] on link "Overview" at bounding box center [266, 175] width 36 height 9
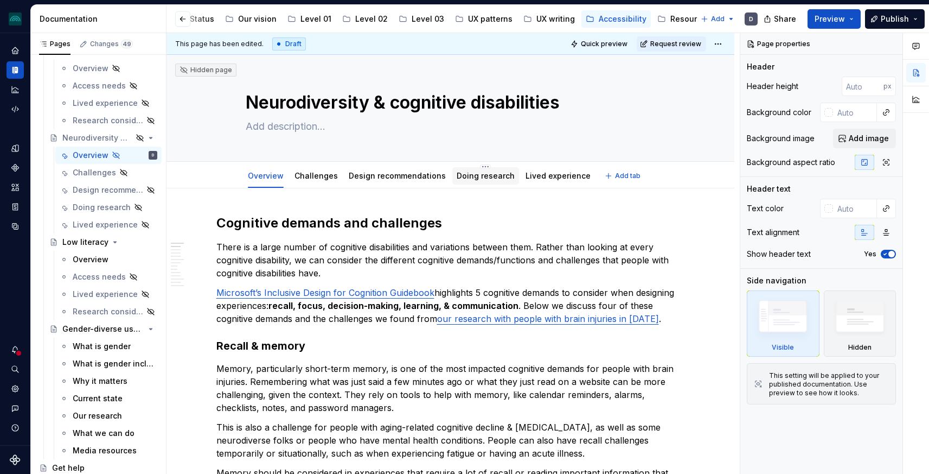
click at [490, 176] on link "Doing research" at bounding box center [486, 175] width 58 height 9
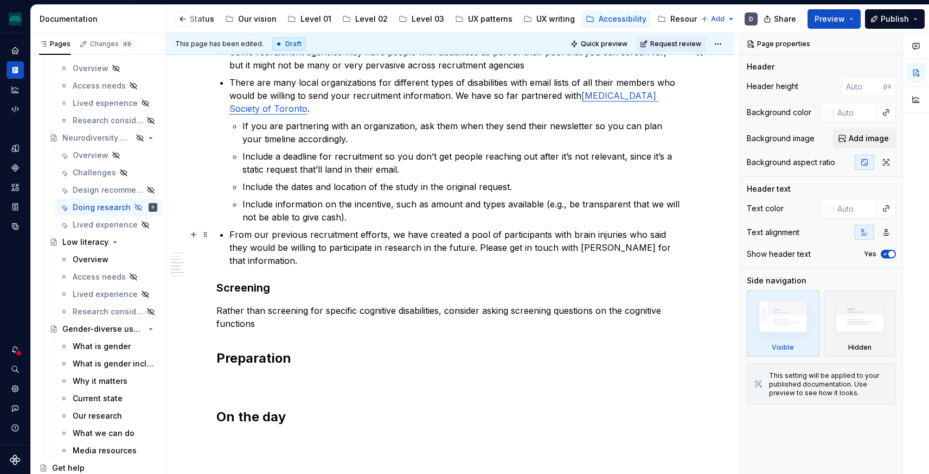
scroll to position [377, 0]
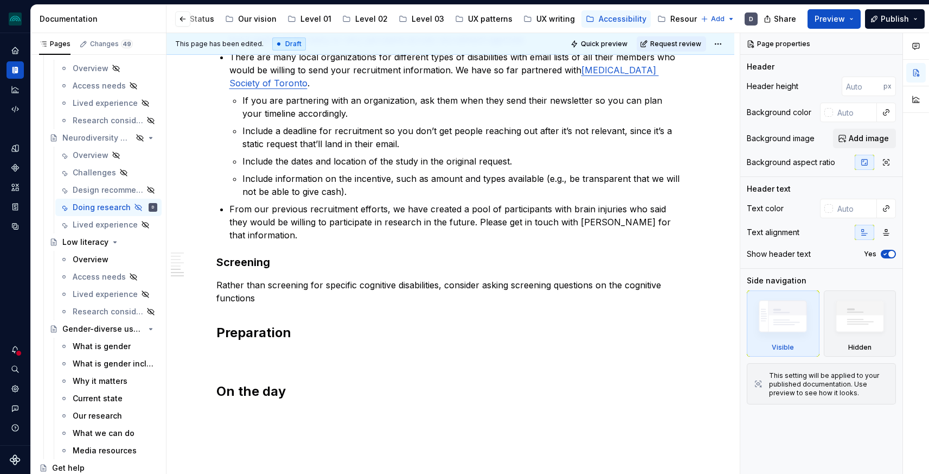
type textarea "*"
click at [301, 302] on p "Rather than screening for specific cognitive disabilities, consider asking scre…" at bounding box center [450, 291] width 469 height 26
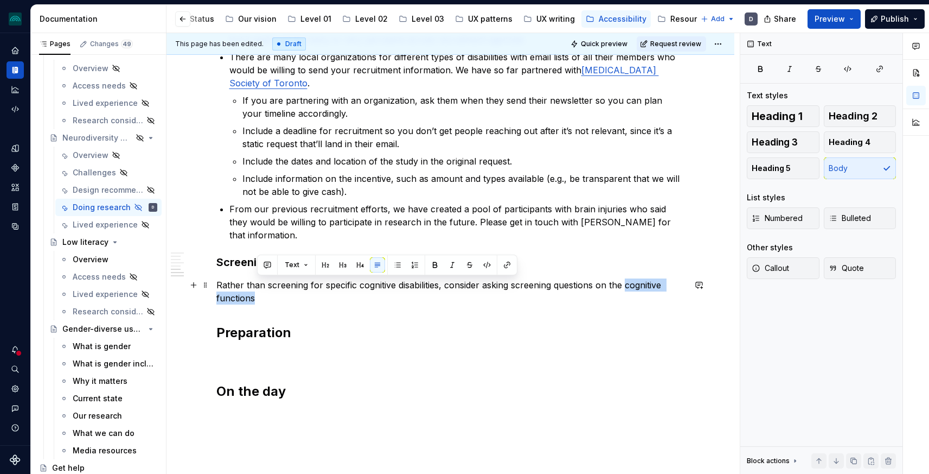
drag, startPoint x: 295, startPoint y: 296, endPoint x: 630, endPoint y: 288, distance: 335.9
click at [630, 288] on p "Rather than screening for specific cognitive disabilities, consider asking scre…" at bounding box center [450, 291] width 469 height 26
click at [505, 267] on button "button" at bounding box center [507, 264] width 15 height 15
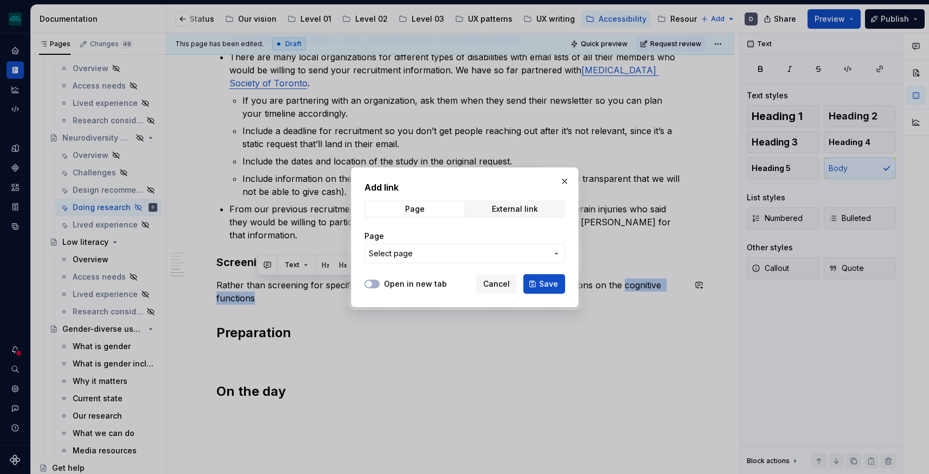
click at [455, 248] on span "Select page" at bounding box center [458, 253] width 179 height 11
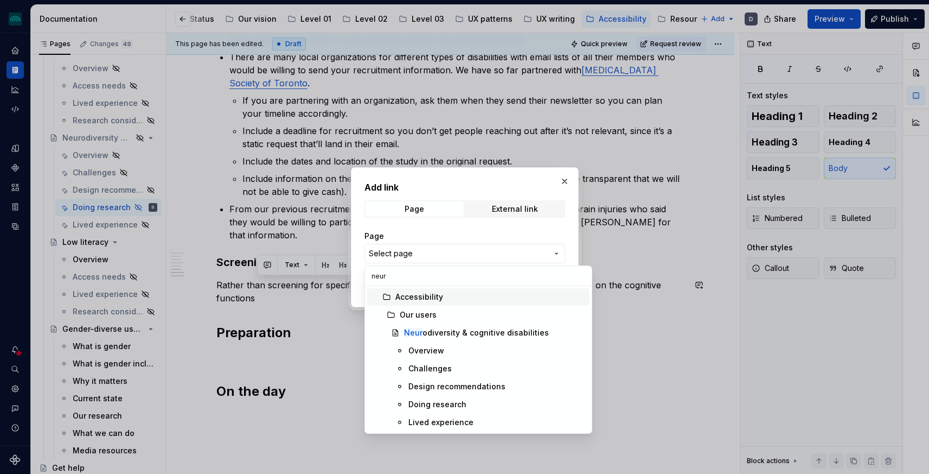
type input "neuro"
click at [436, 350] on div "Overview" at bounding box center [427, 350] width 36 height 11
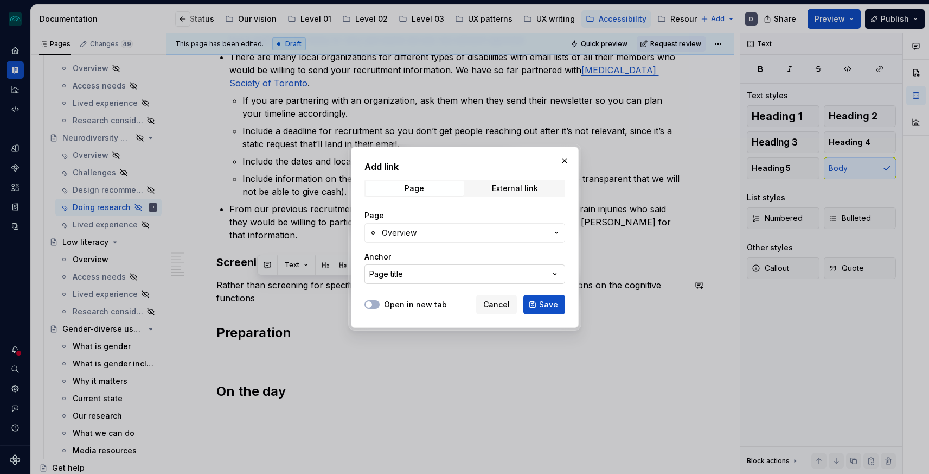
click at [430, 278] on button "Page title" at bounding box center [465, 274] width 201 height 20
click at [430, 278] on div "Add link Page External link Page Overview Anchor Page title Open in new tab Can…" at bounding box center [464, 237] width 929 height 474
click at [424, 279] on button "Page title" at bounding box center [465, 274] width 201 height 20
click at [592, 356] on div at bounding box center [464, 237] width 929 height 474
click at [550, 304] on span "Save" at bounding box center [548, 304] width 19 height 11
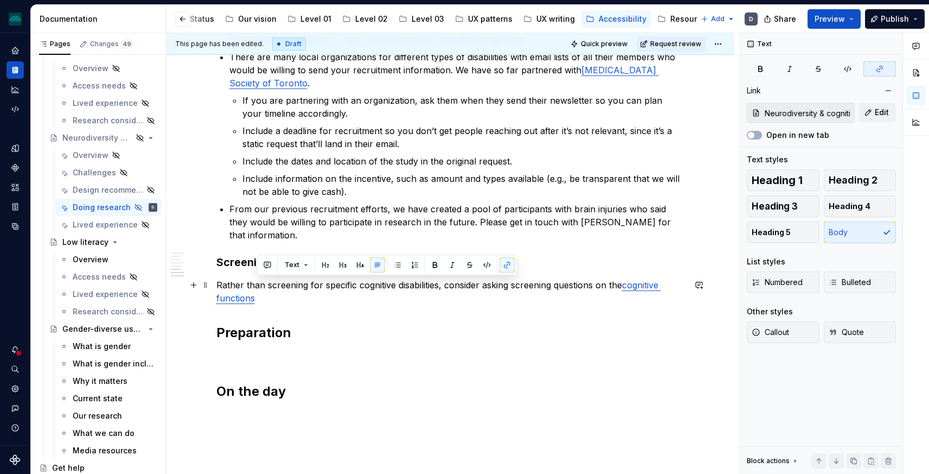
click at [264, 299] on p "Rather than screening for specific cognitive disabilities, consider asking scre…" at bounding box center [450, 291] width 469 height 26
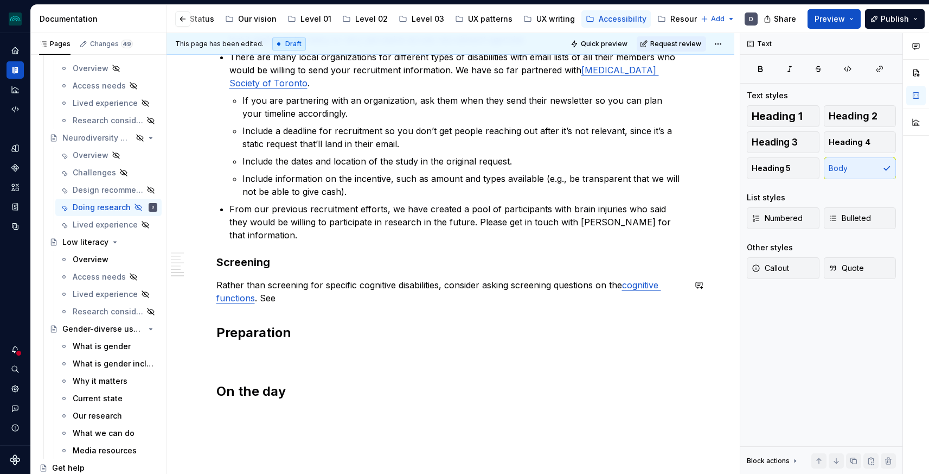
type textarea "*"
